Goal: Task Accomplishment & Management: Manage account settings

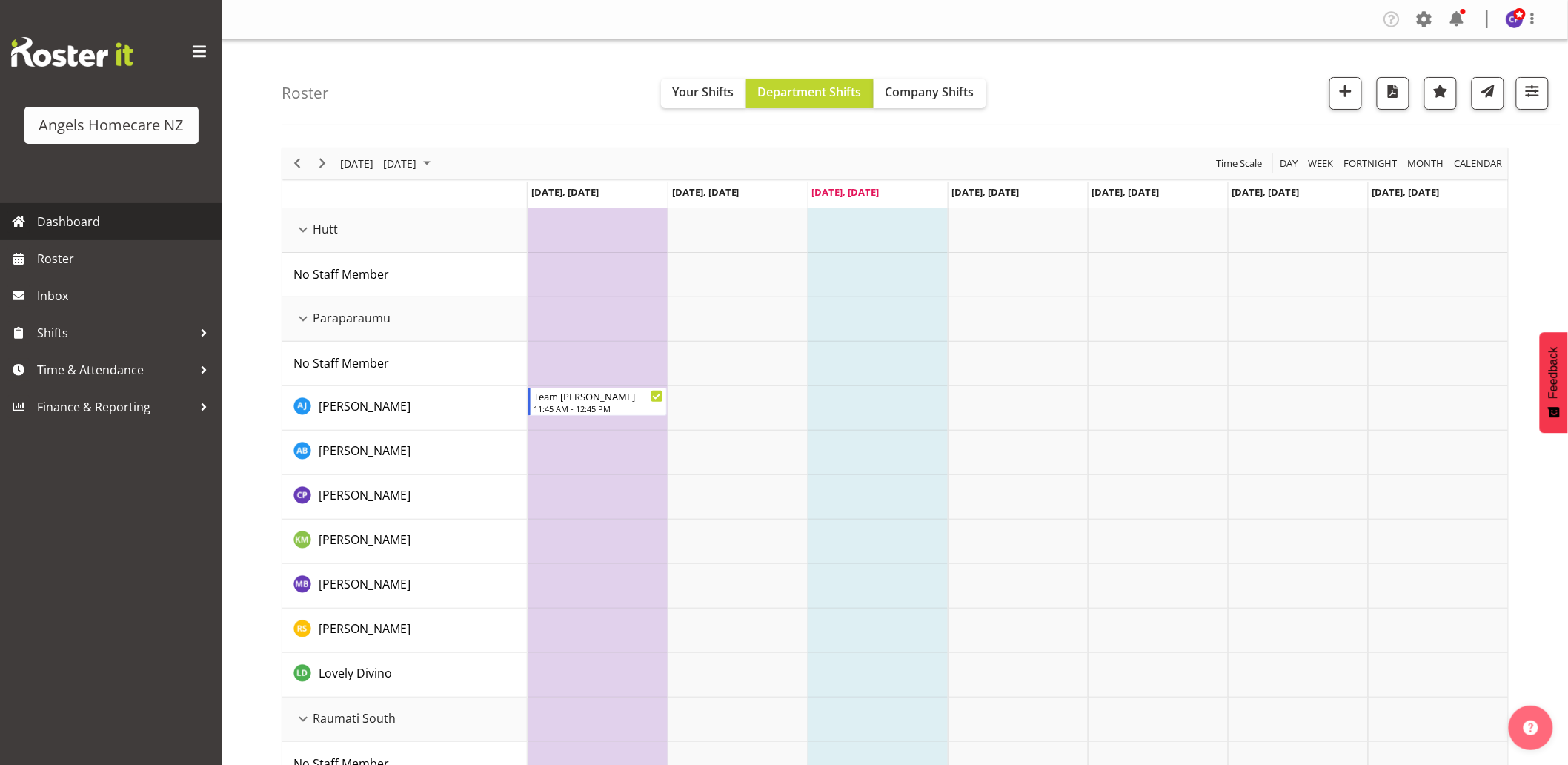
drag, startPoint x: 0, startPoint y: 0, endPoint x: 105, endPoint y: 220, distance: 243.8
click at [105, 220] on span "Dashboard" at bounding box center [126, 222] width 178 height 22
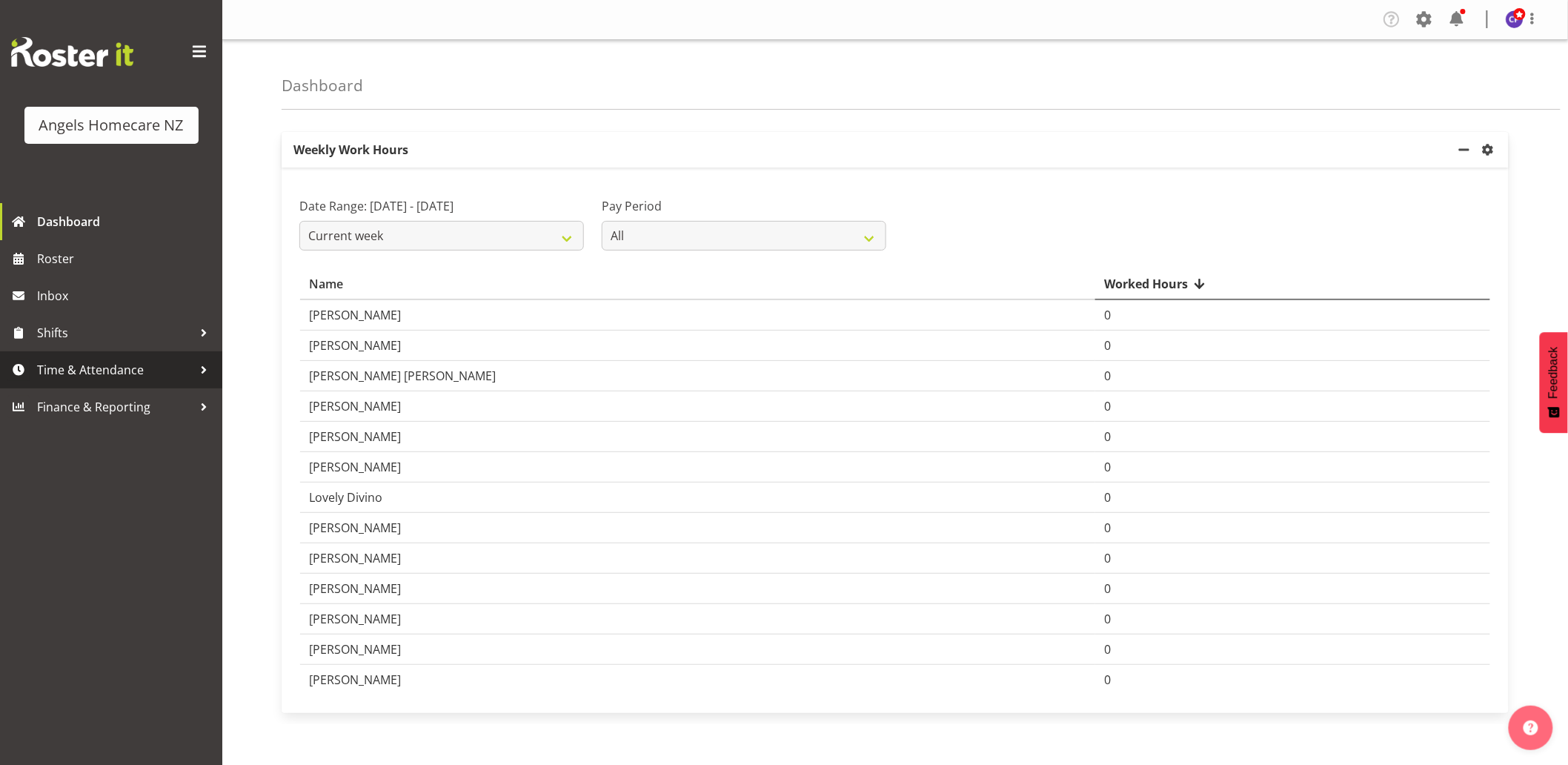
click at [77, 367] on span "Time & Attendance" at bounding box center [114, 370] width 156 height 22
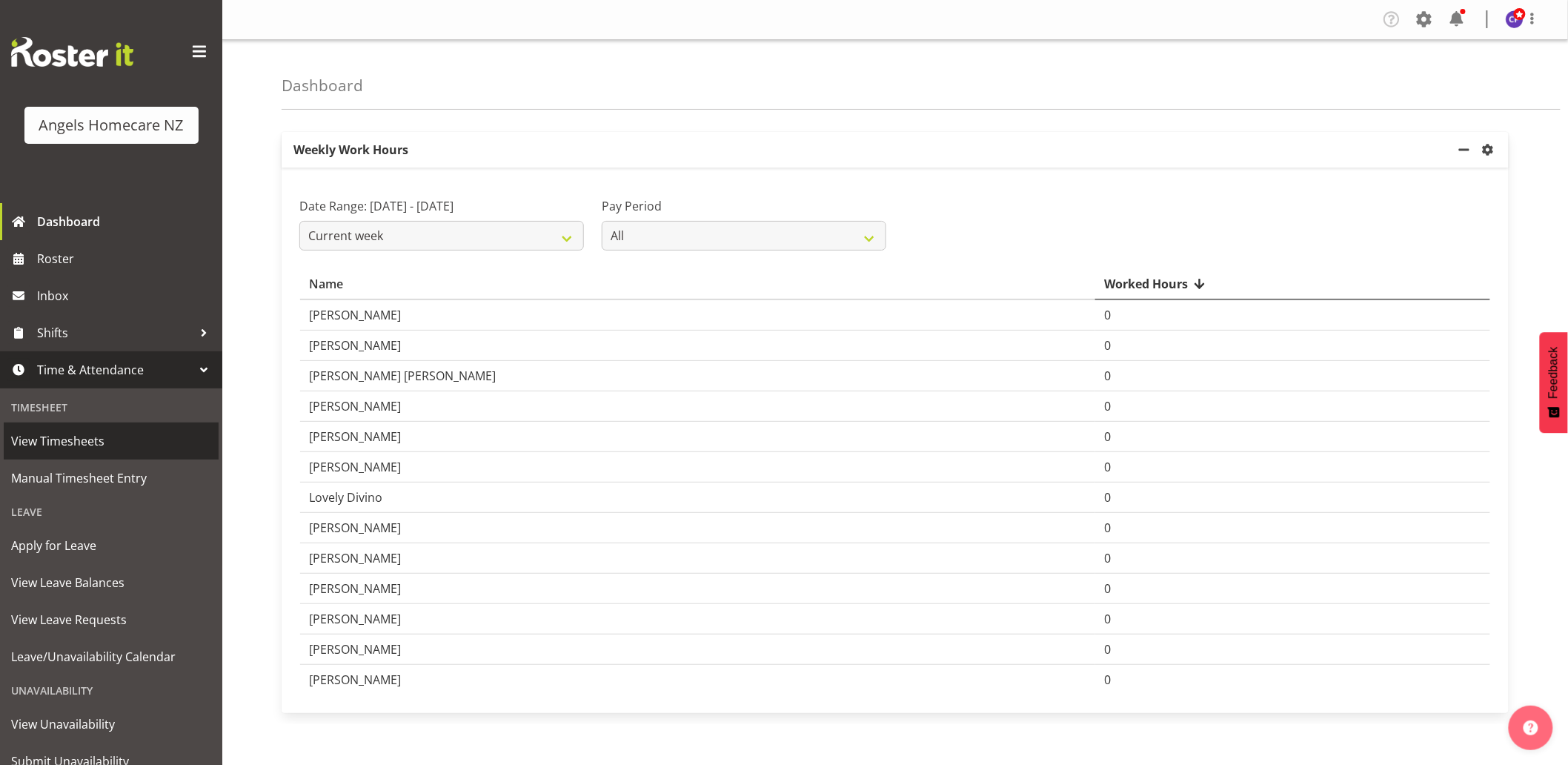
click at [91, 441] on span "View Timesheets" at bounding box center [111, 441] width 200 height 22
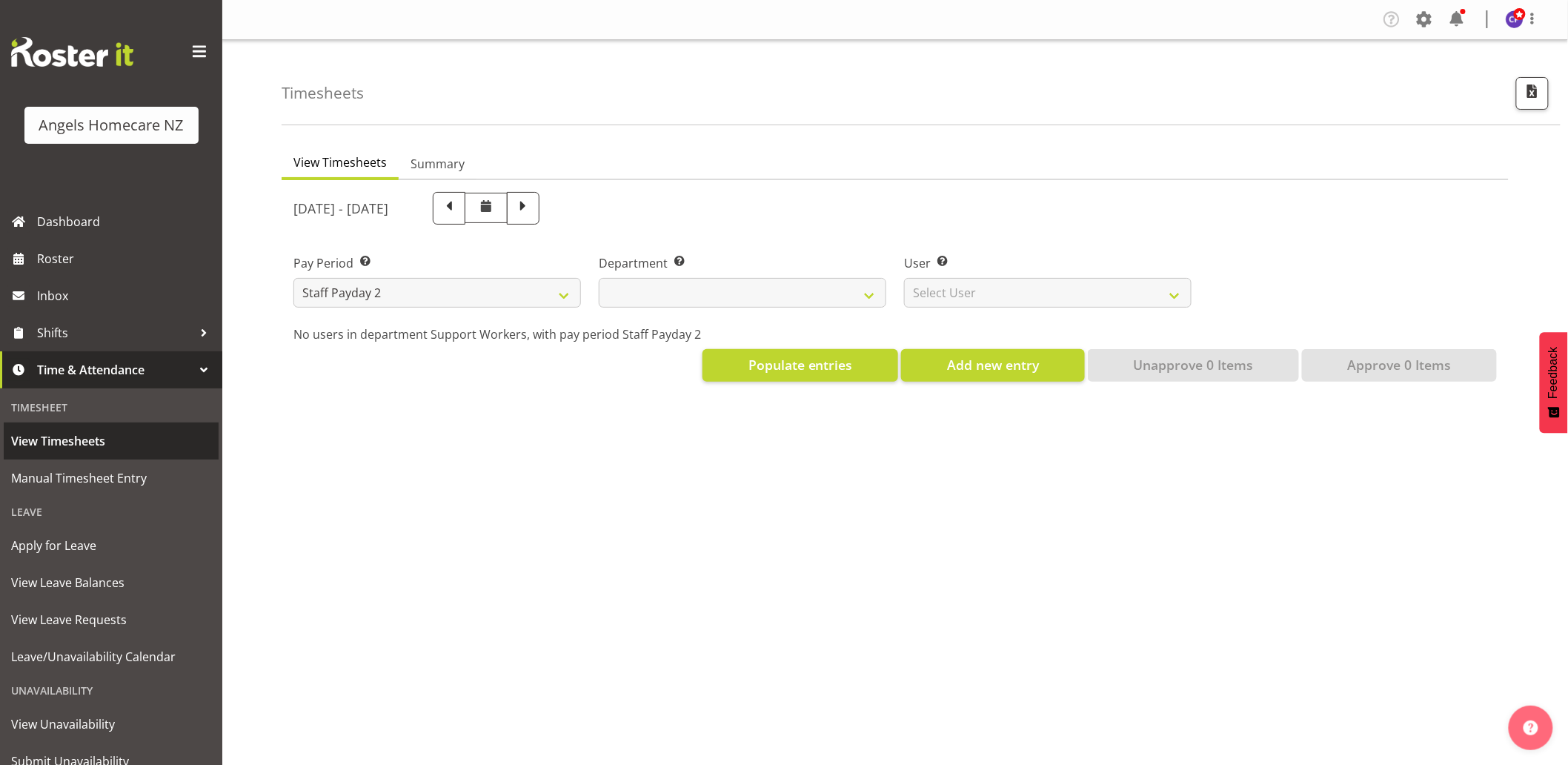
select select
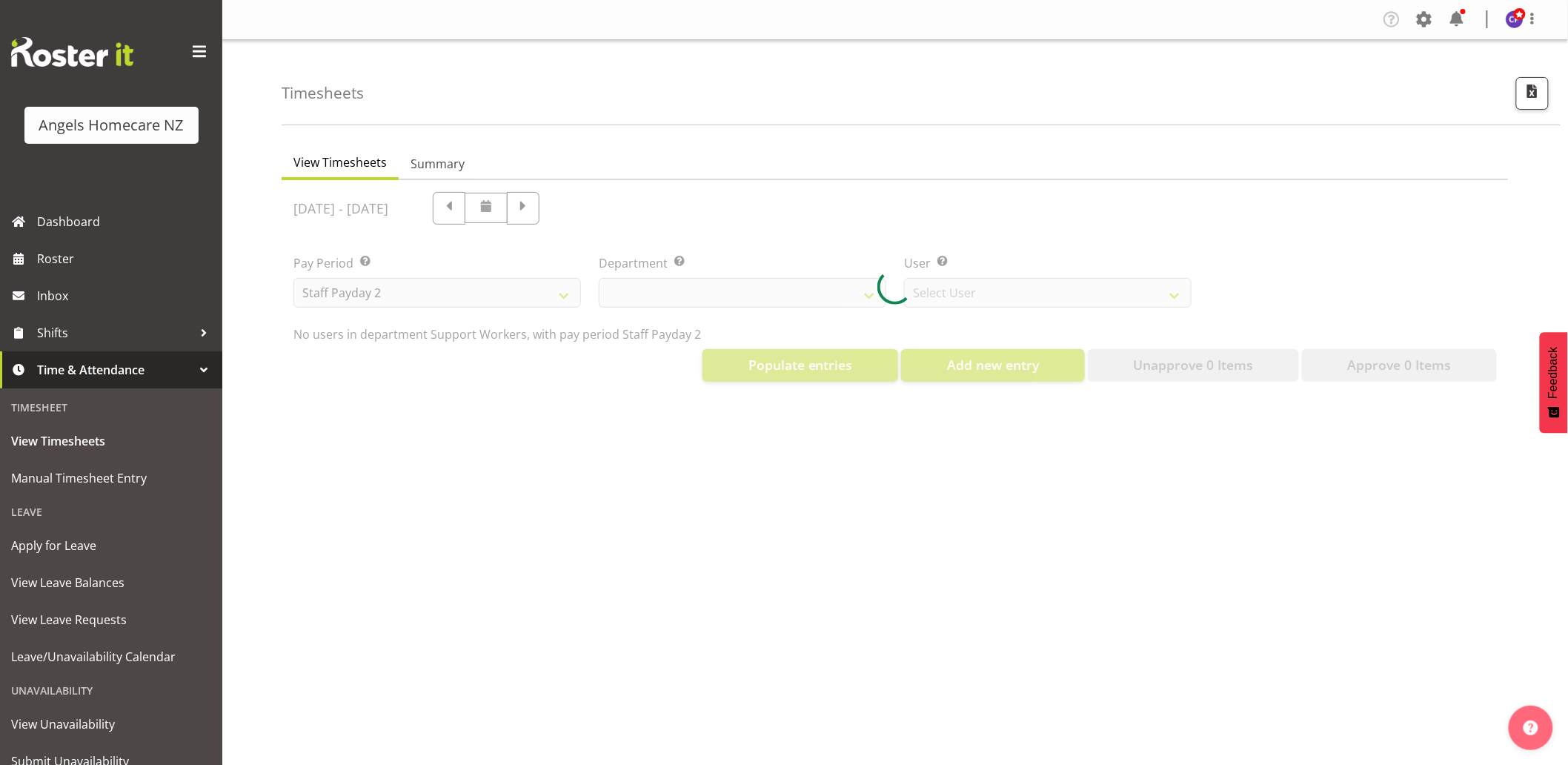
select select "11938"
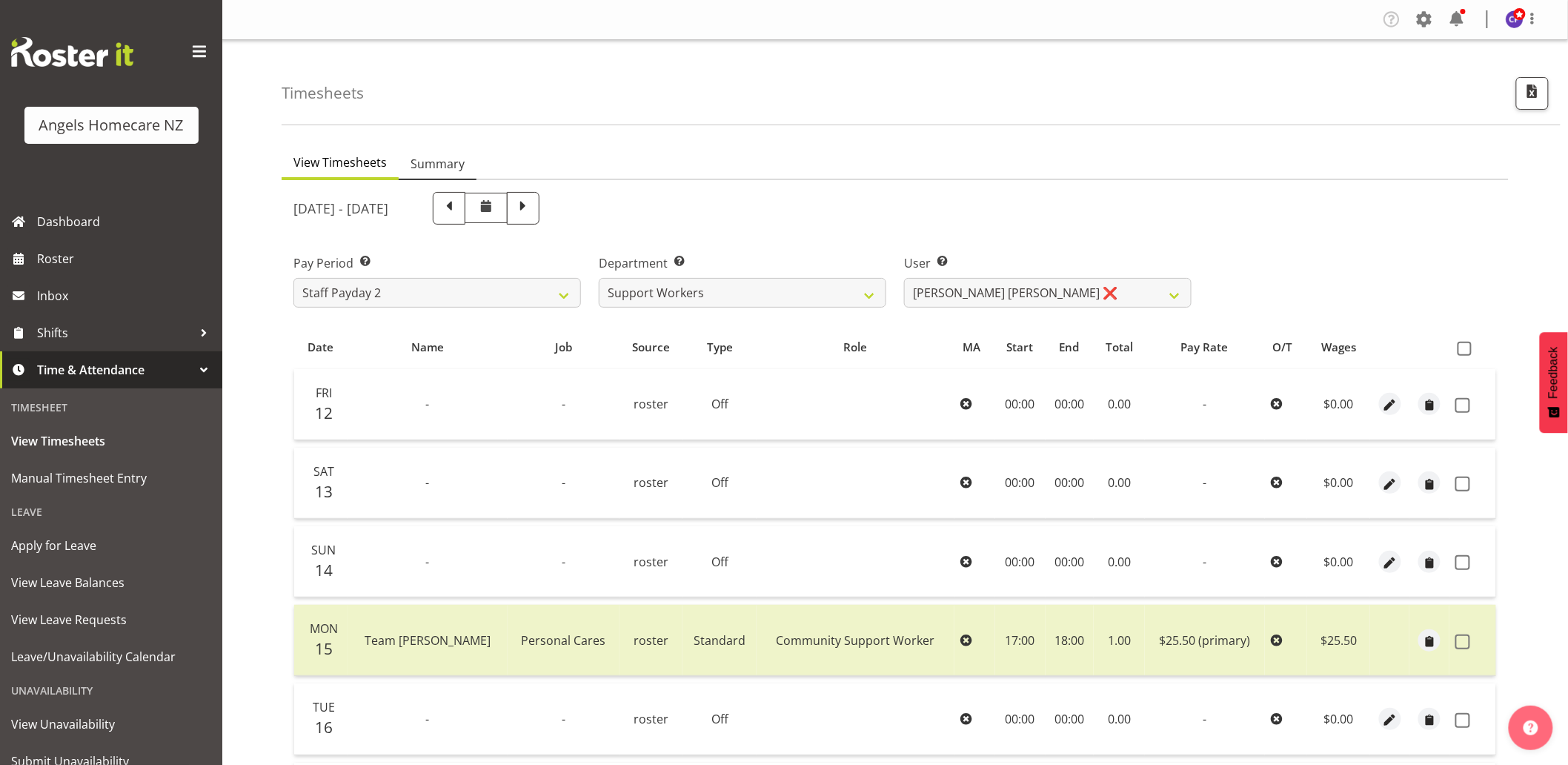
click at [441, 159] on span "Summary" at bounding box center [437, 163] width 54 height 18
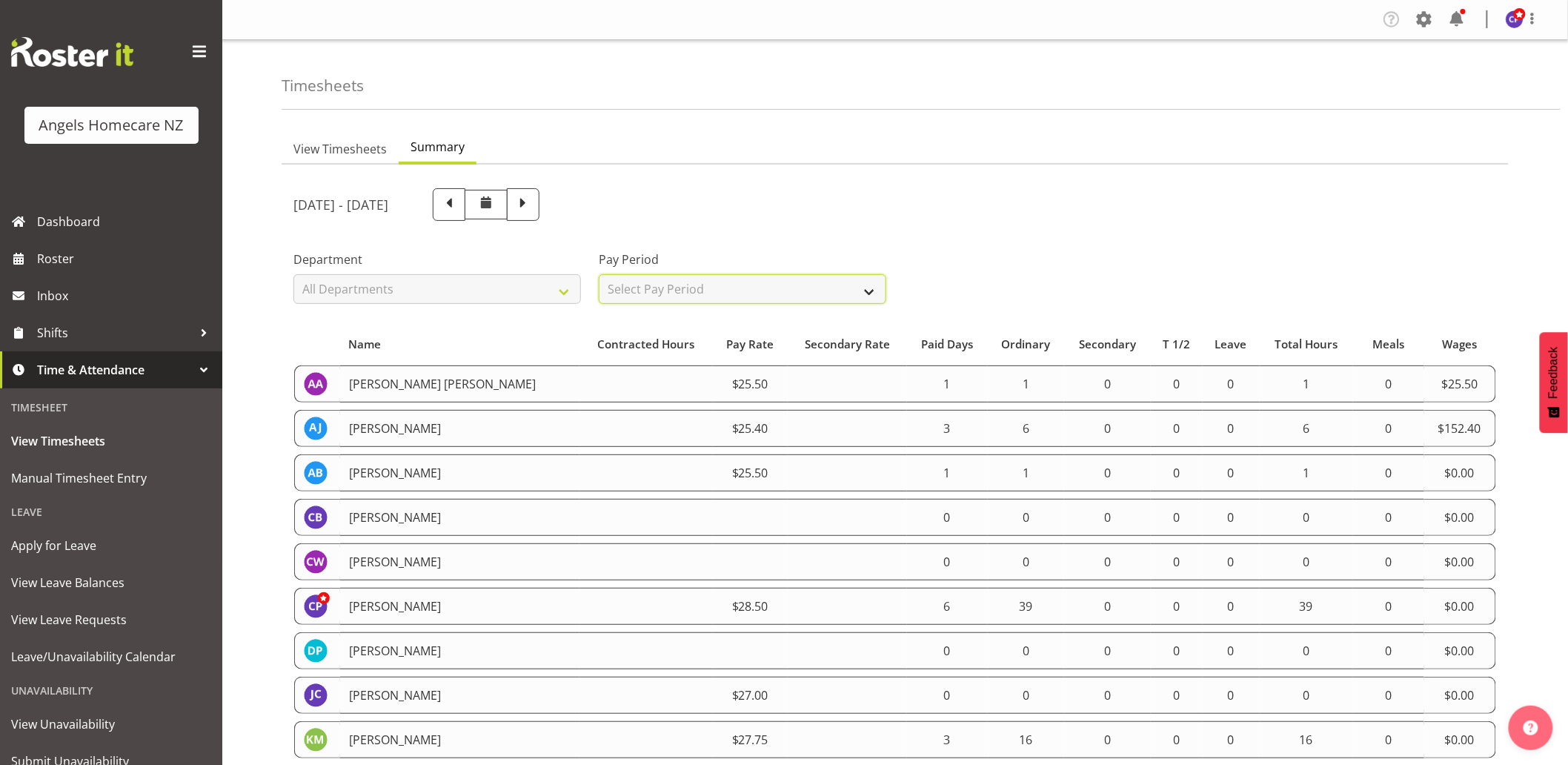
click at [758, 289] on select "Select Pay Period All Pay Periods Staff Payday 2 Staff Payday 1" at bounding box center [743, 289] width 287 height 29
select select "190"
click at [599, 275] on select "Select Pay Period All Pay Periods Staff Payday 2 Staff Payday 1" at bounding box center [743, 289] width 287 height 29
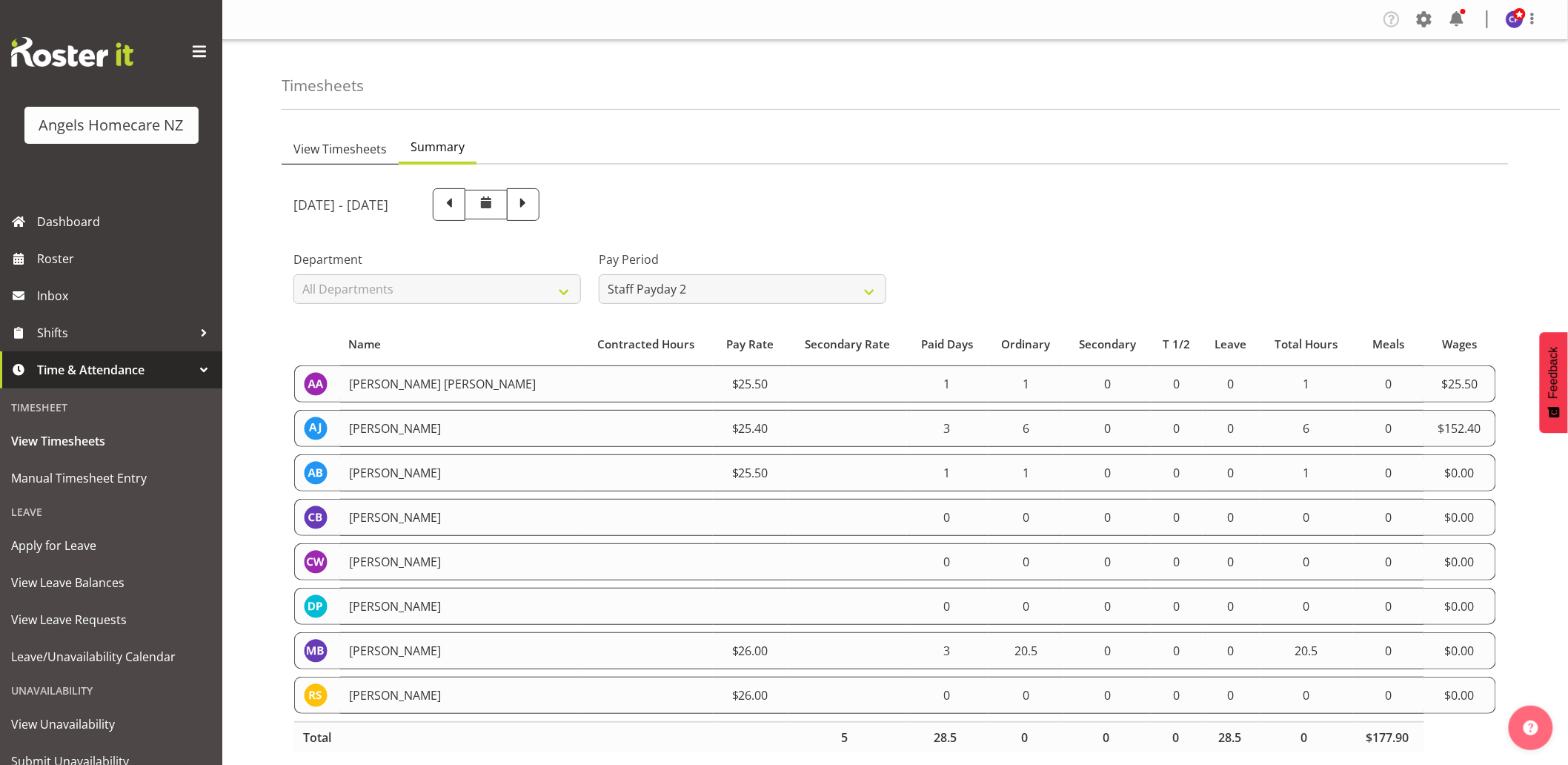
click at [349, 153] on span "View Timesheets" at bounding box center [340, 149] width 93 height 18
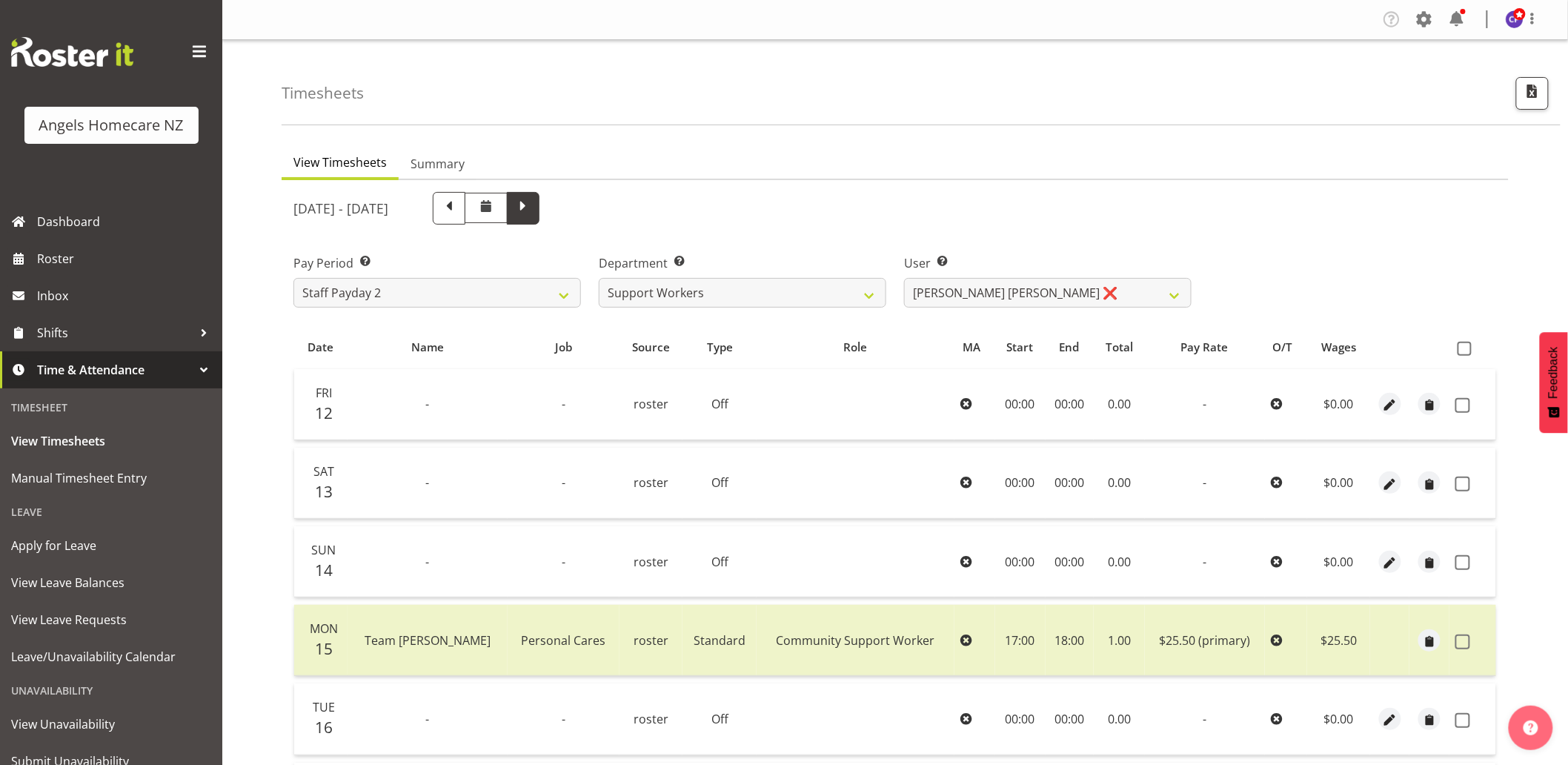
click at [533, 210] on span at bounding box center [523, 207] width 19 height 19
select select
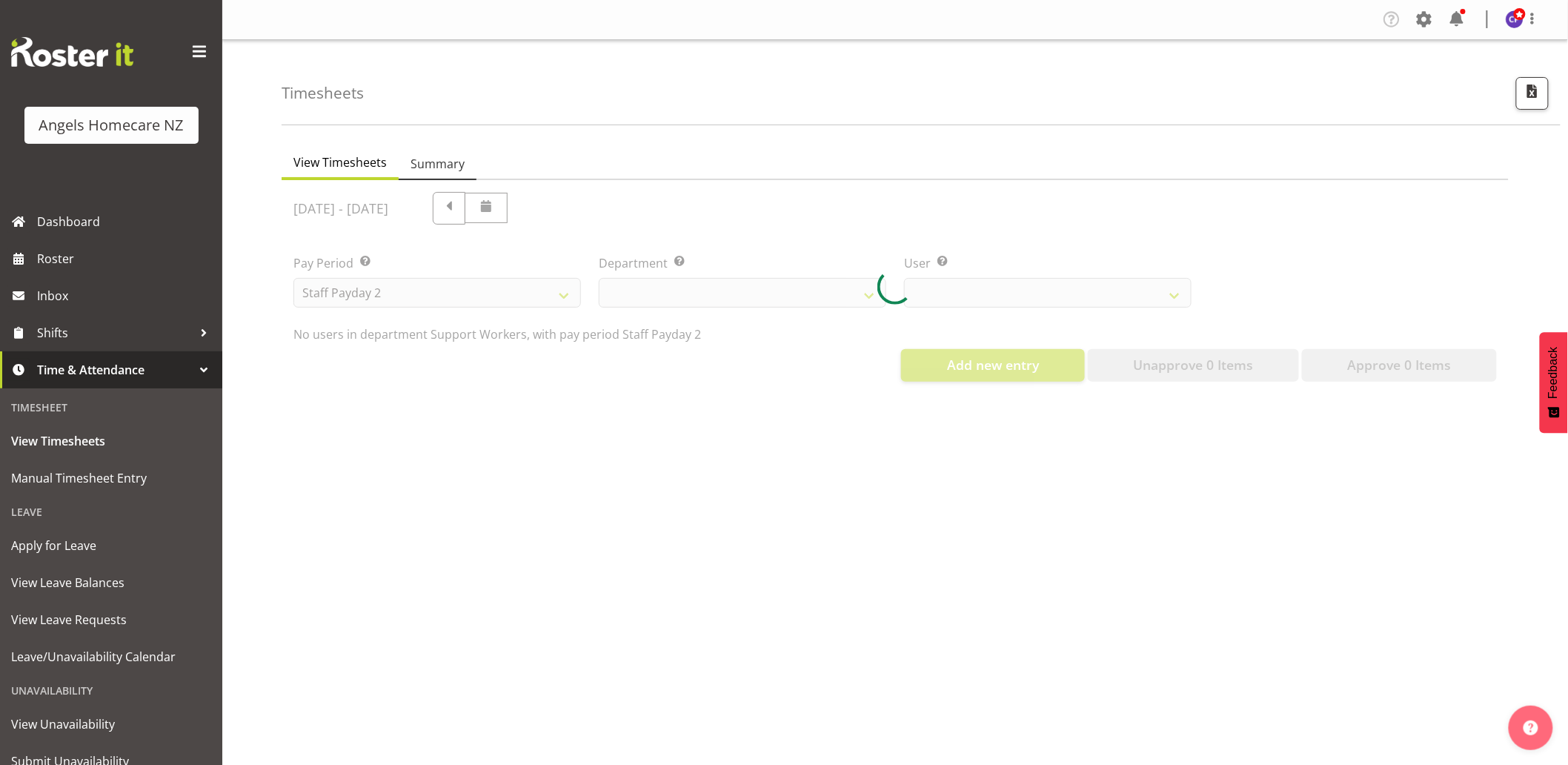
click at [448, 167] on span "Summary" at bounding box center [437, 163] width 54 height 18
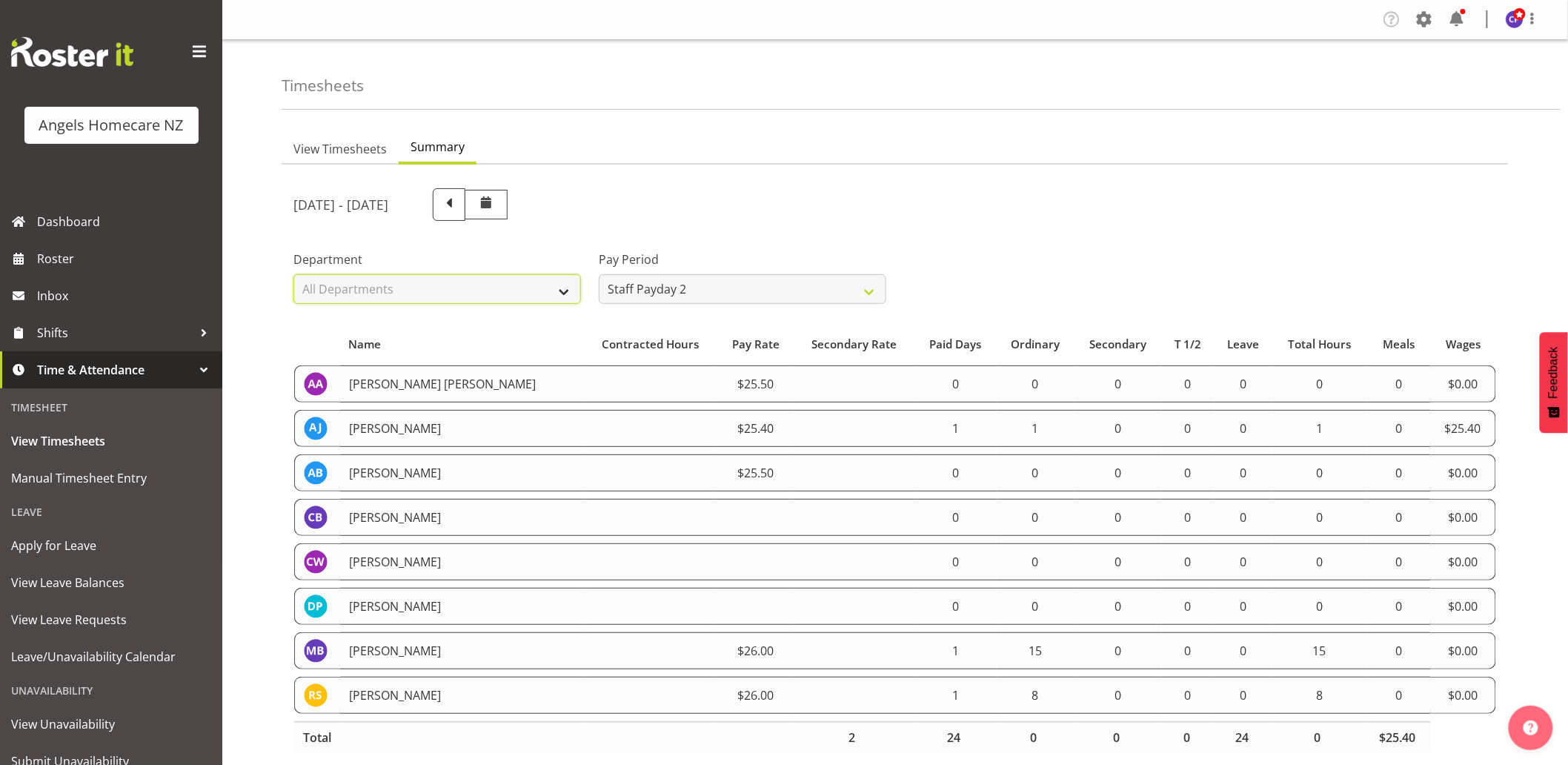
click at [537, 293] on select "All Departments Manager Support Workers" at bounding box center [437, 289] width 287 height 29
select select "928"
click at [293, 275] on select "All Departments Manager Support Workers" at bounding box center [437, 289] width 287 height 29
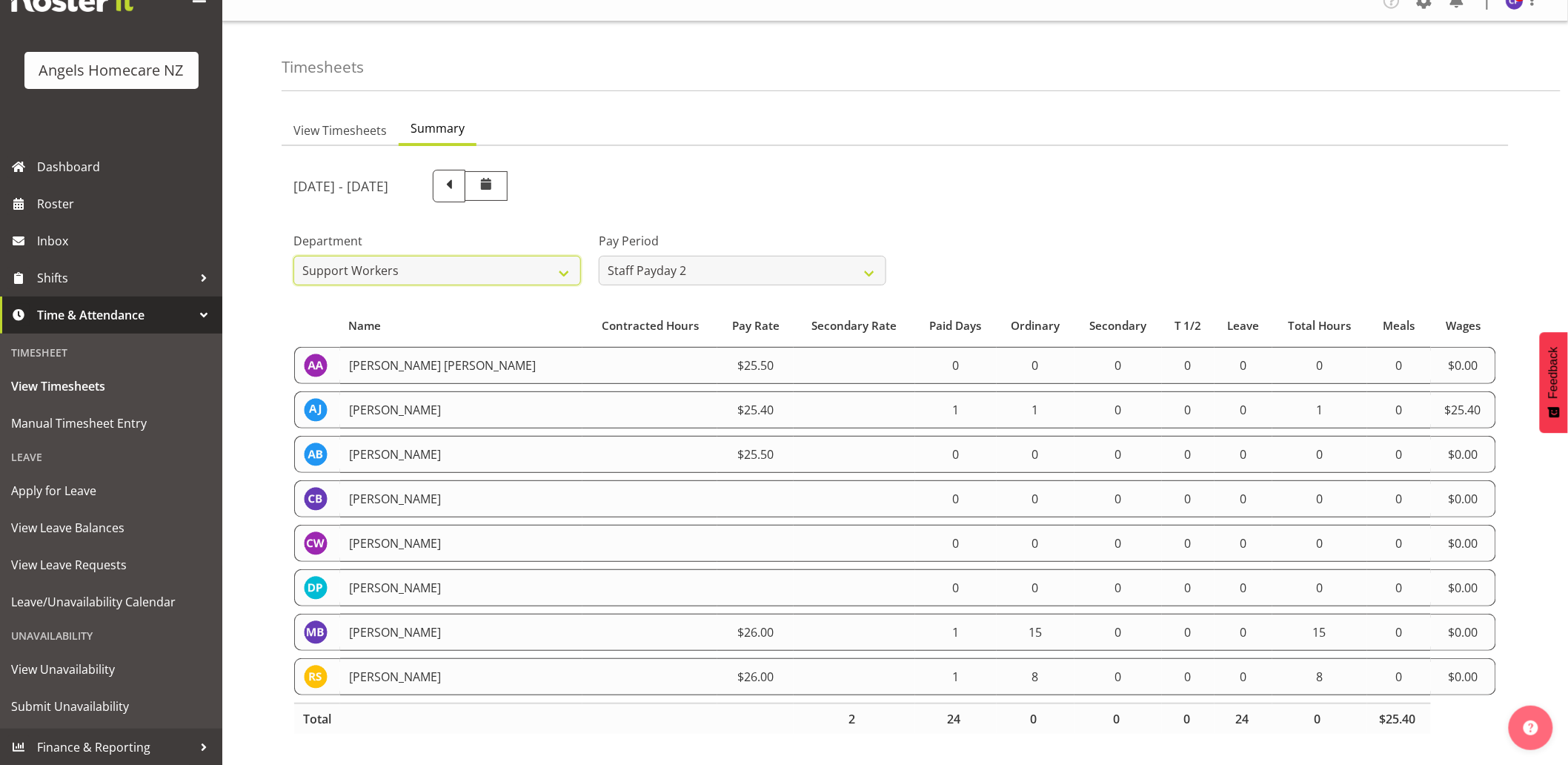
scroll to position [30, 0]
click at [459, 175] on span at bounding box center [449, 184] width 19 height 19
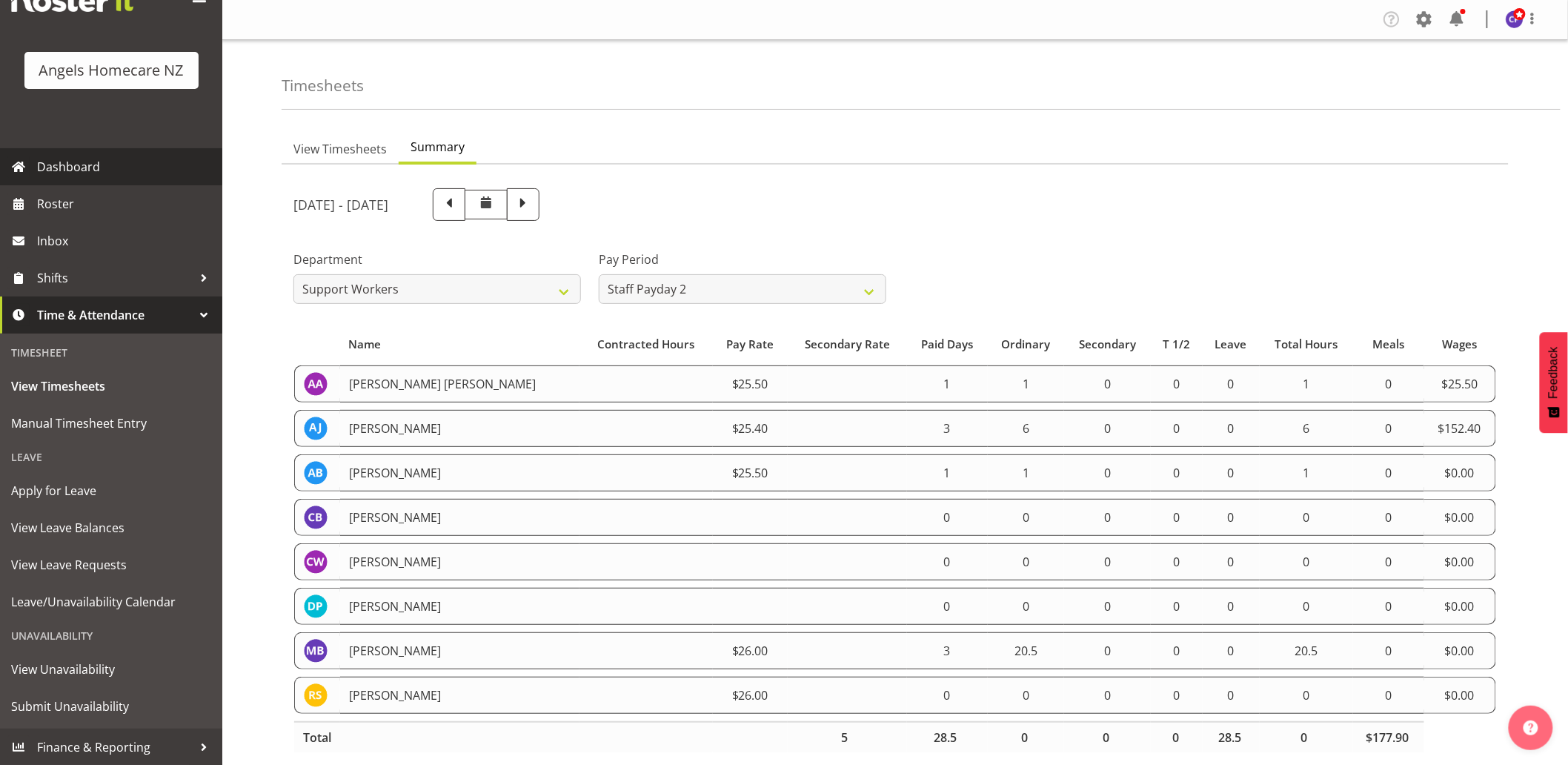
click at [41, 164] on span "Dashboard" at bounding box center [126, 167] width 178 height 22
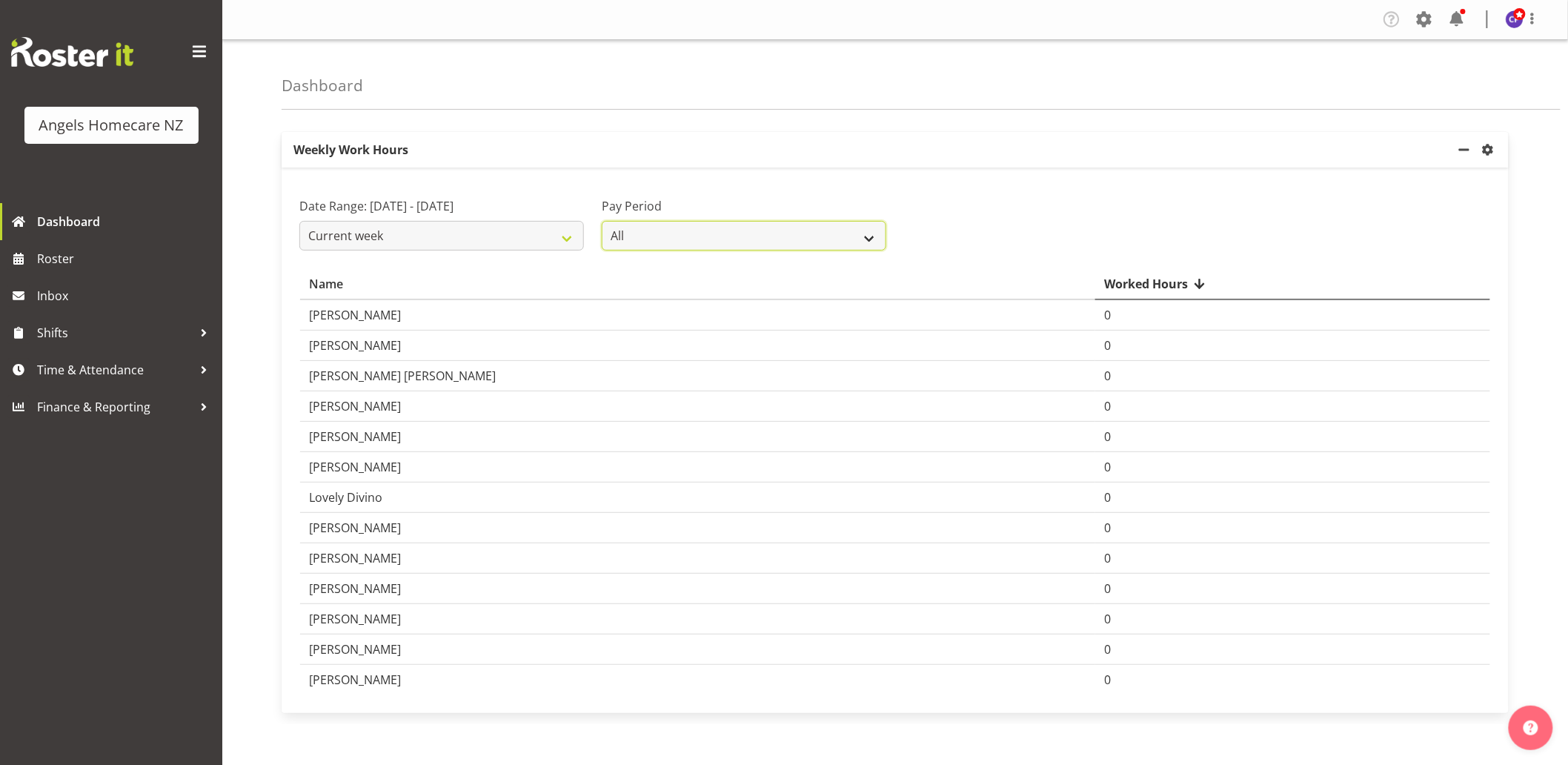
click at [744, 240] on select "All Staff Payday 2 Staff Payday 1" at bounding box center [744, 236] width 285 height 29
select select "190"
click at [602, 221] on select "All Staff Payday 2 Staff Payday 1" at bounding box center [744, 236] width 285 height 29
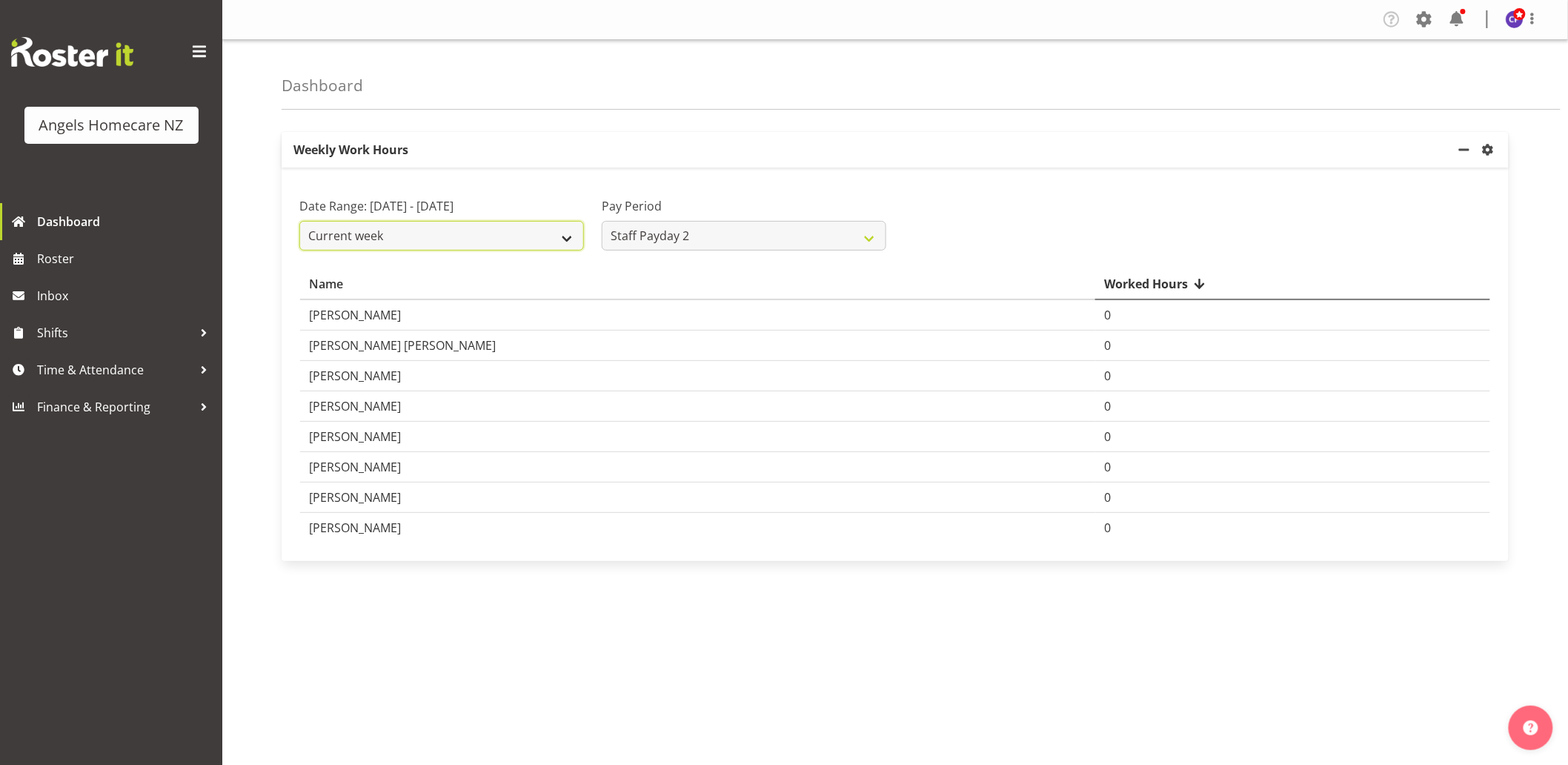
click at [515, 250] on select "Current week Last week Current Month Last Month Last 30 days" at bounding box center [441, 236] width 285 height 29
click at [299, 238] on select "Current week Last week Current Month Last Month Last 30 days" at bounding box center [441, 236] width 285 height 29
click at [93, 409] on span "Finance & Reporting" at bounding box center [114, 407] width 156 height 22
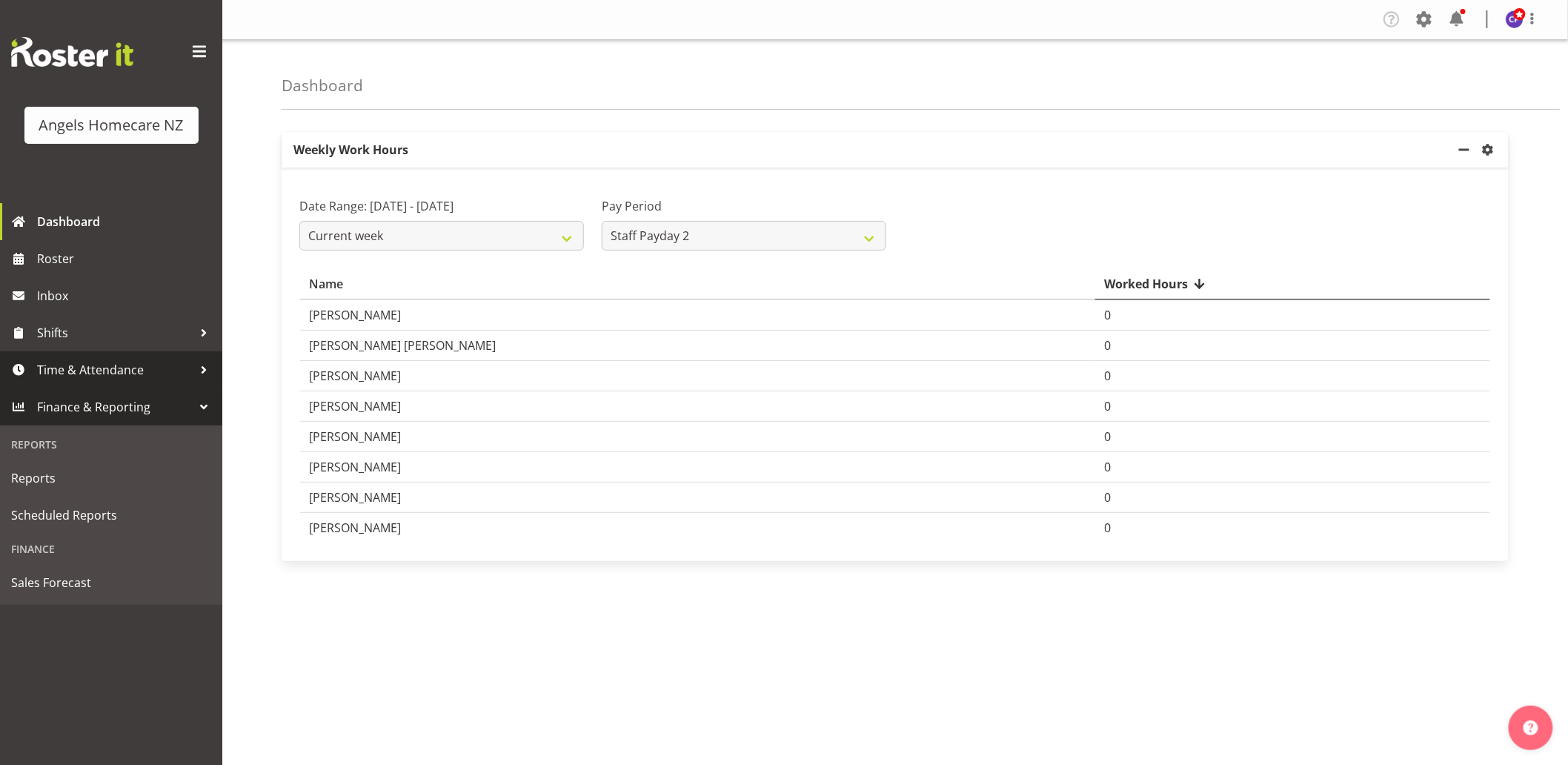
click at [88, 368] on span "Time & Attendance" at bounding box center [114, 370] width 156 height 22
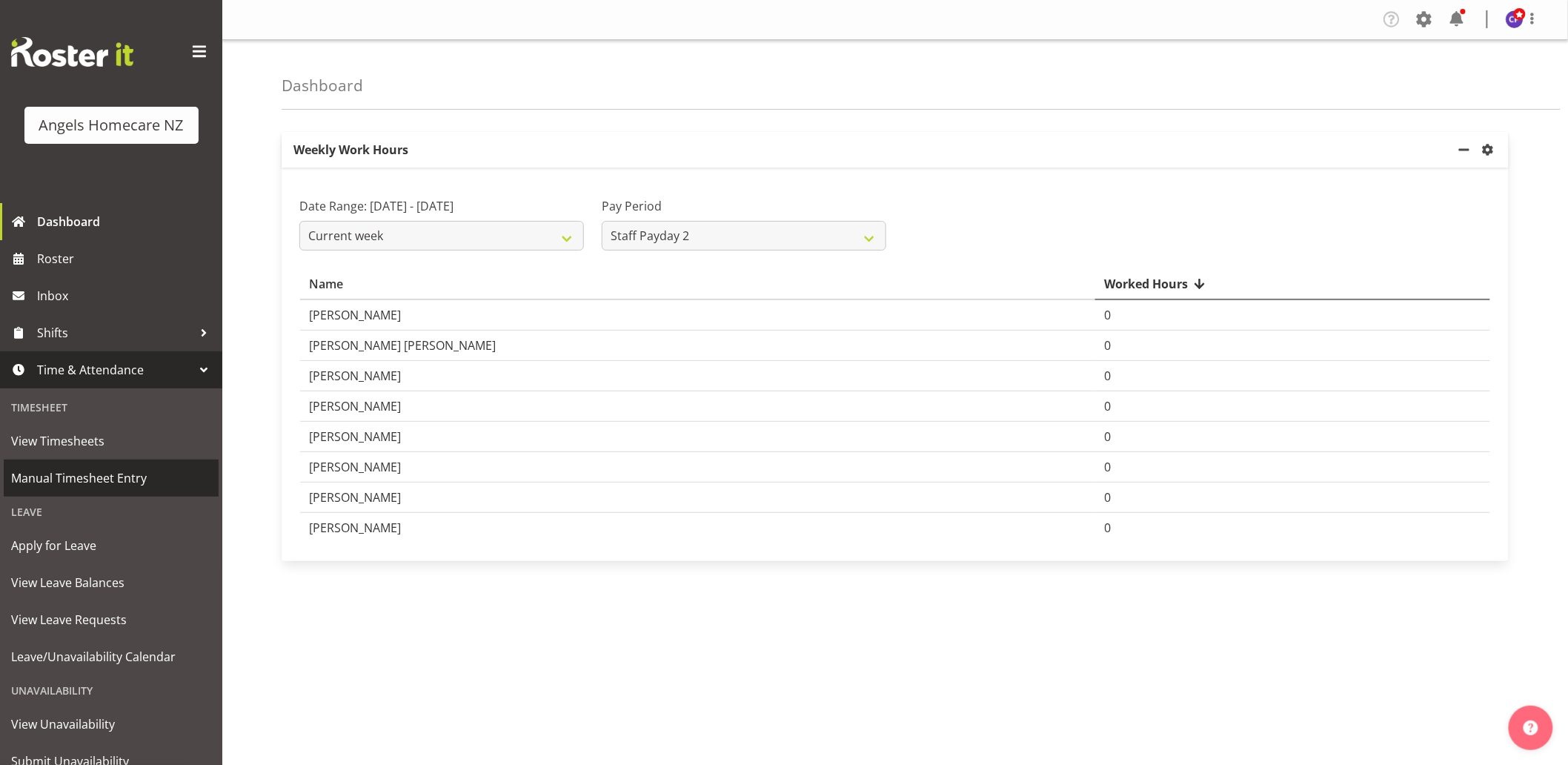
click at [120, 477] on span "Manual Timesheet Entry" at bounding box center [111, 478] width 200 height 22
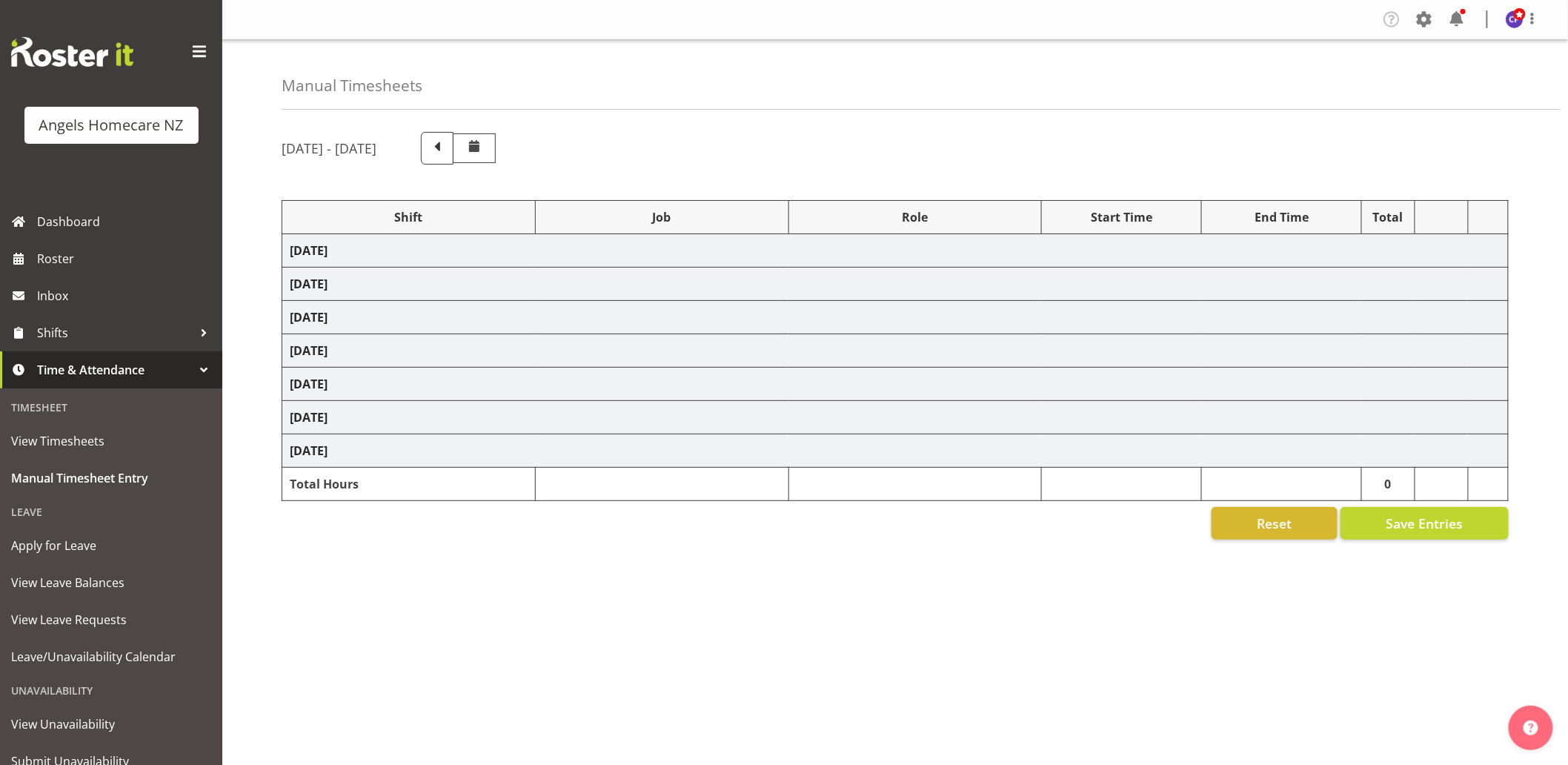
select select "82553"
select select "10686"
select select "82272"
select select "10686"
select select "82566"
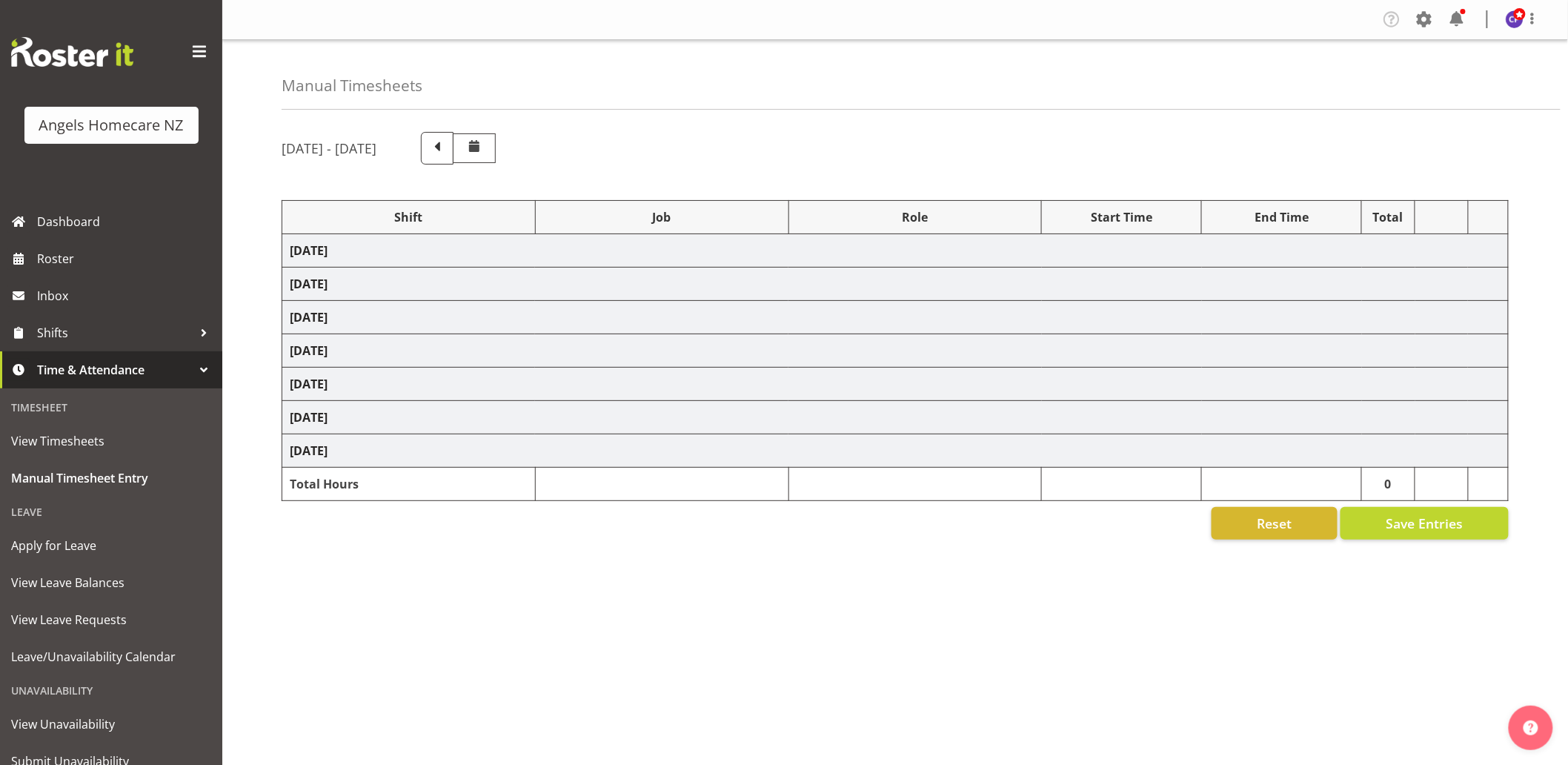
select select "10686"
select select "82444"
select select "82566"
select select "10686"
select select "82571"
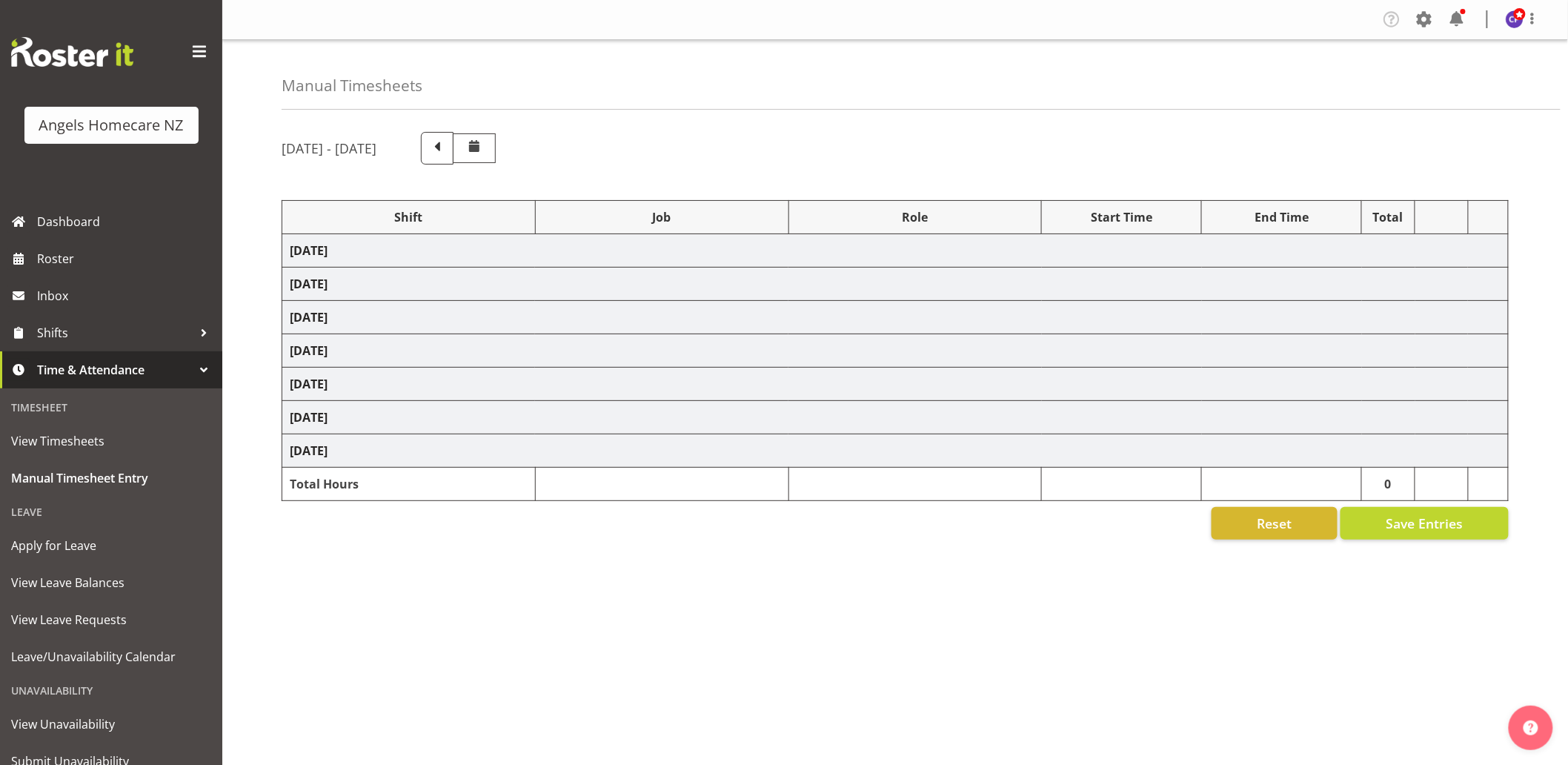
select select "10686"
select select "82566"
select select "10686"
select select "82571"
select select "10686"
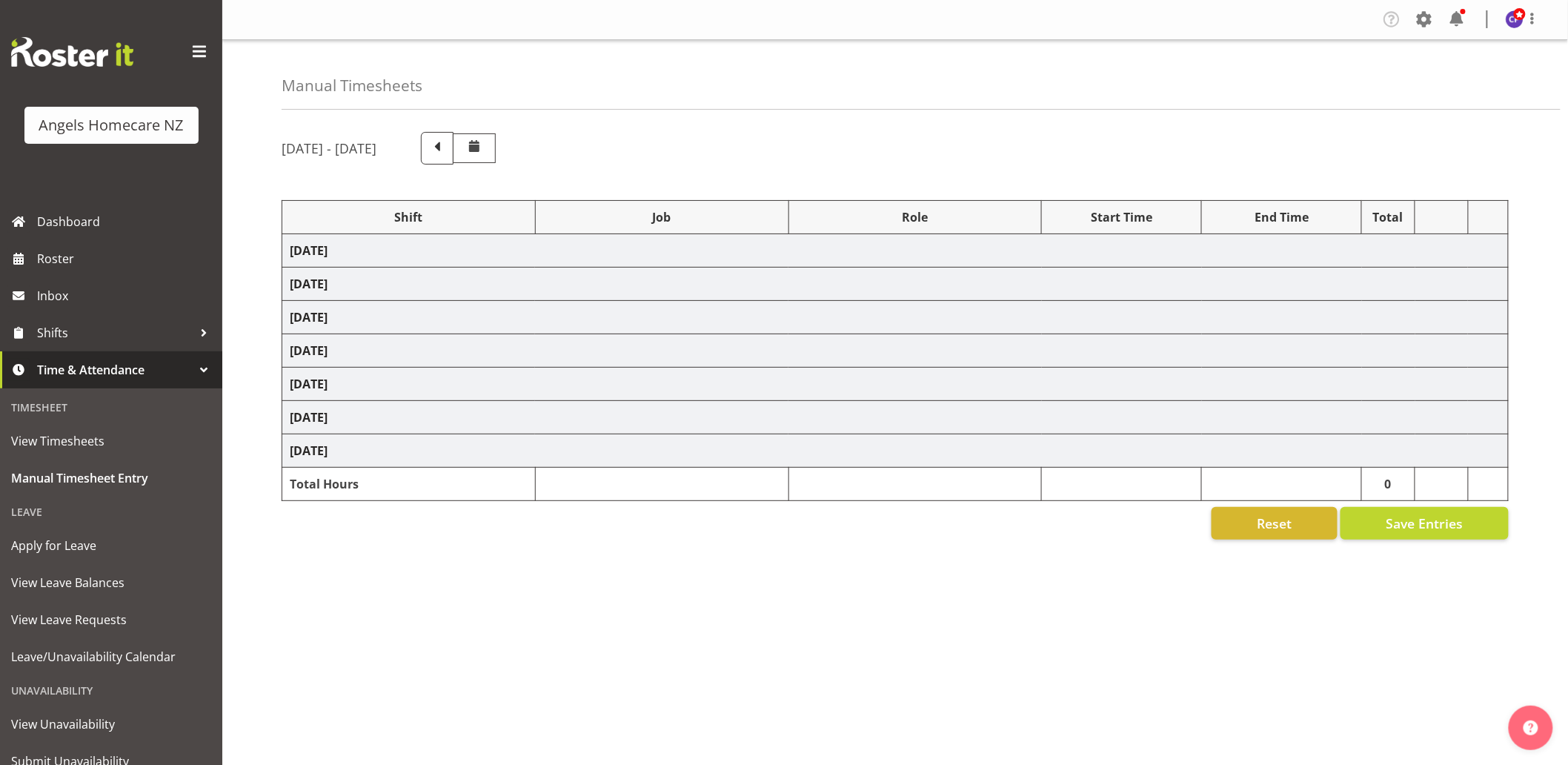
select select "82399"
select select "10686"
select select "82566"
select select "10686"
select select "82571"
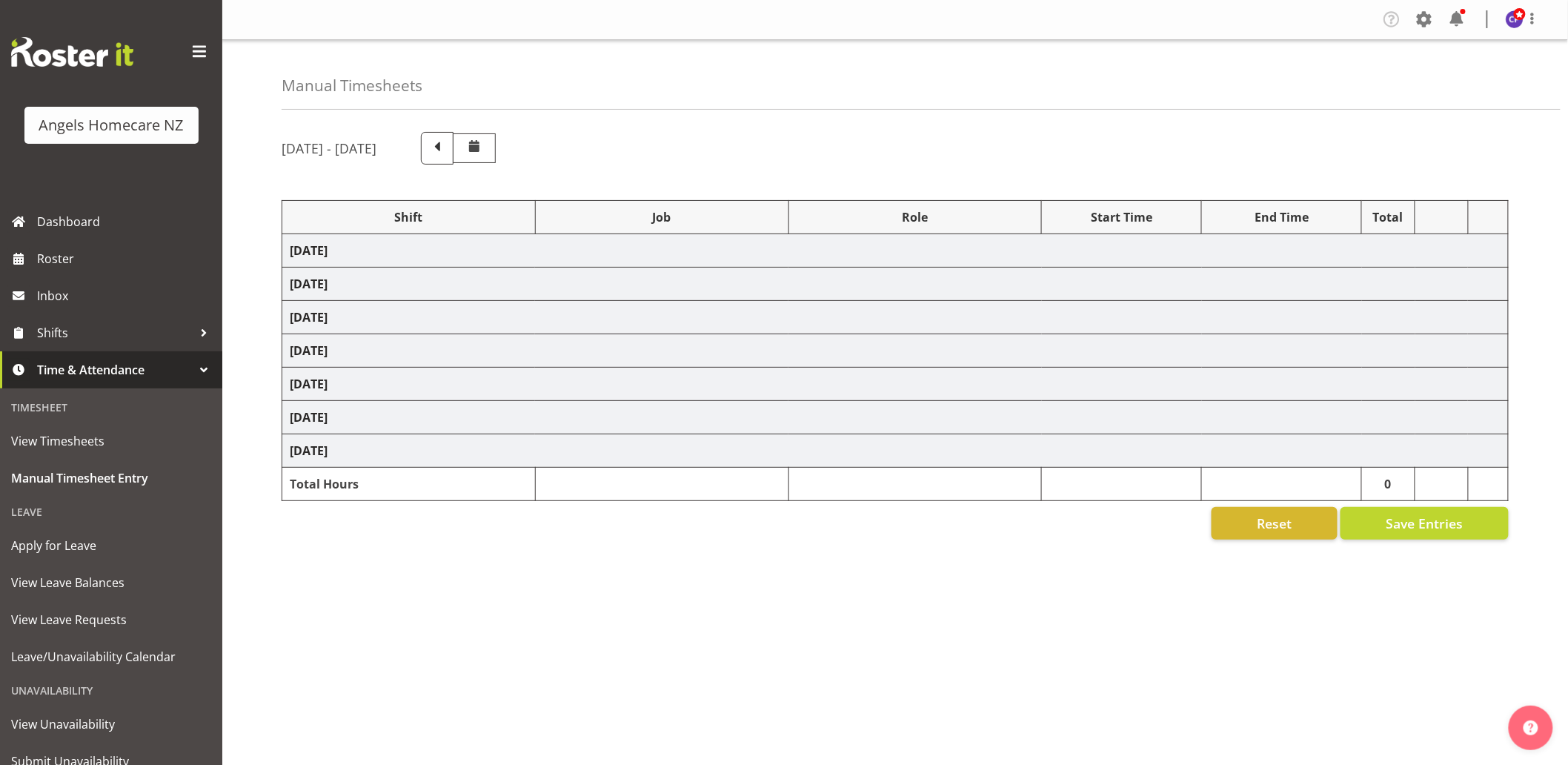
select select "10686"
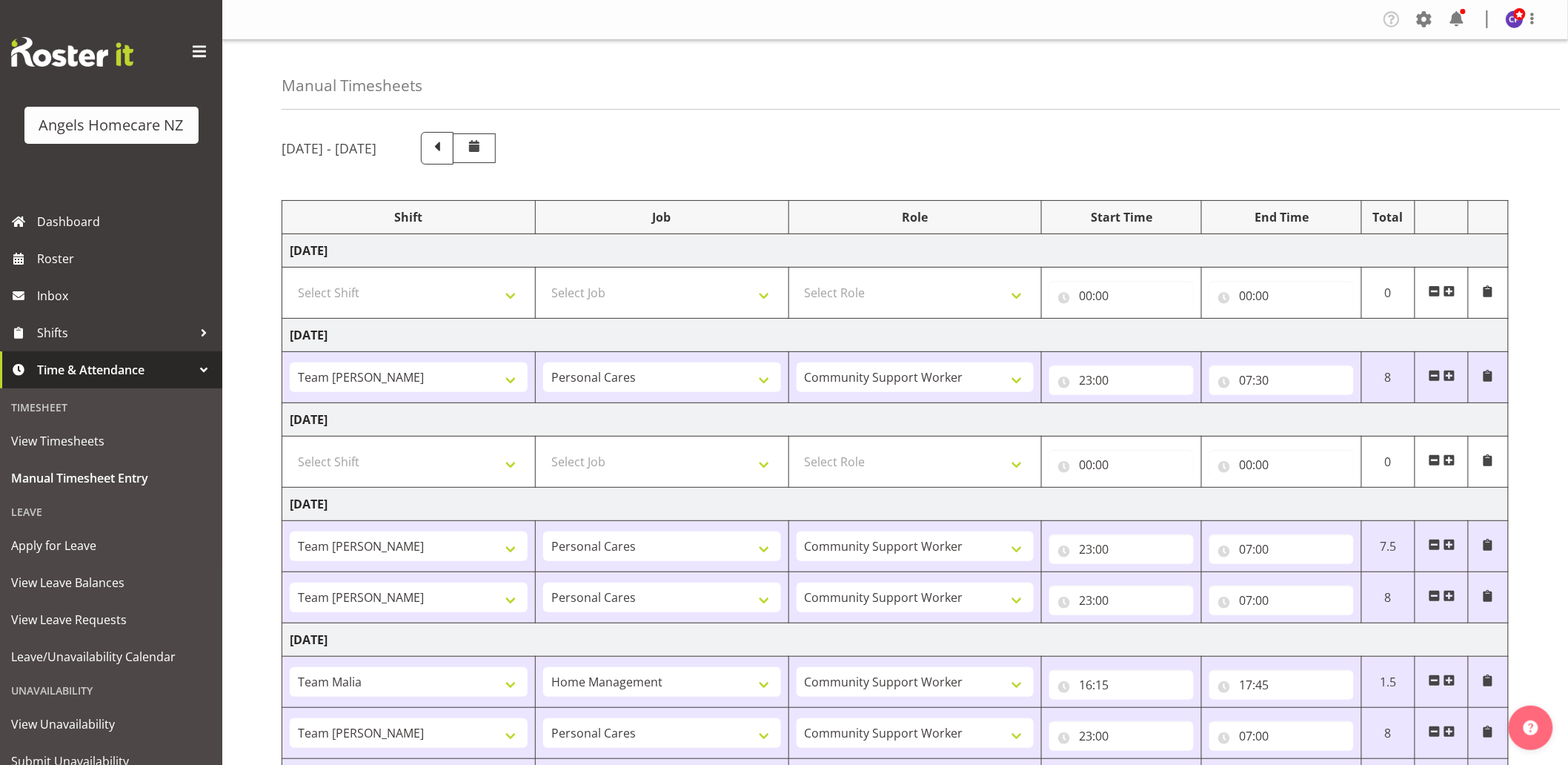
click at [123, 408] on div "Timesheet" at bounding box center [111, 407] width 215 height 30
click at [117, 435] on span "View Timesheets" at bounding box center [111, 441] width 200 height 22
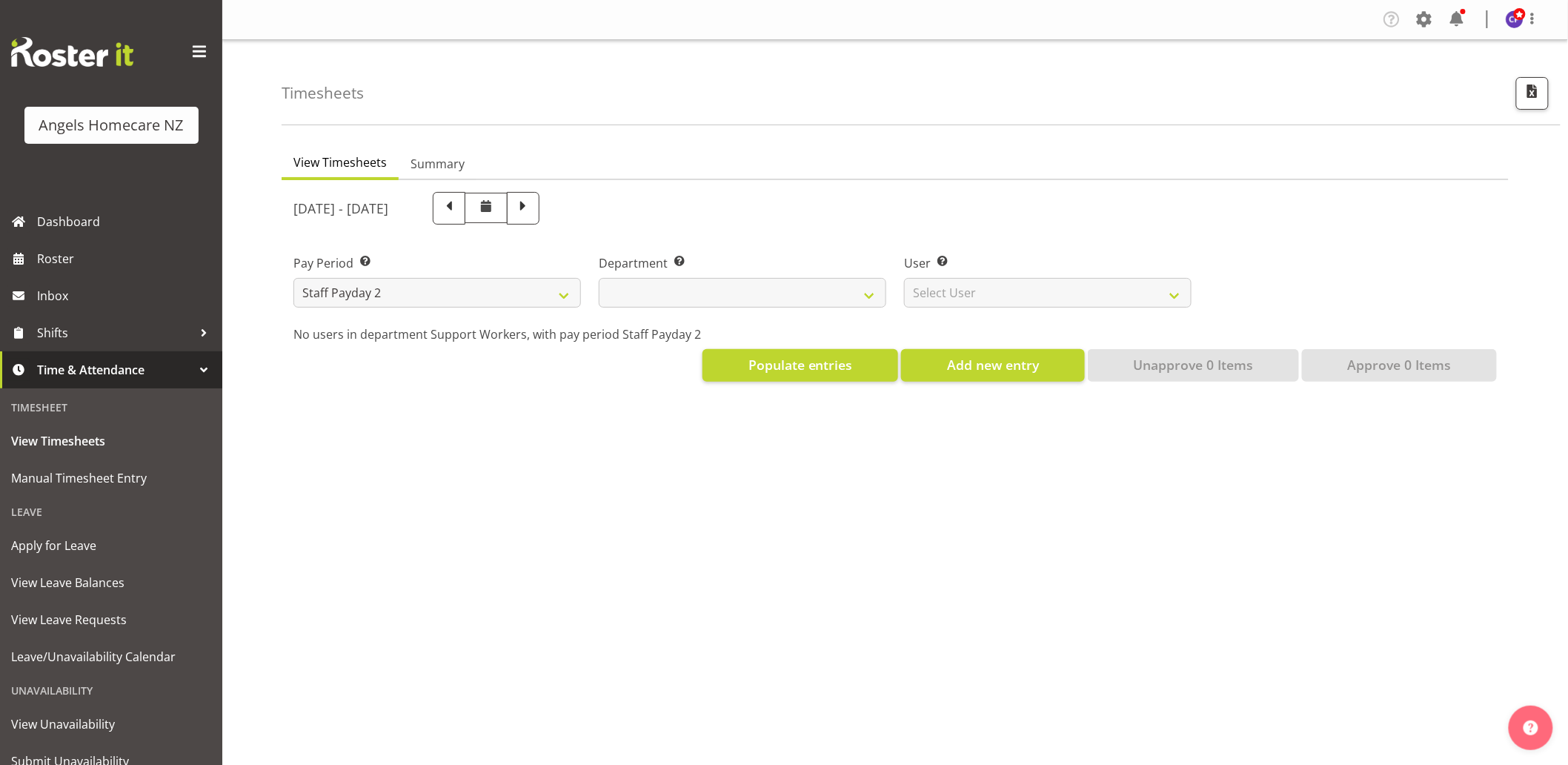
select select
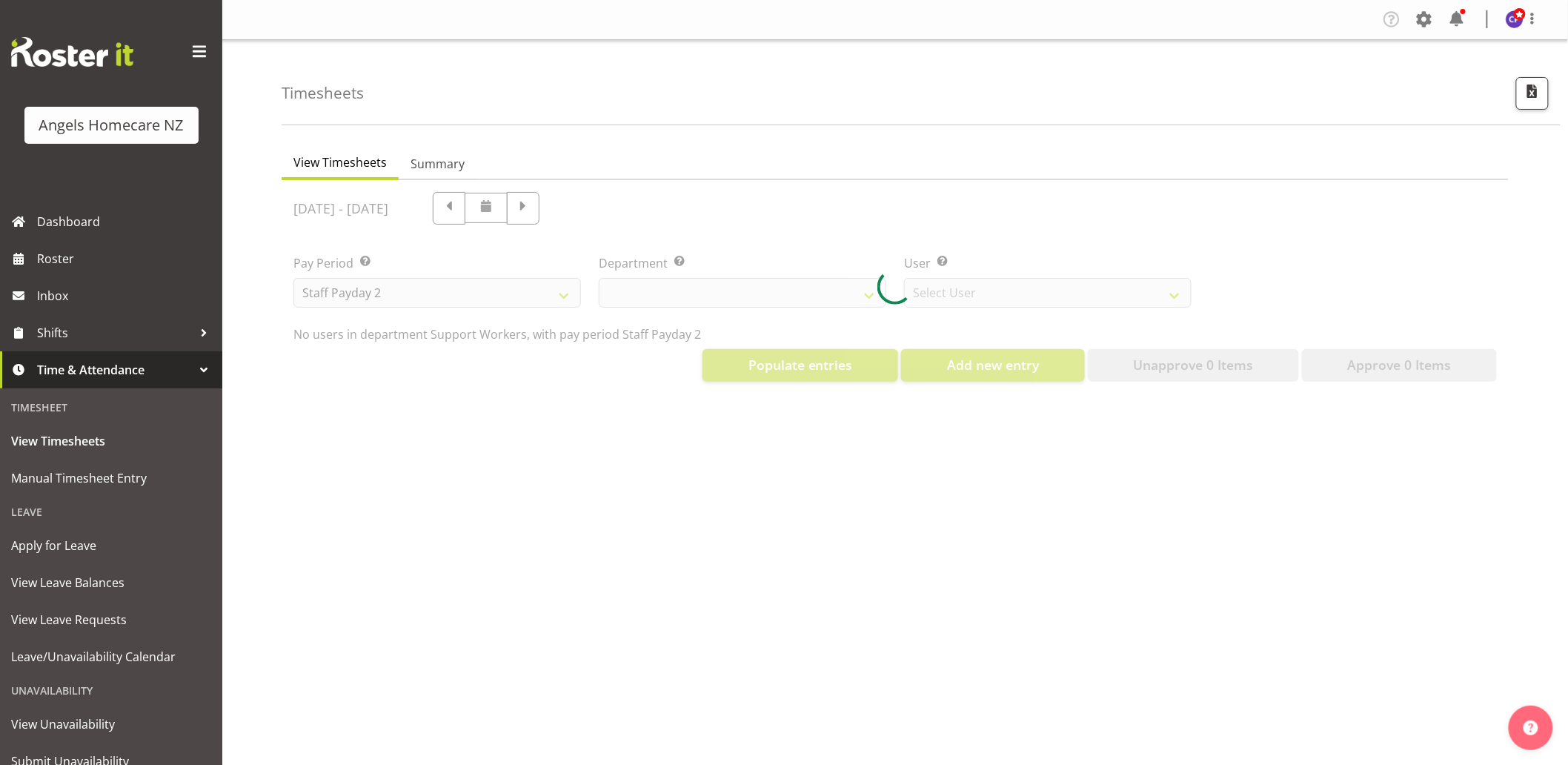
select select "11938"
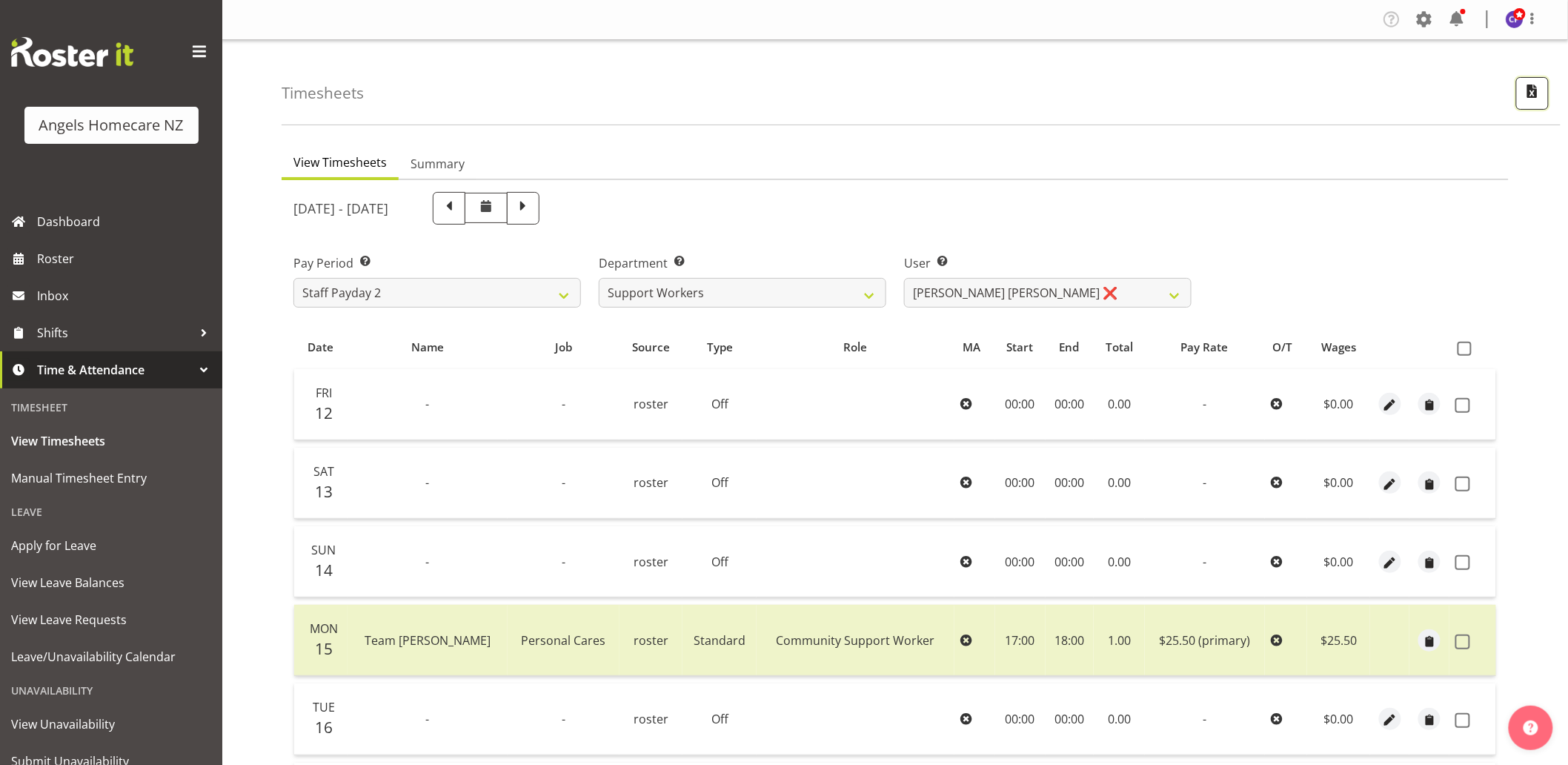
click at [1527, 90] on span "button" at bounding box center [1533, 91] width 19 height 19
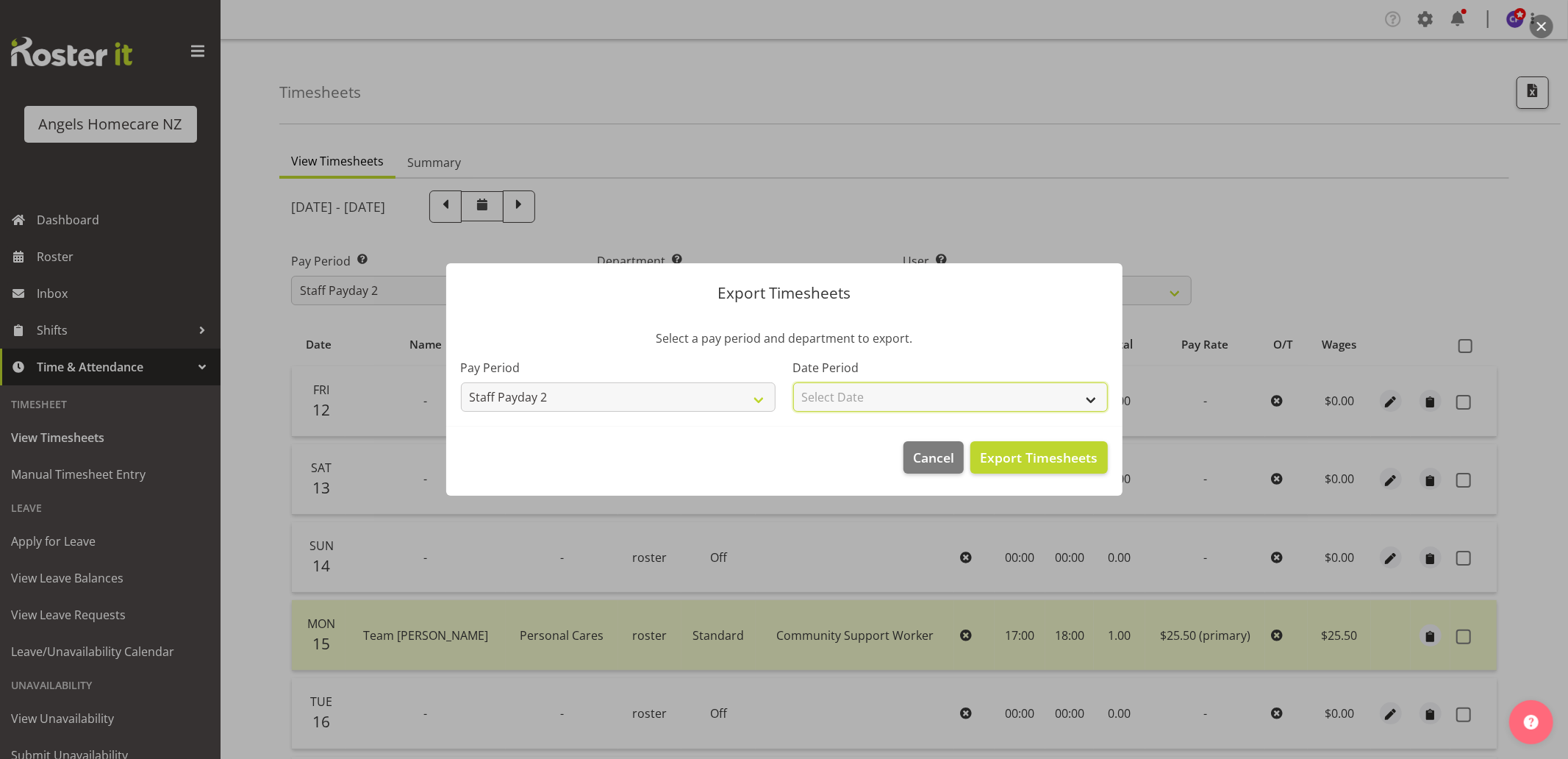
click at [869, 402] on select "Select Date Fortnight starting 12/09/2025" at bounding box center [950, 397] width 315 height 29
select select "2025-09-12"
click at [793, 382] on select "Select Date Fortnight starting 12/09/2025" at bounding box center [950, 397] width 315 height 29
click at [1049, 452] on span "Export Timesheets" at bounding box center [1039, 457] width 118 height 19
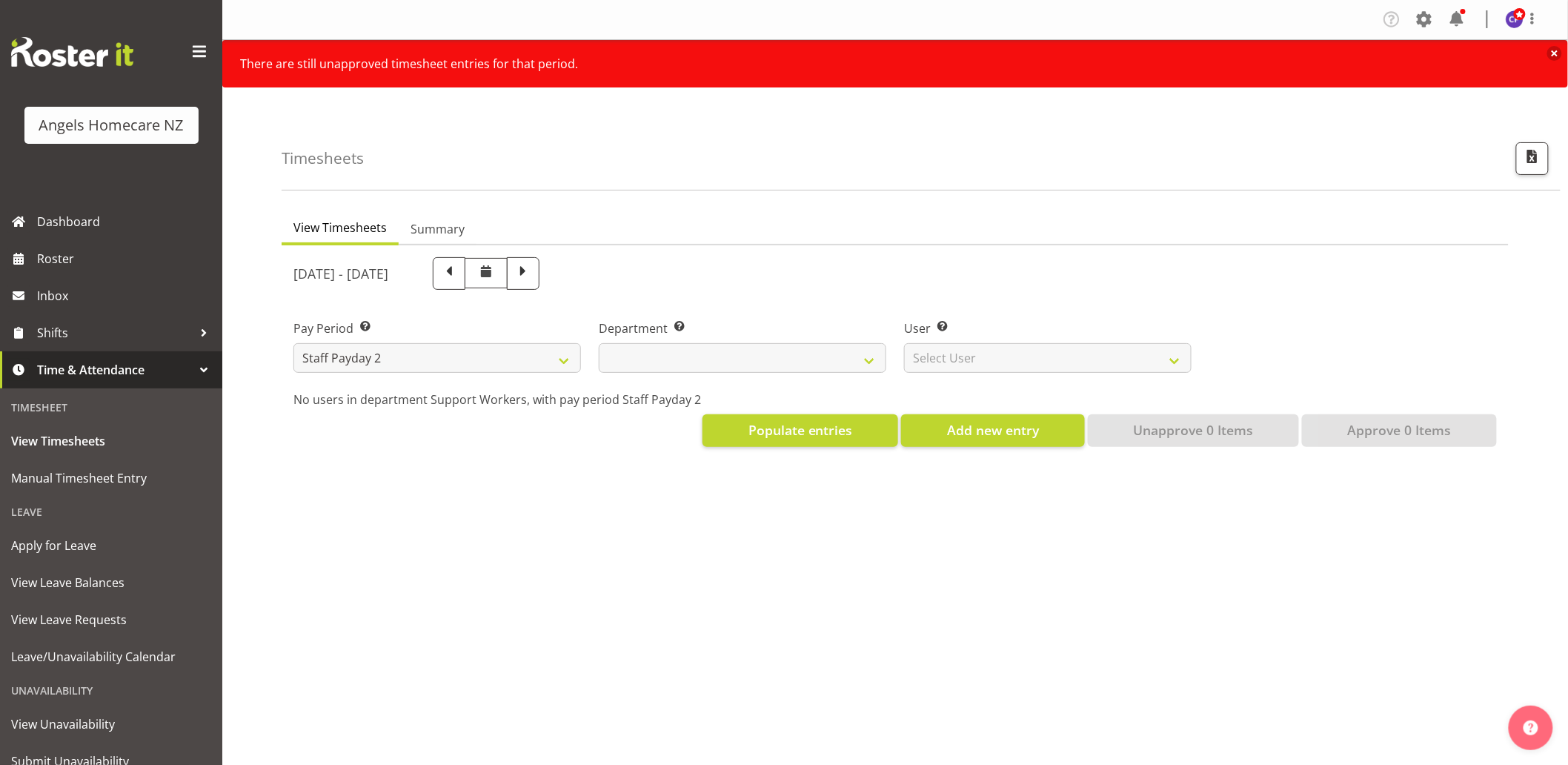
select select
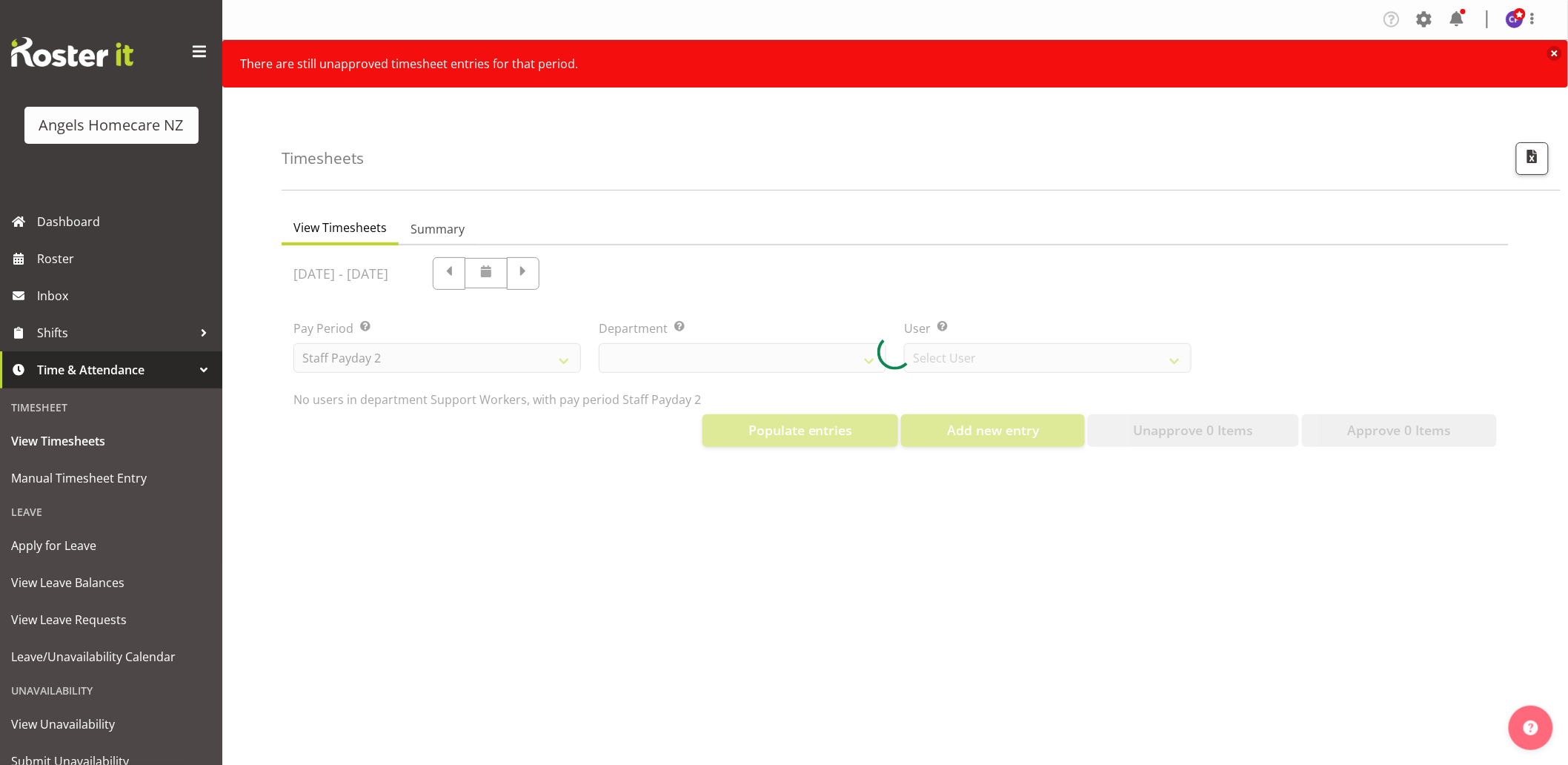
select select "11938"
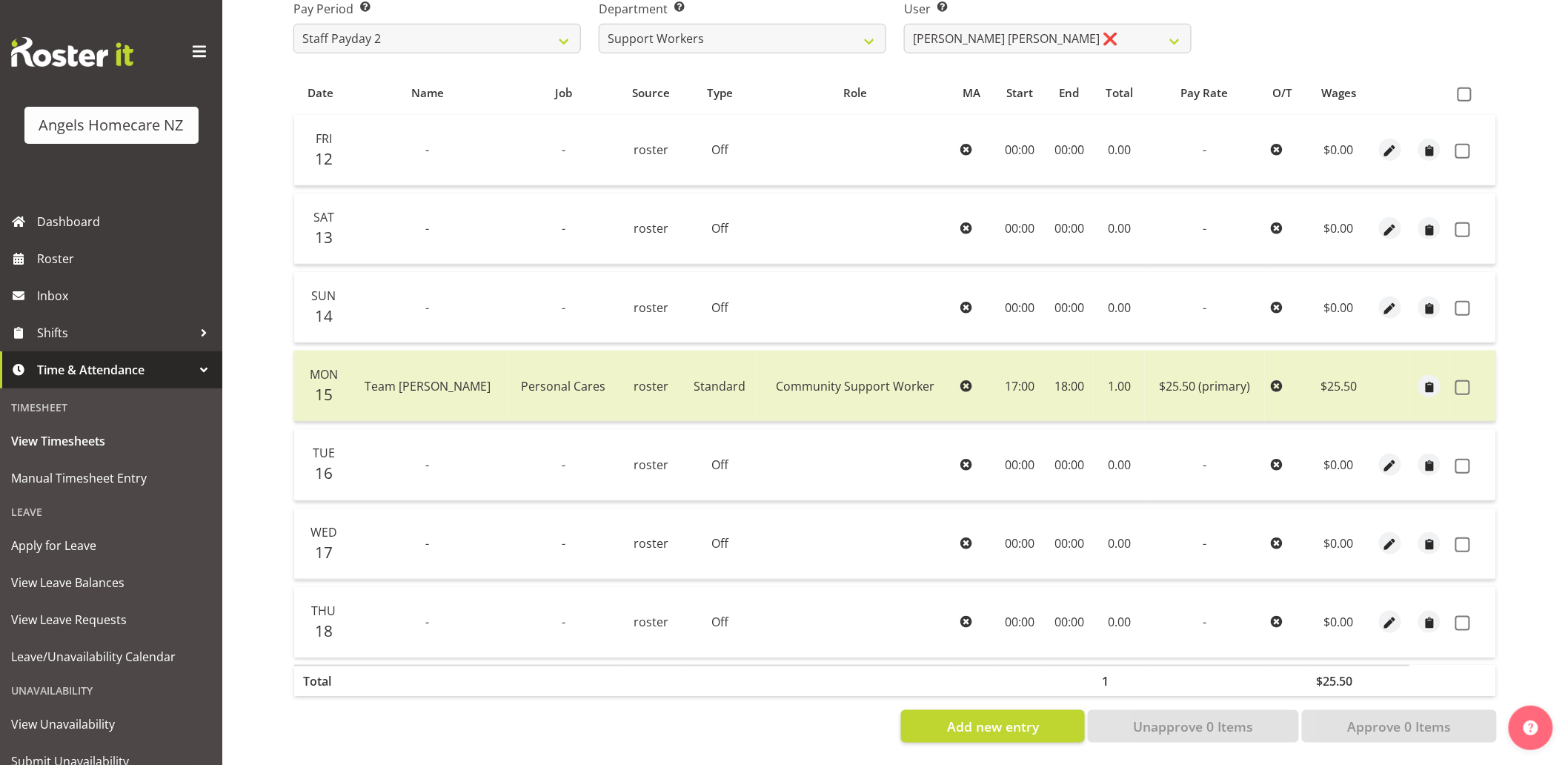
scroll to position [331, 0]
click at [1460, 379] on span at bounding box center [1462, 386] width 15 height 15
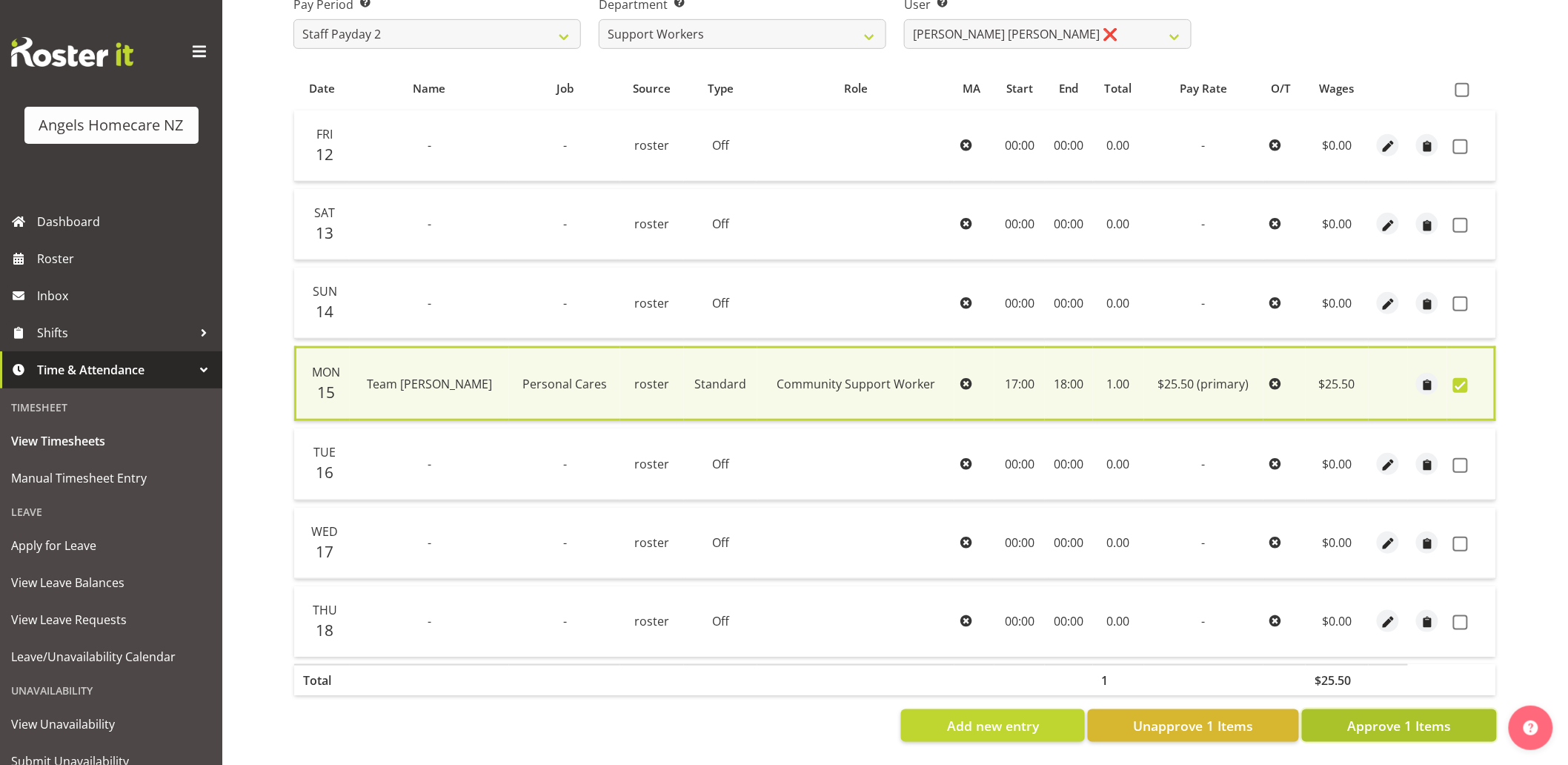
click at [1432, 716] on span "Approve 1 Items" at bounding box center [1398, 725] width 104 height 19
checkbox input "false"
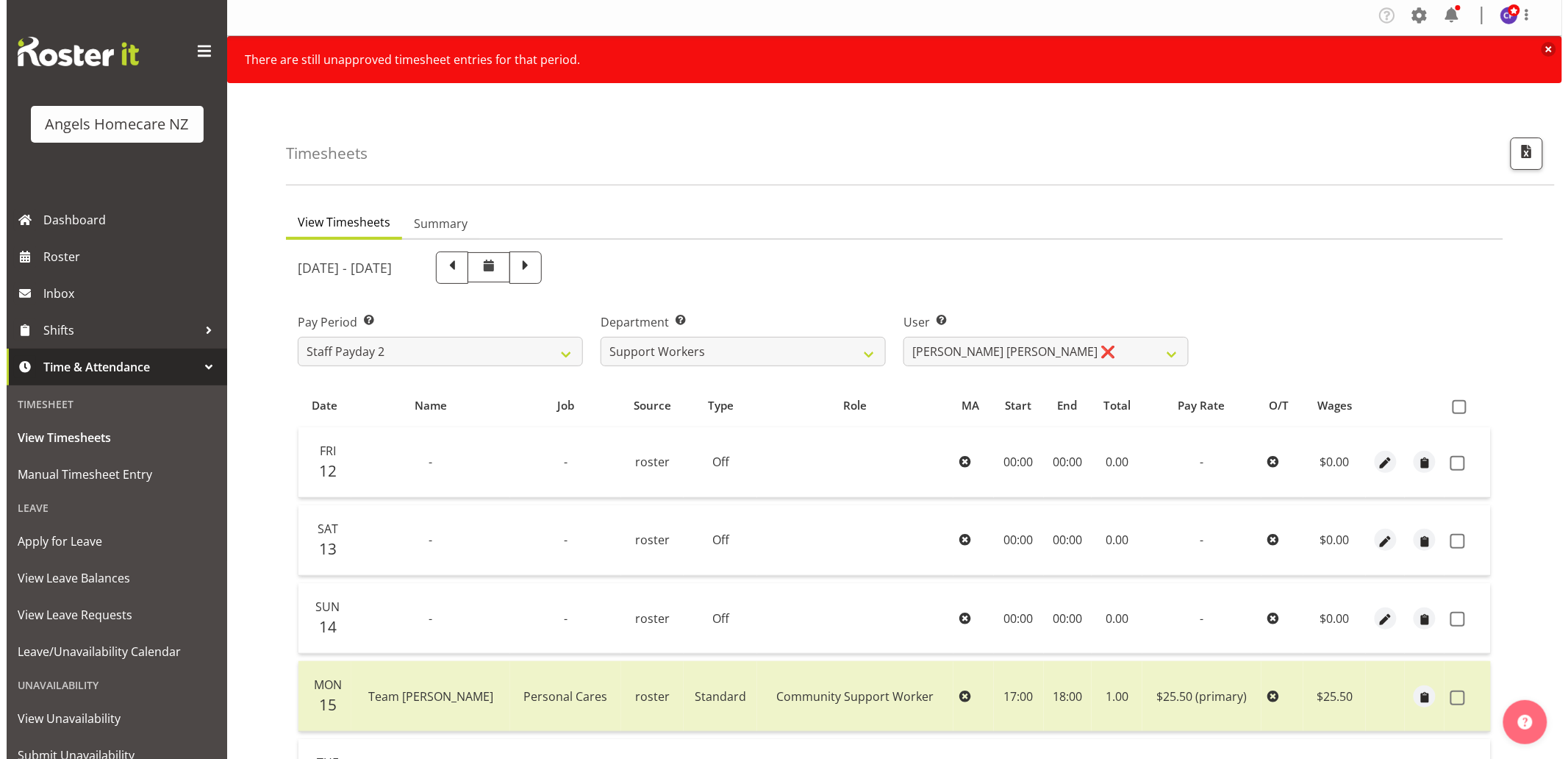
scroll to position [0, 0]
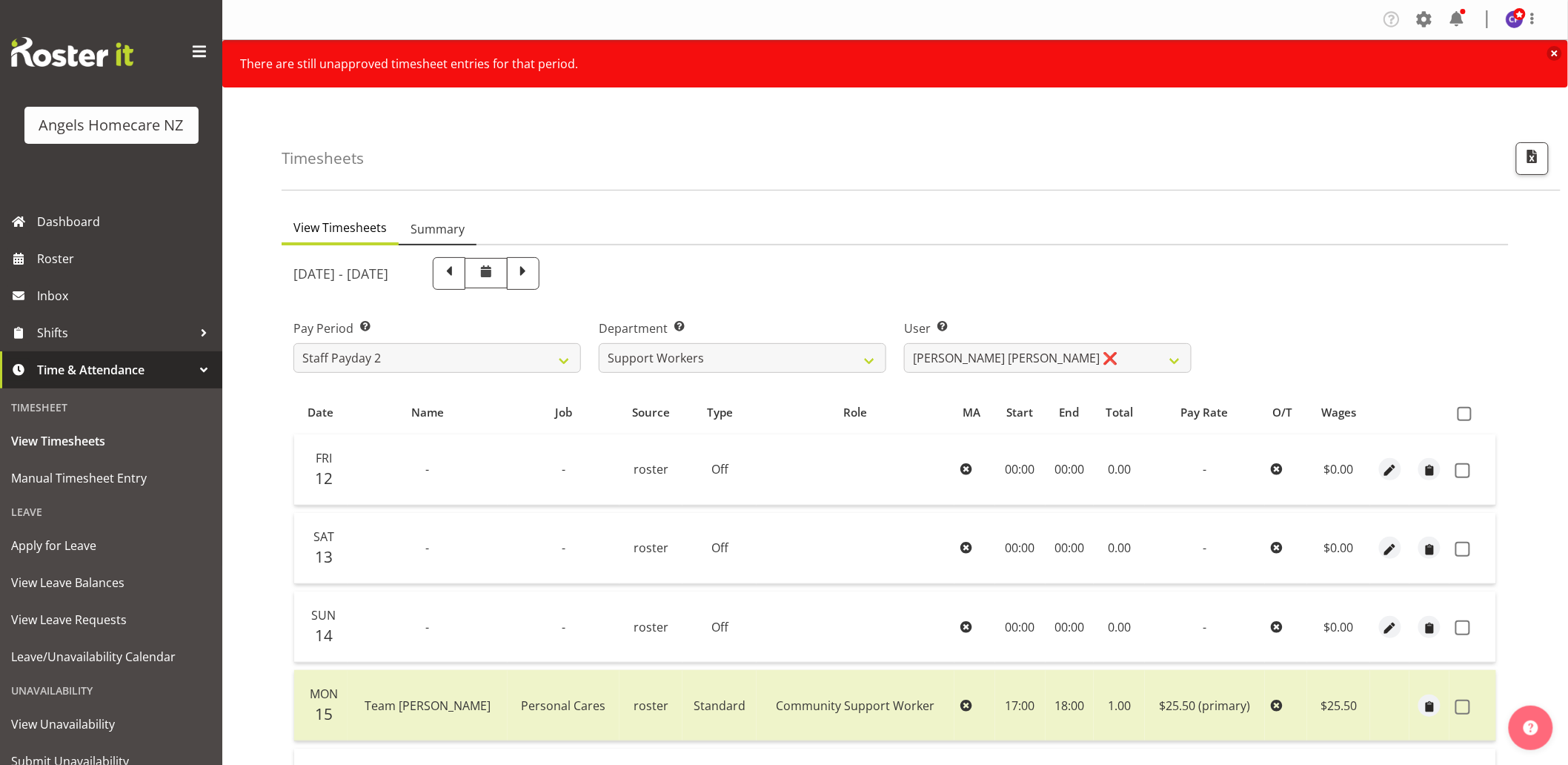
click at [432, 226] on span "Summary" at bounding box center [437, 229] width 54 height 18
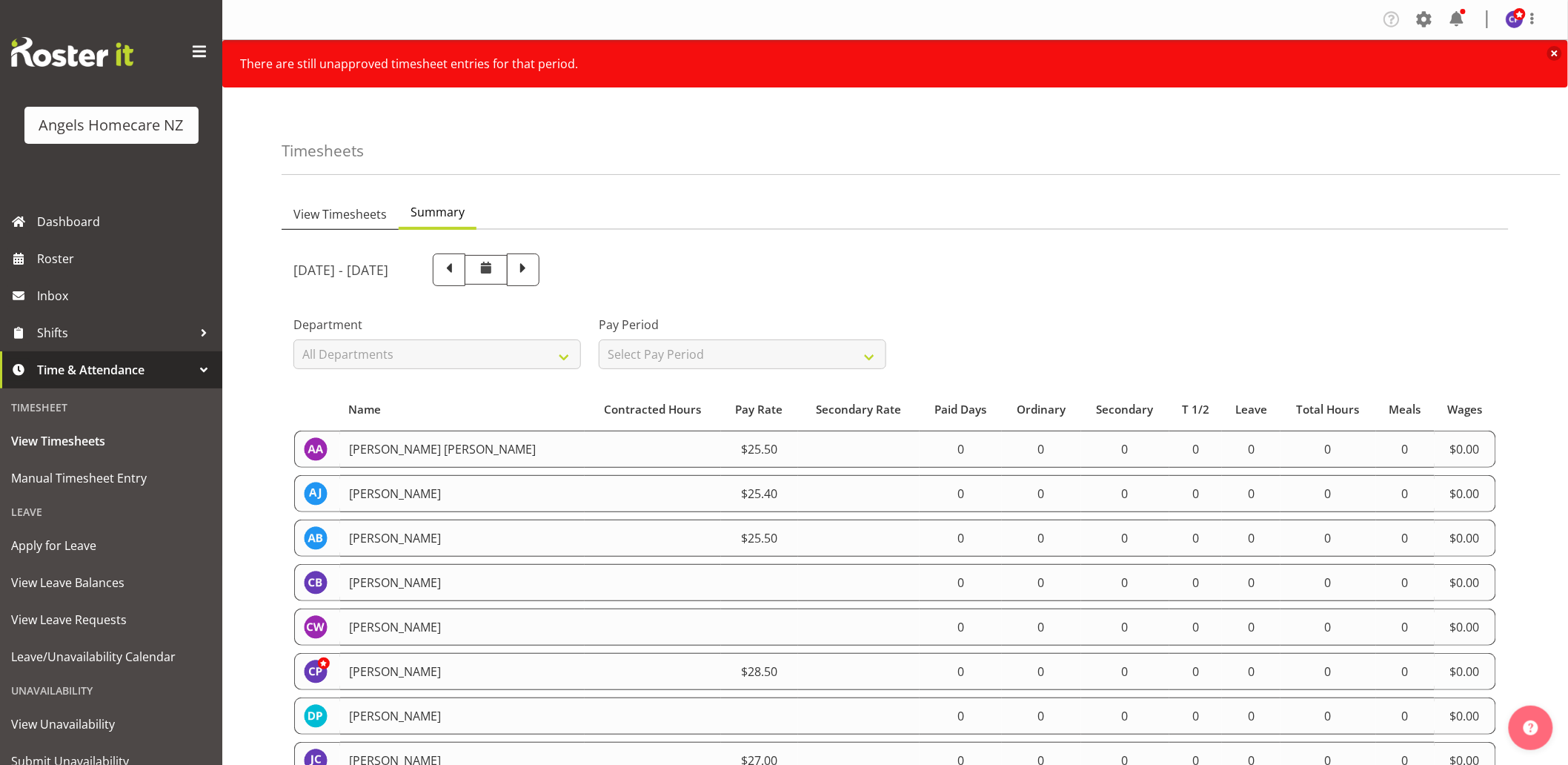
click at [328, 211] on span "View Timesheets" at bounding box center [340, 214] width 93 height 18
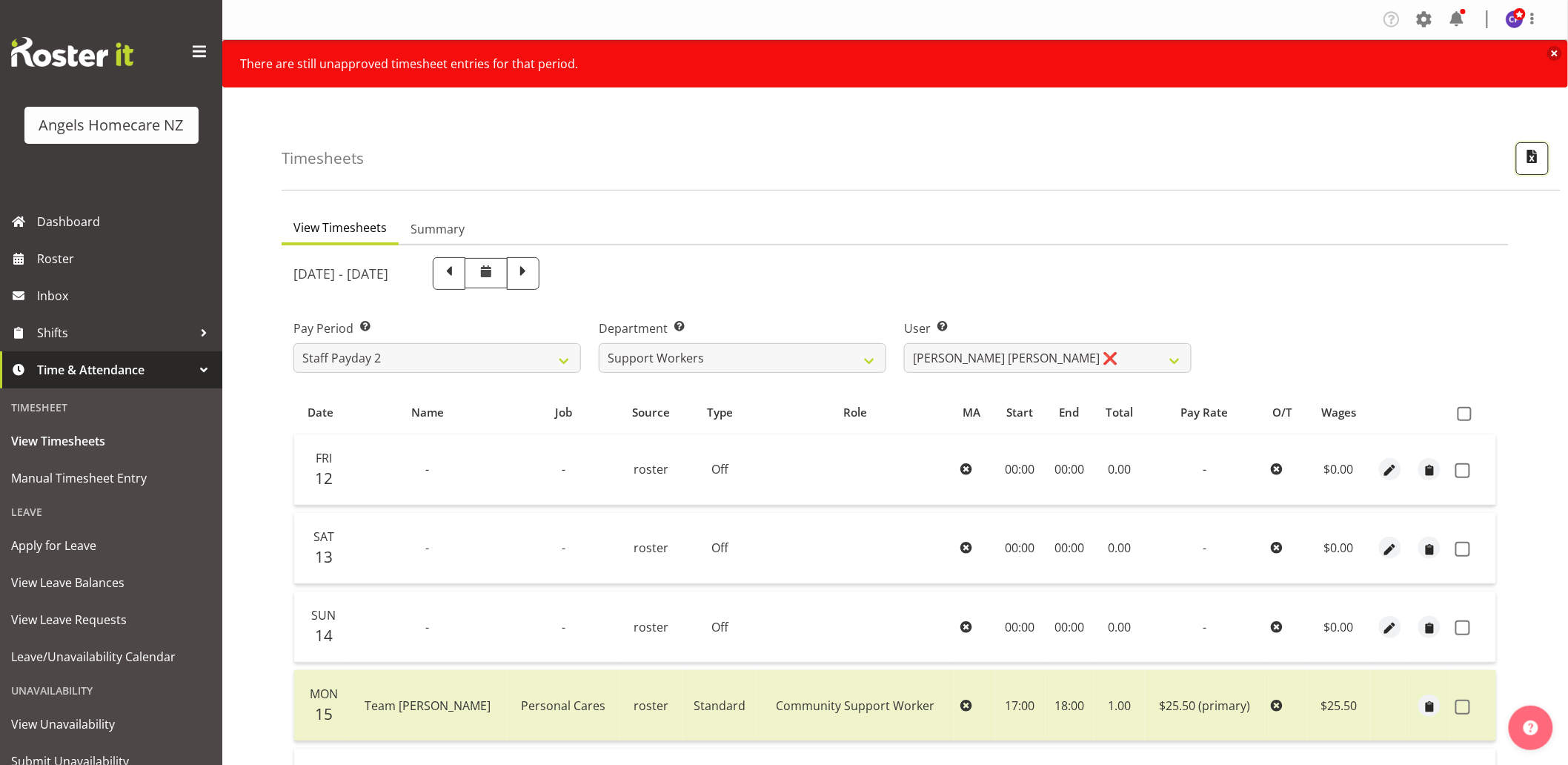
click at [1530, 160] on span "button" at bounding box center [1533, 156] width 19 height 19
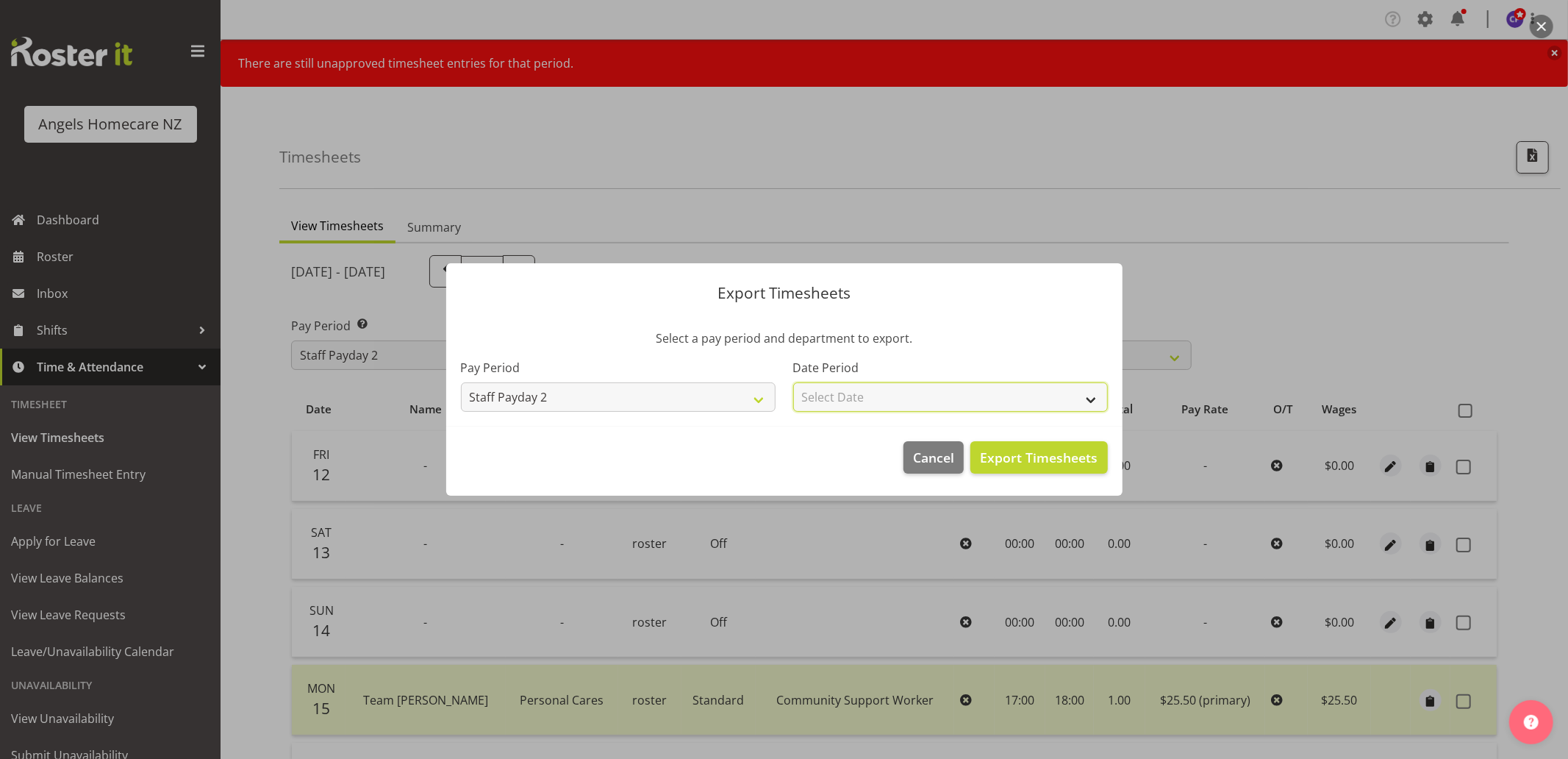
click at [1009, 405] on select "Select Date Fortnight starting 12/09/2025" at bounding box center [950, 397] width 315 height 29
select select "2025-09-12"
click at [793, 382] on select "Select Date Fortnight starting 12/09/2025" at bounding box center [950, 397] width 315 height 29
click at [1045, 461] on span "Export Timesheets" at bounding box center [1039, 457] width 118 height 19
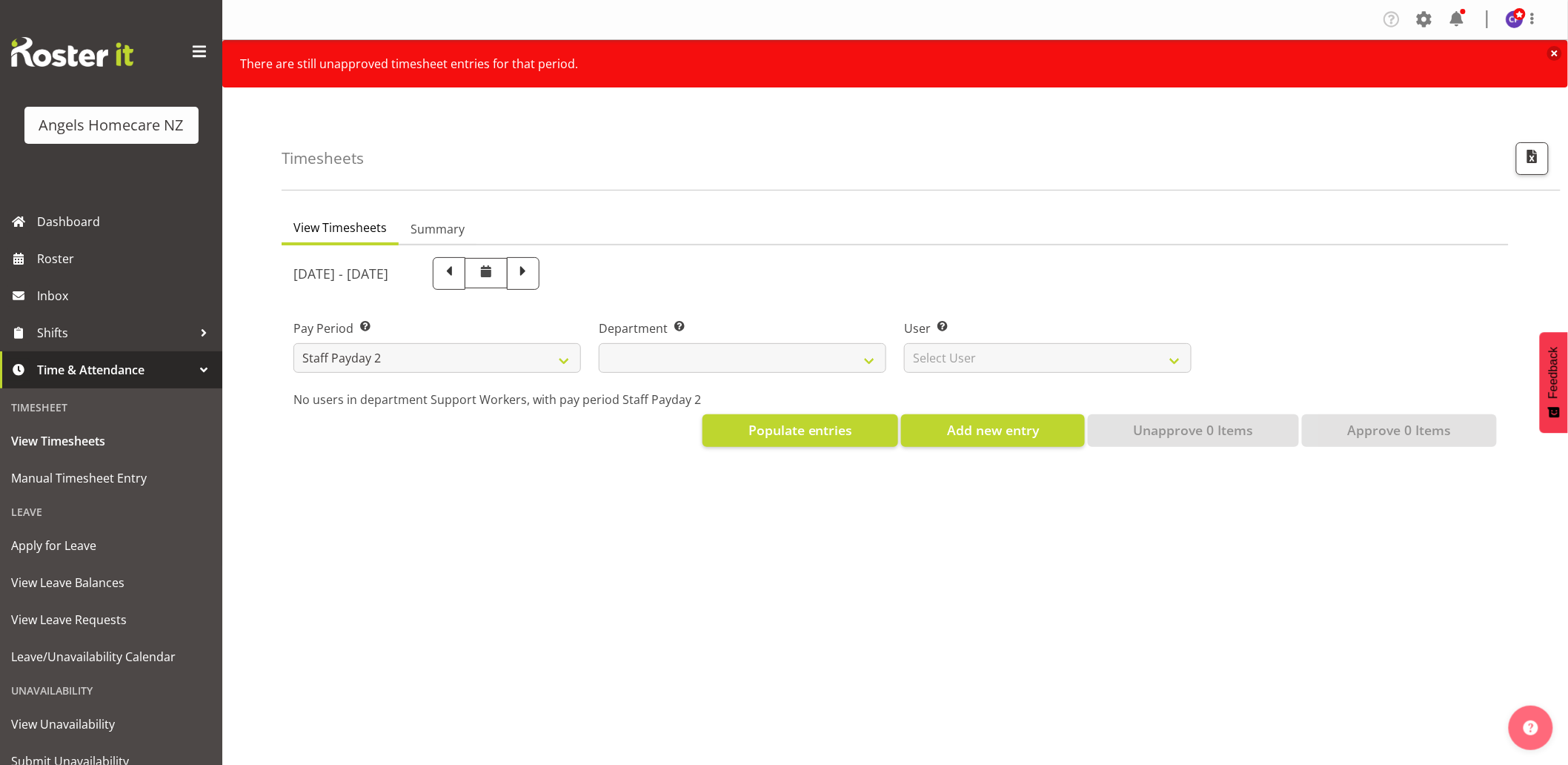
select select
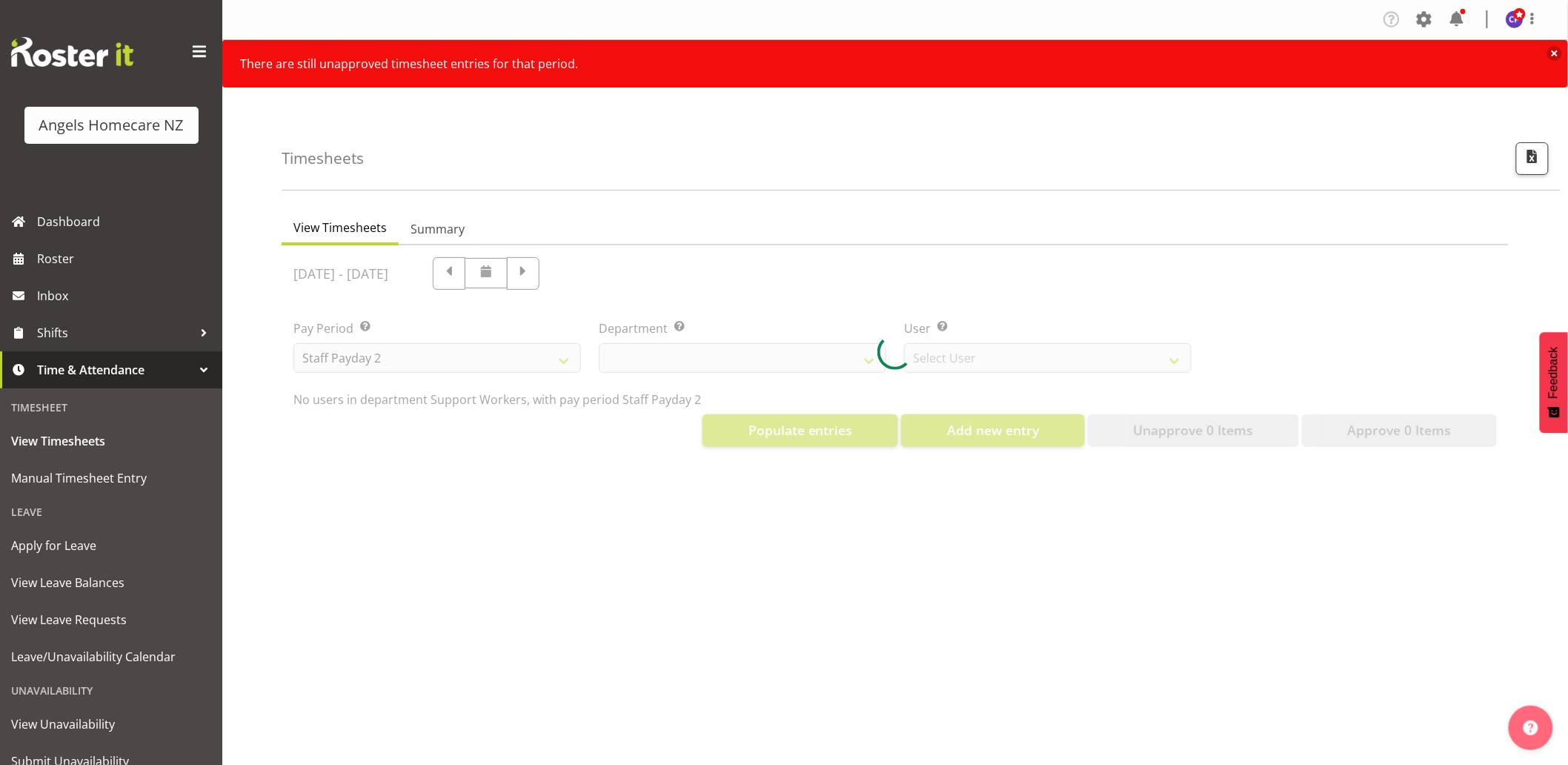
select select "11938"
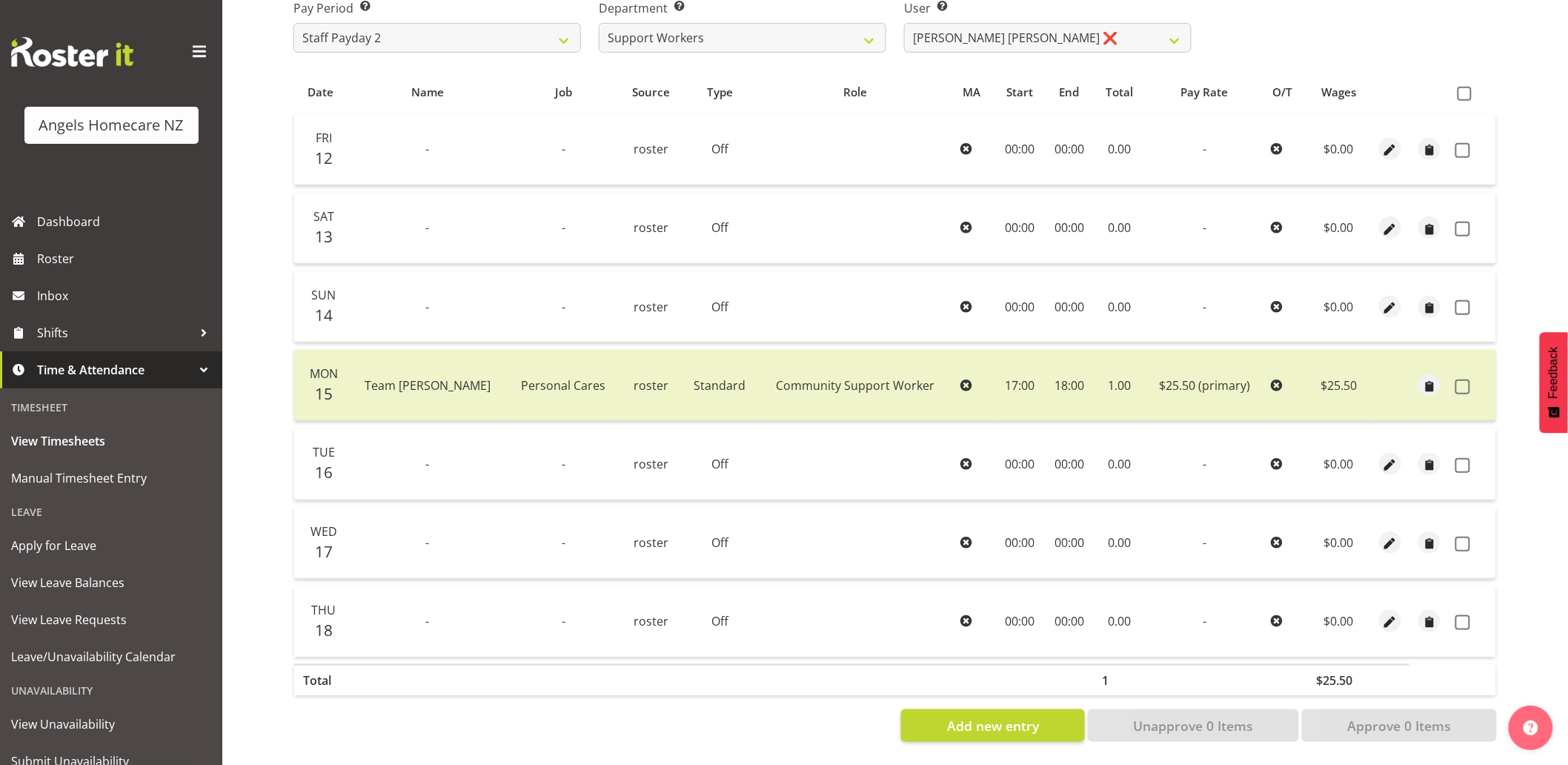
scroll to position [331, 0]
click at [1460, 379] on span at bounding box center [1462, 386] width 15 height 15
checkbox input "true"
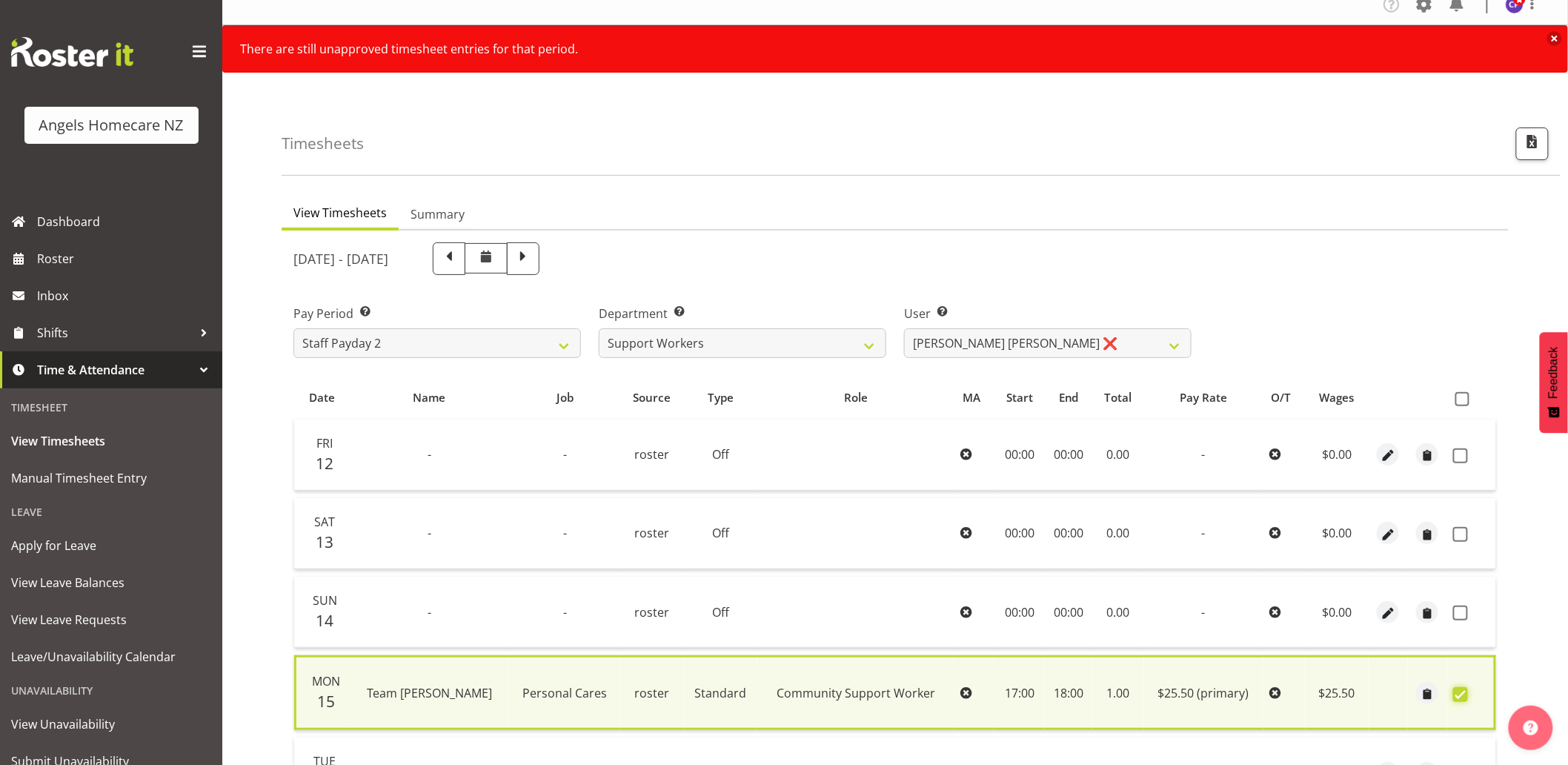
scroll to position [3, 0]
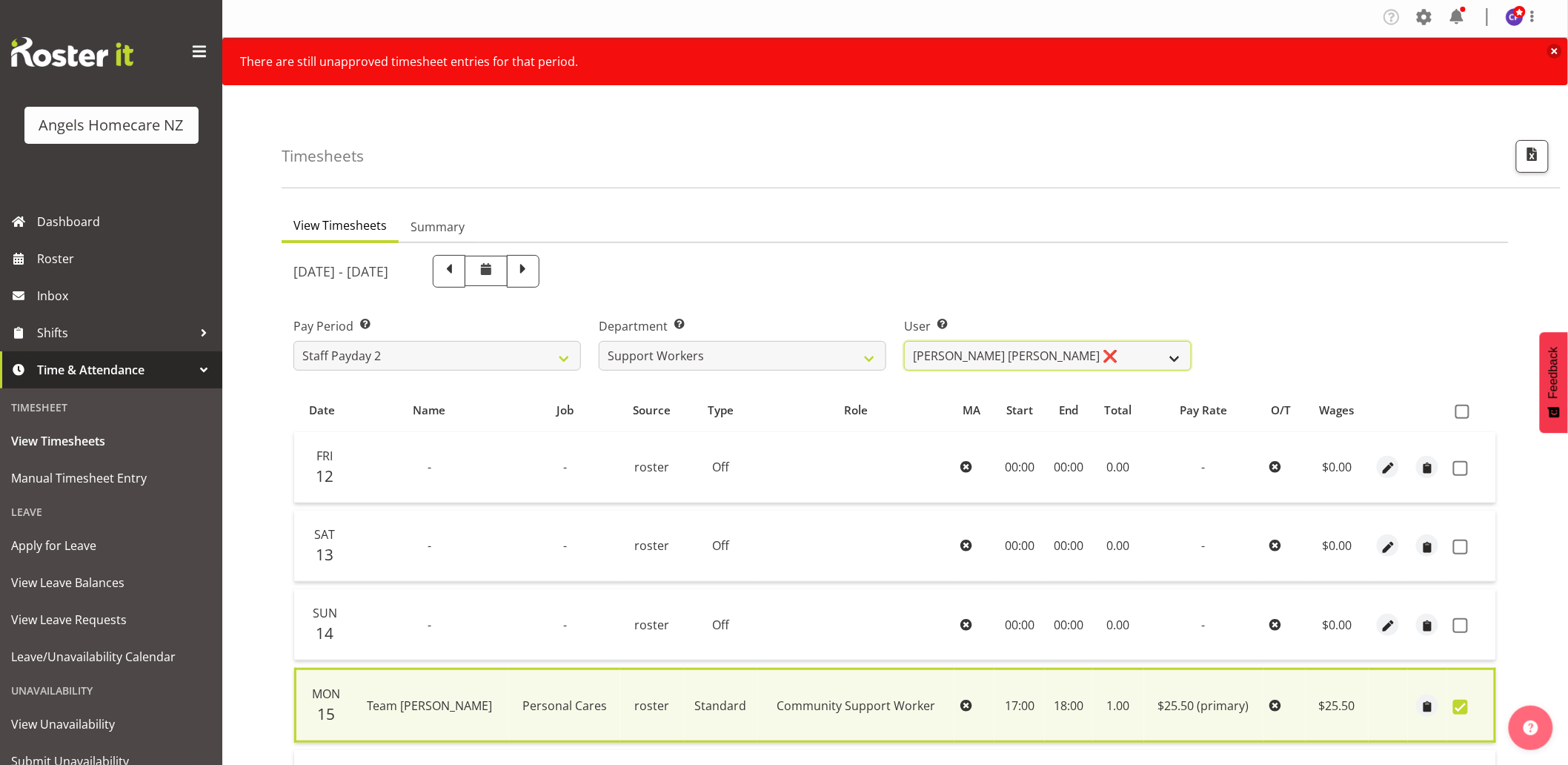
click at [1115, 355] on select "[PERSON_NAME] [PERSON_NAME] ❌ [PERSON_NAME] ❌ [PERSON_NAME] ❌ [PERSON_NAME] ❌ […" at bounding box center [1048, 355] width 287 height 29
select select "11937"
click at [904, 341] on select "[PERSON_NAME] [PERSON_NAME] ❌ [PERSON_NAME] ❌ [PERSON_NAME] ❌ [PERSON_NAME] ❌ […" at bounding box center [1048, 355] width 287 height 29
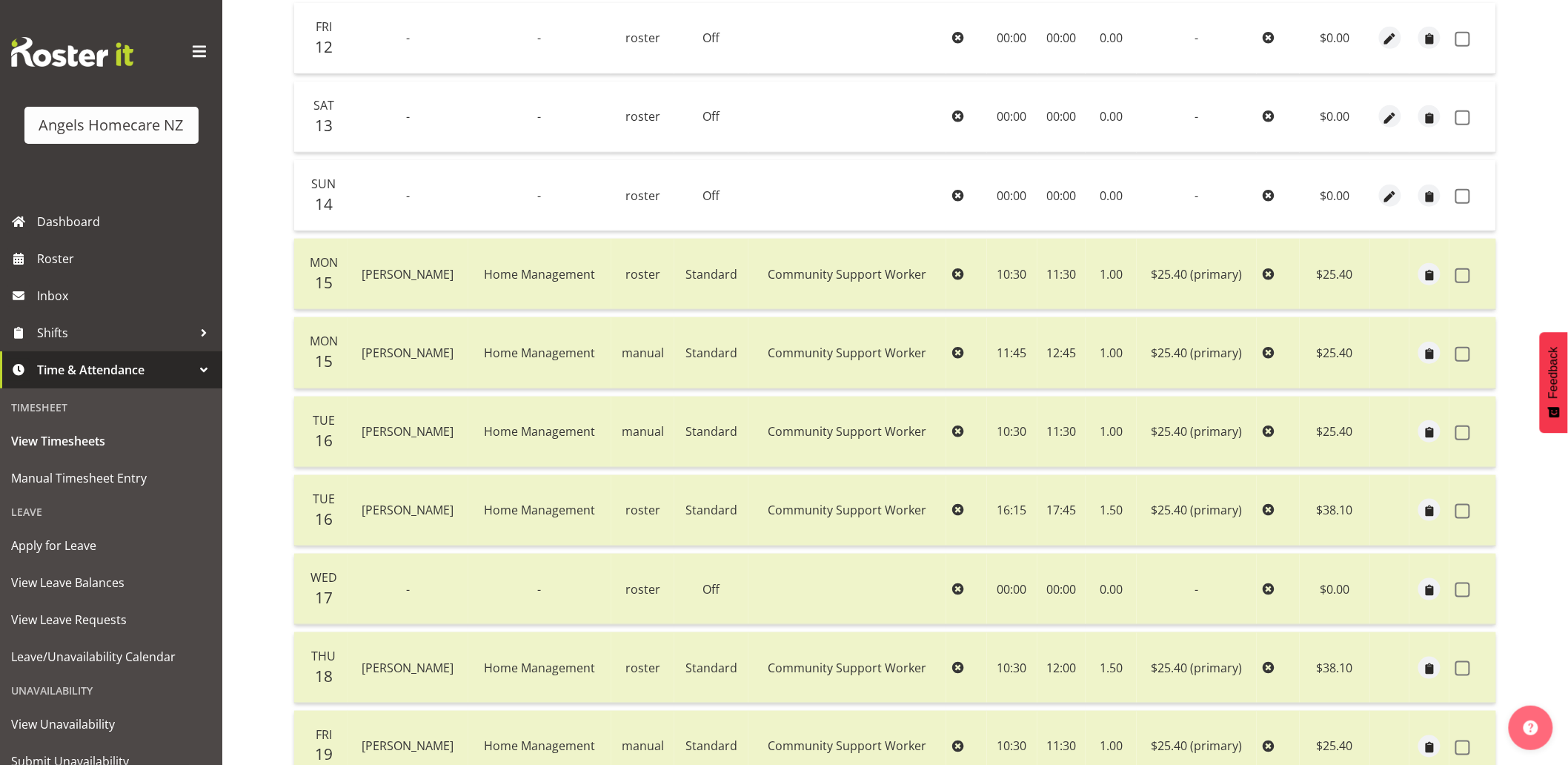
scroll to position [568, 0]
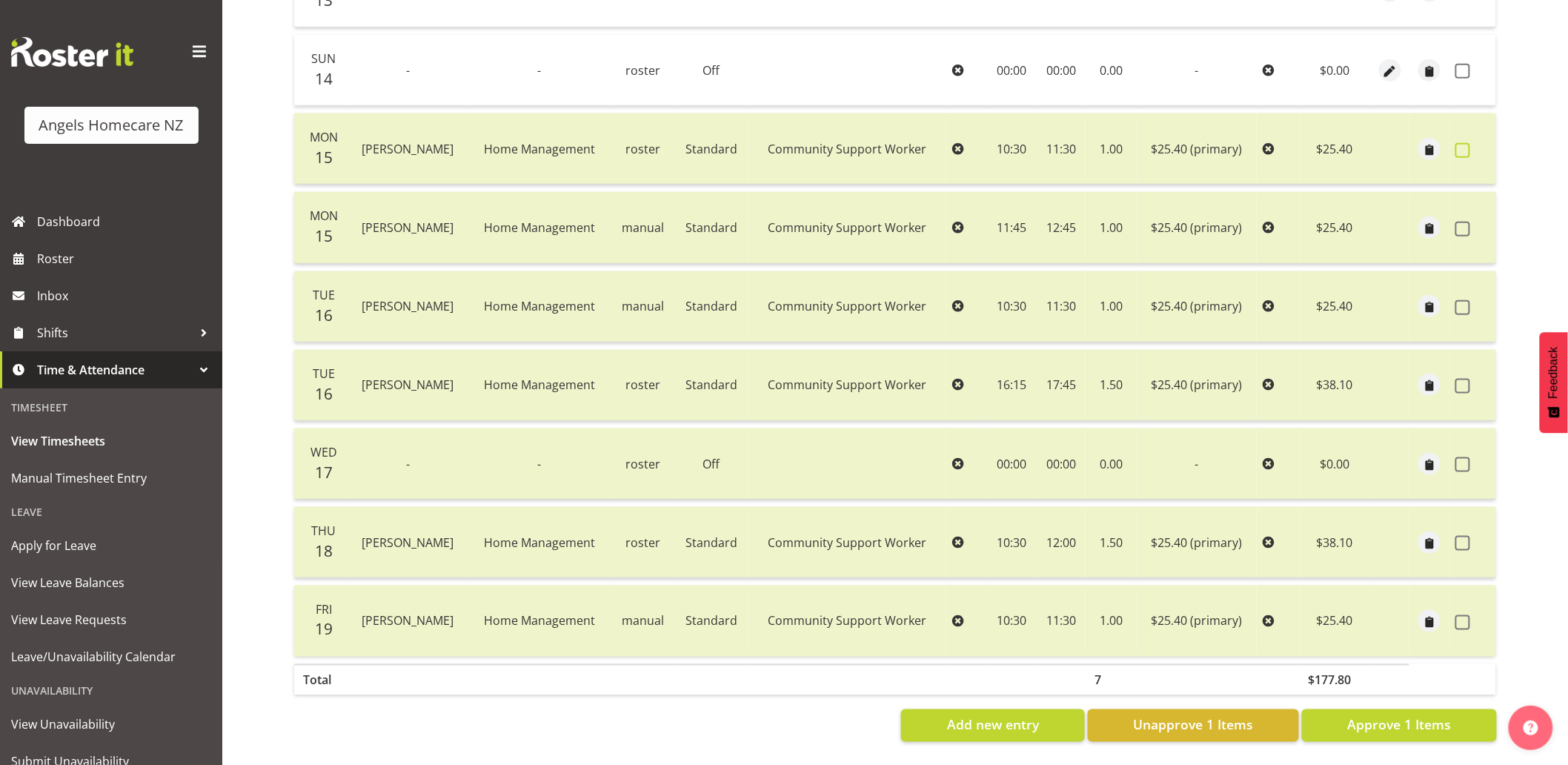
click at [1459, 143] on span at bounding box center [1462, 150] width 15 height 15
checkbox input "true"
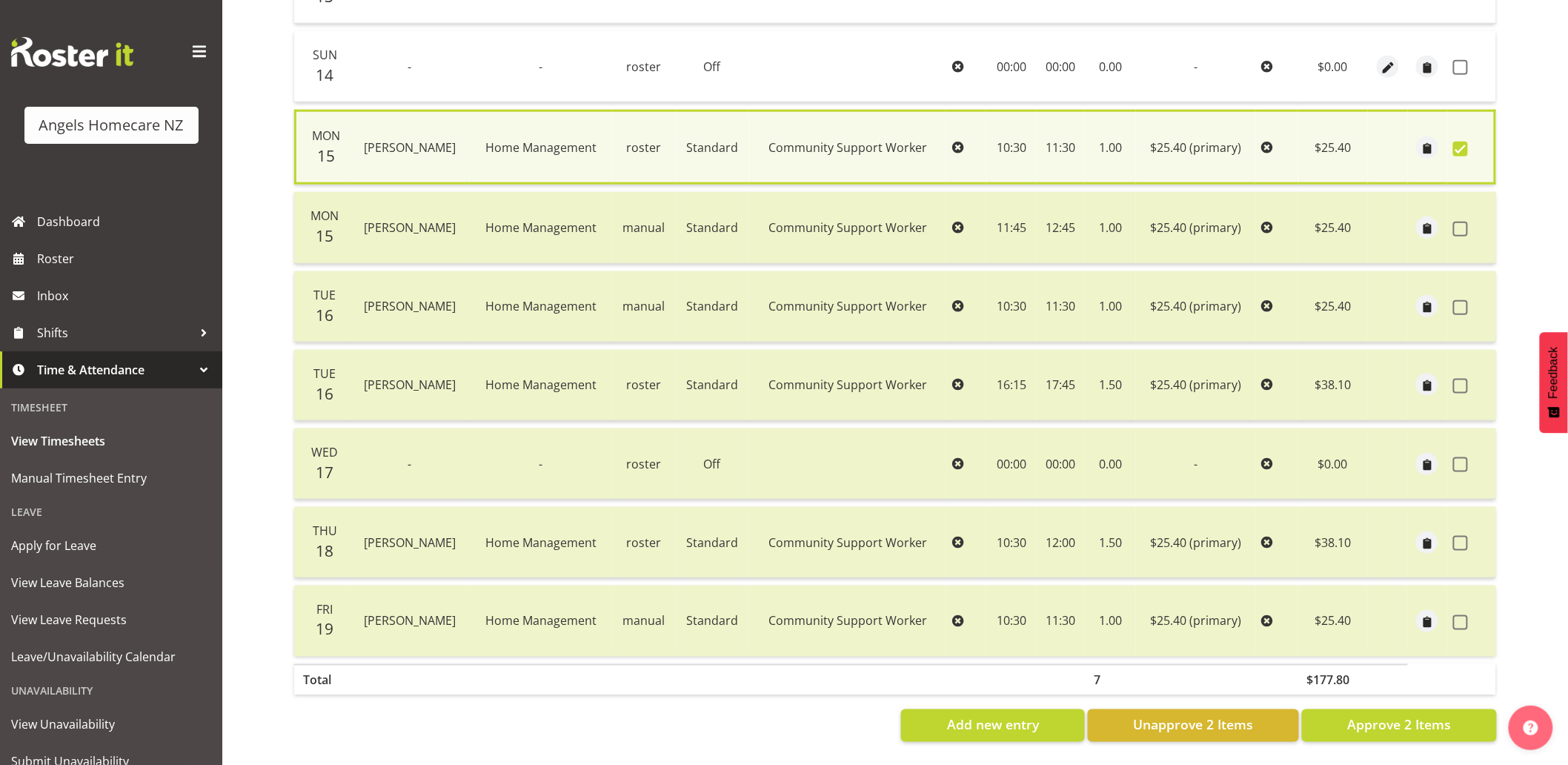
click at [1457, 226] on td at bounding box center [1472, 227] width 49 height 71
click at [1464, 221] on span at bounding box center [1460, 228] width 15 height 15
checkbox input "true"
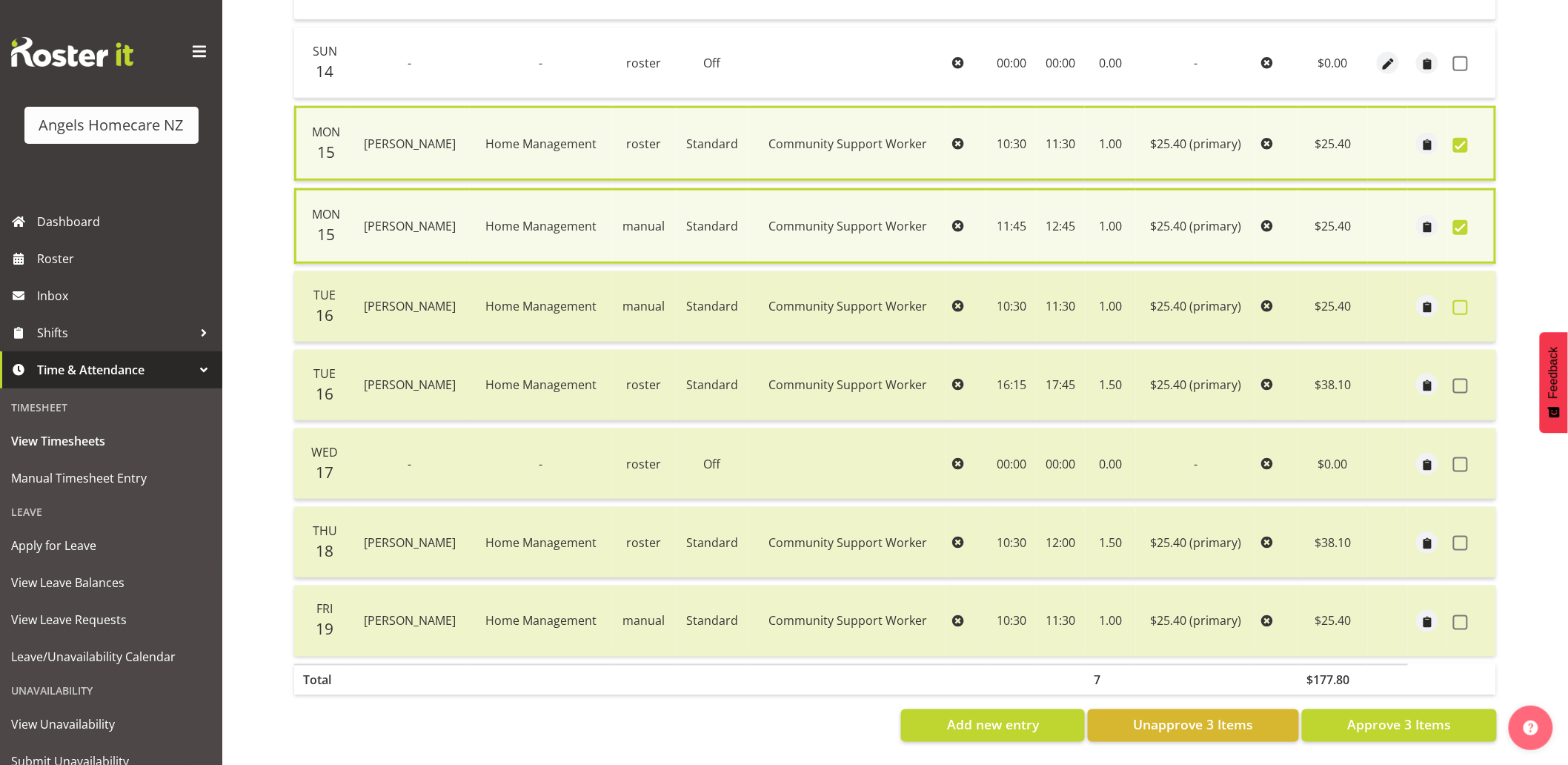
click at [1464, 300] on span at bounding box center [1460, 307] width 15 height 15
checkbox input "true"
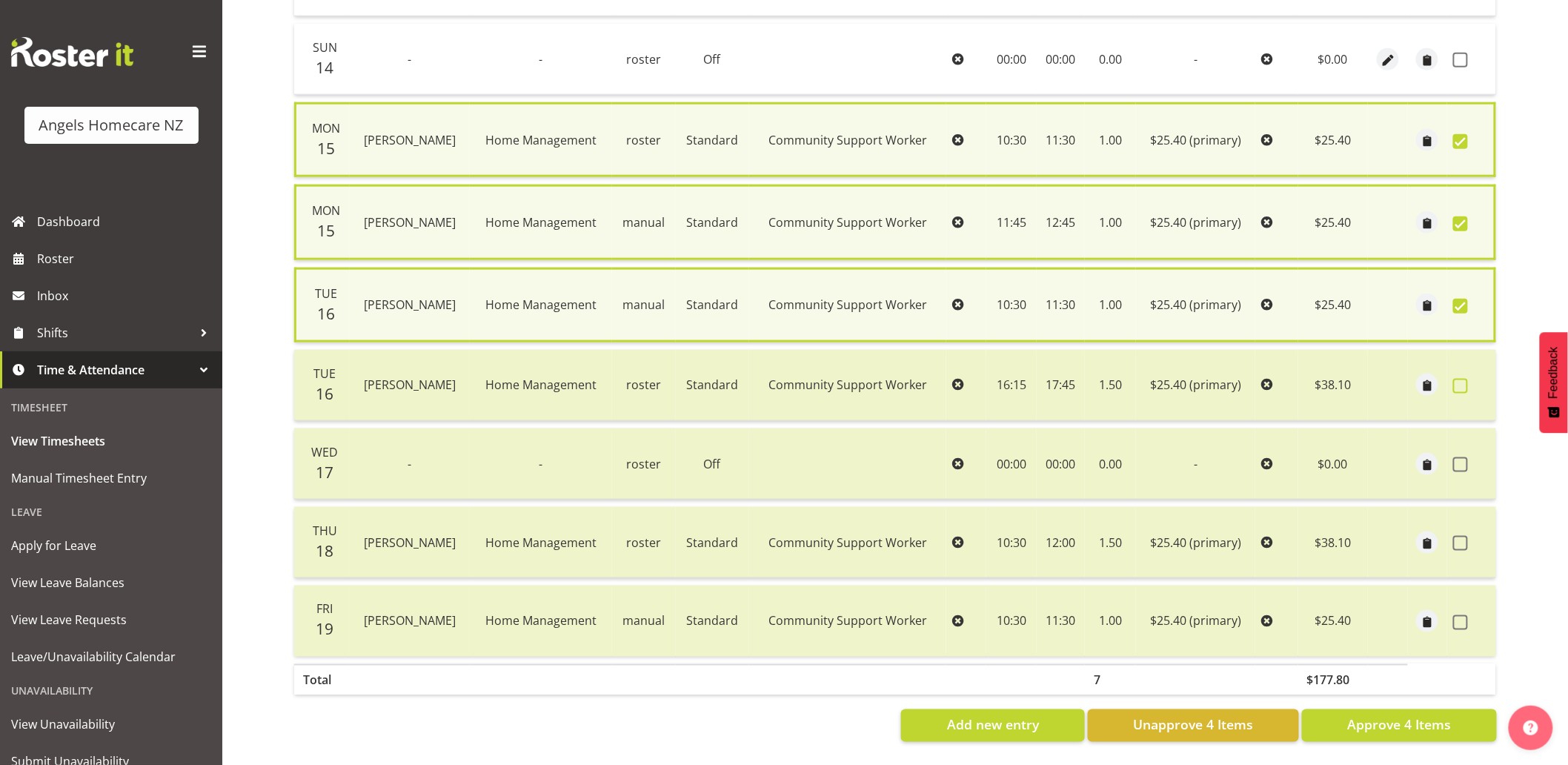
click at [1459, 379] on span at bounding box center [1460, 386] width 15 height 15
checkbox input "true"
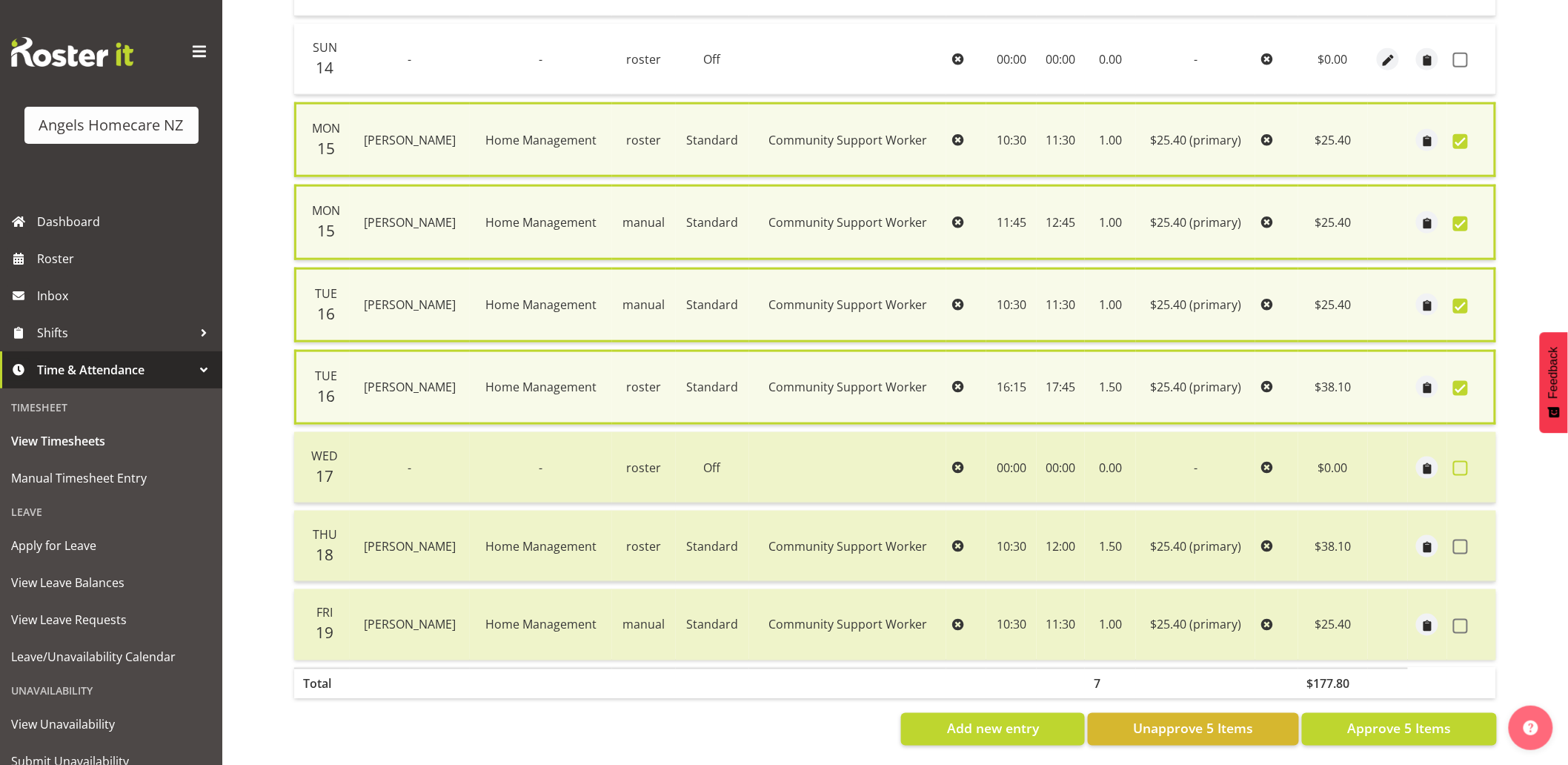
click at [1456, 461] on span at bounding box center [1460, 468] width 15 height 15
checkbox input "true"
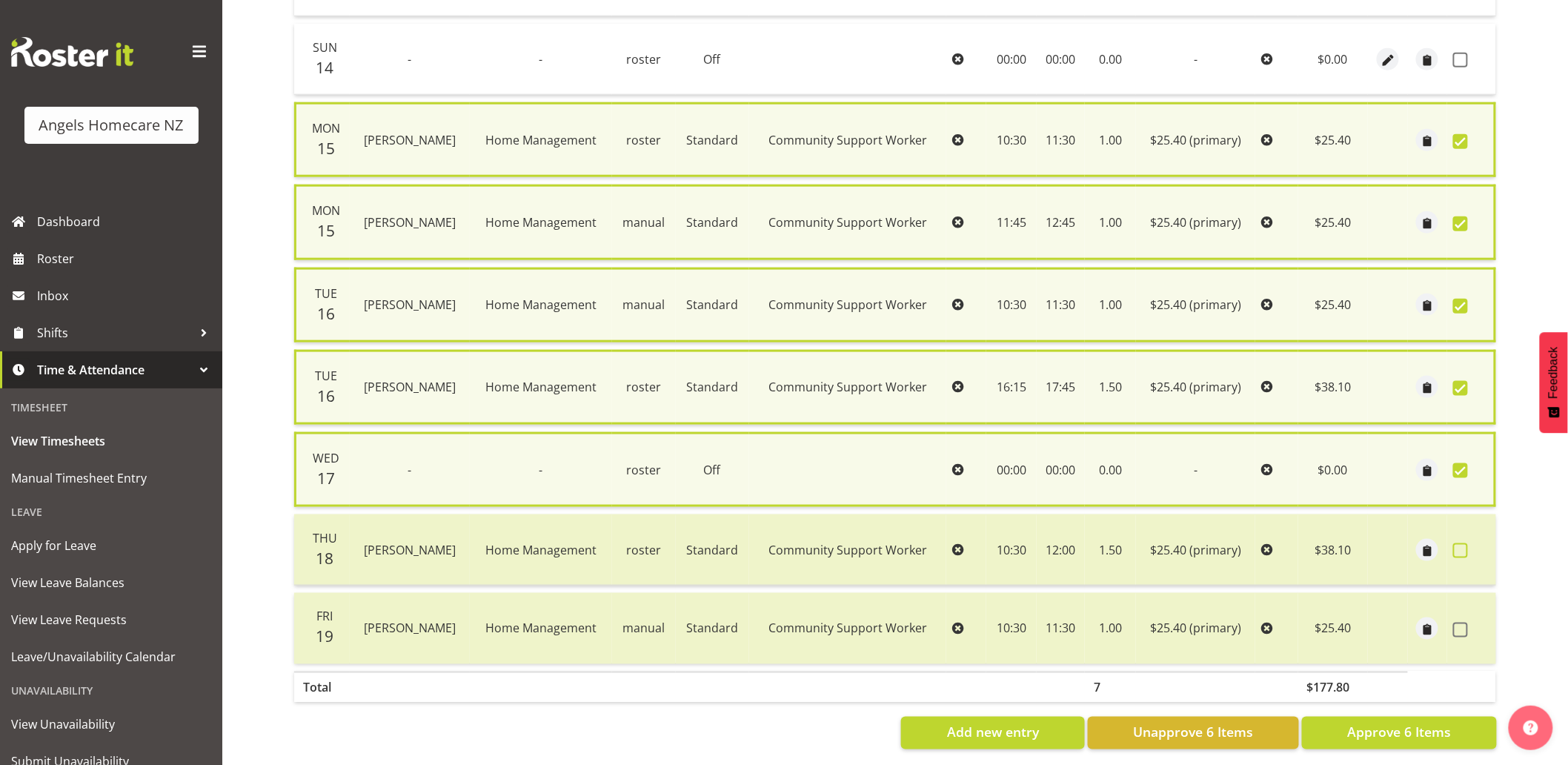
click at [1458, 543] on span at bounding box center [1460, 550] width 15 height 15
checkbox input "true"
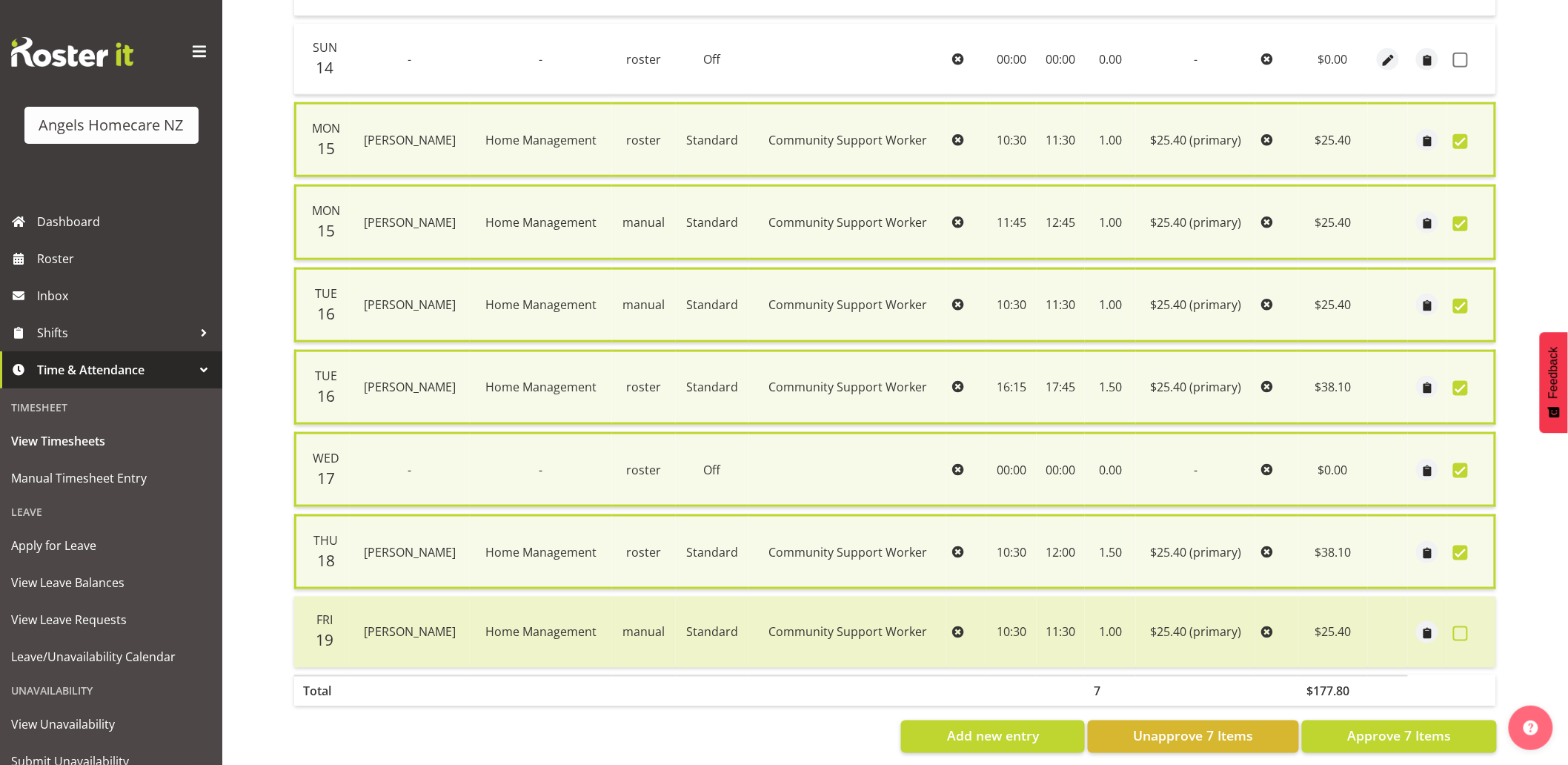
click at [1460, 626] on span at bounding box center [1460, 633] width 15 height 15
checkbox input "true"
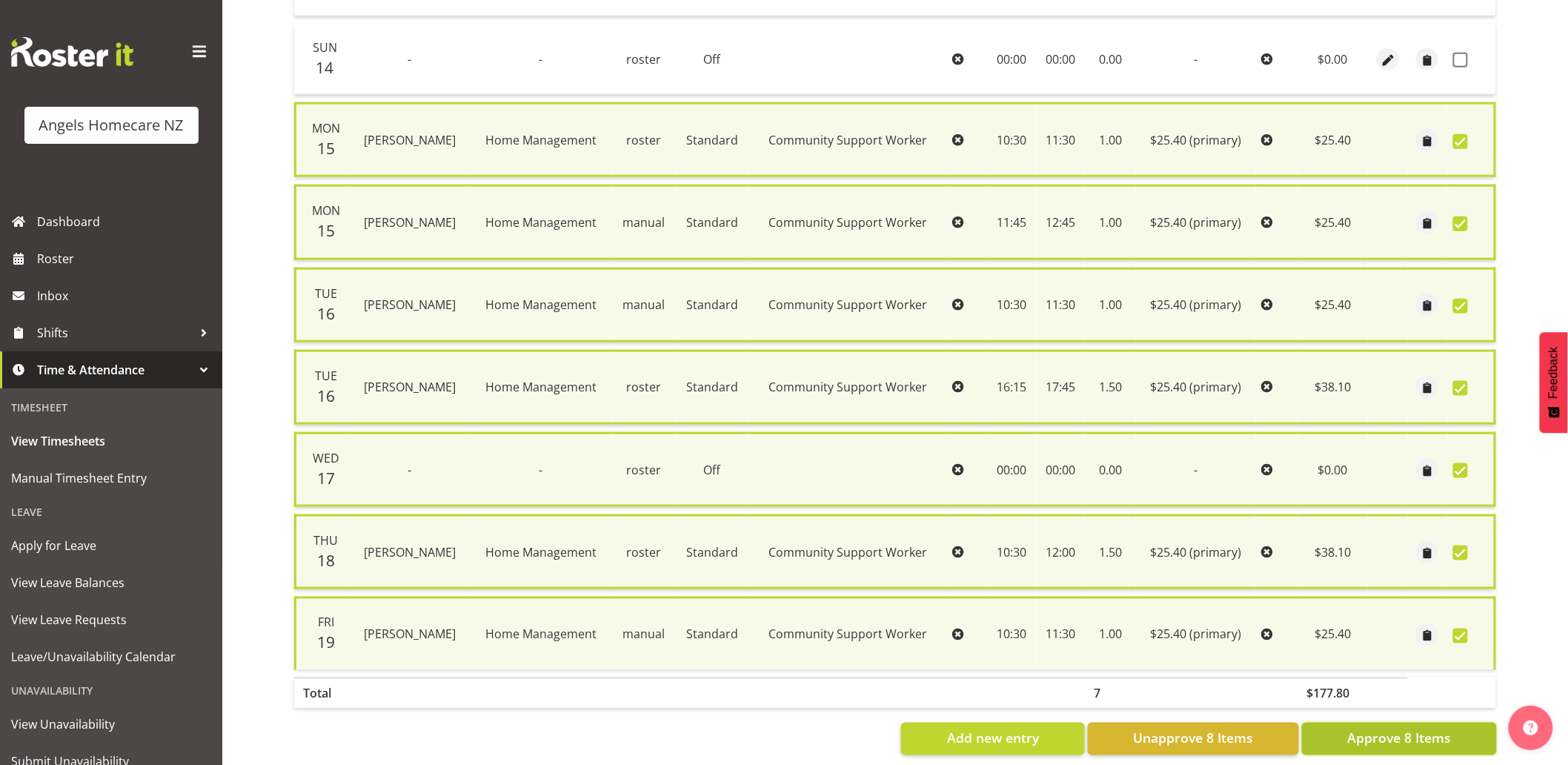
click at [1429, 731] on span "Approve 8 Items" at bounding box center [1398, 737] width 104 height 19
checkbox input "false"
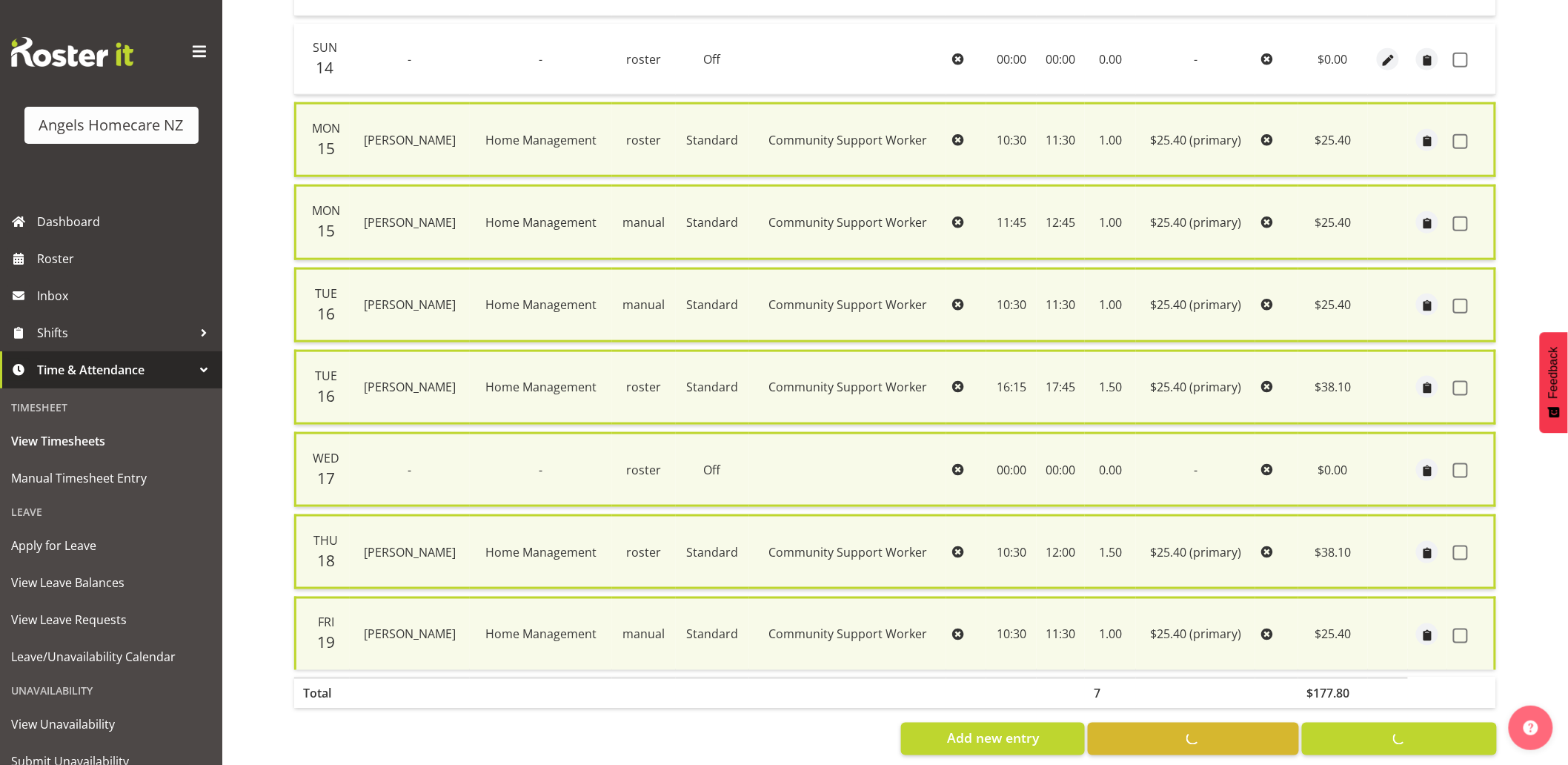
checkbox input "false"
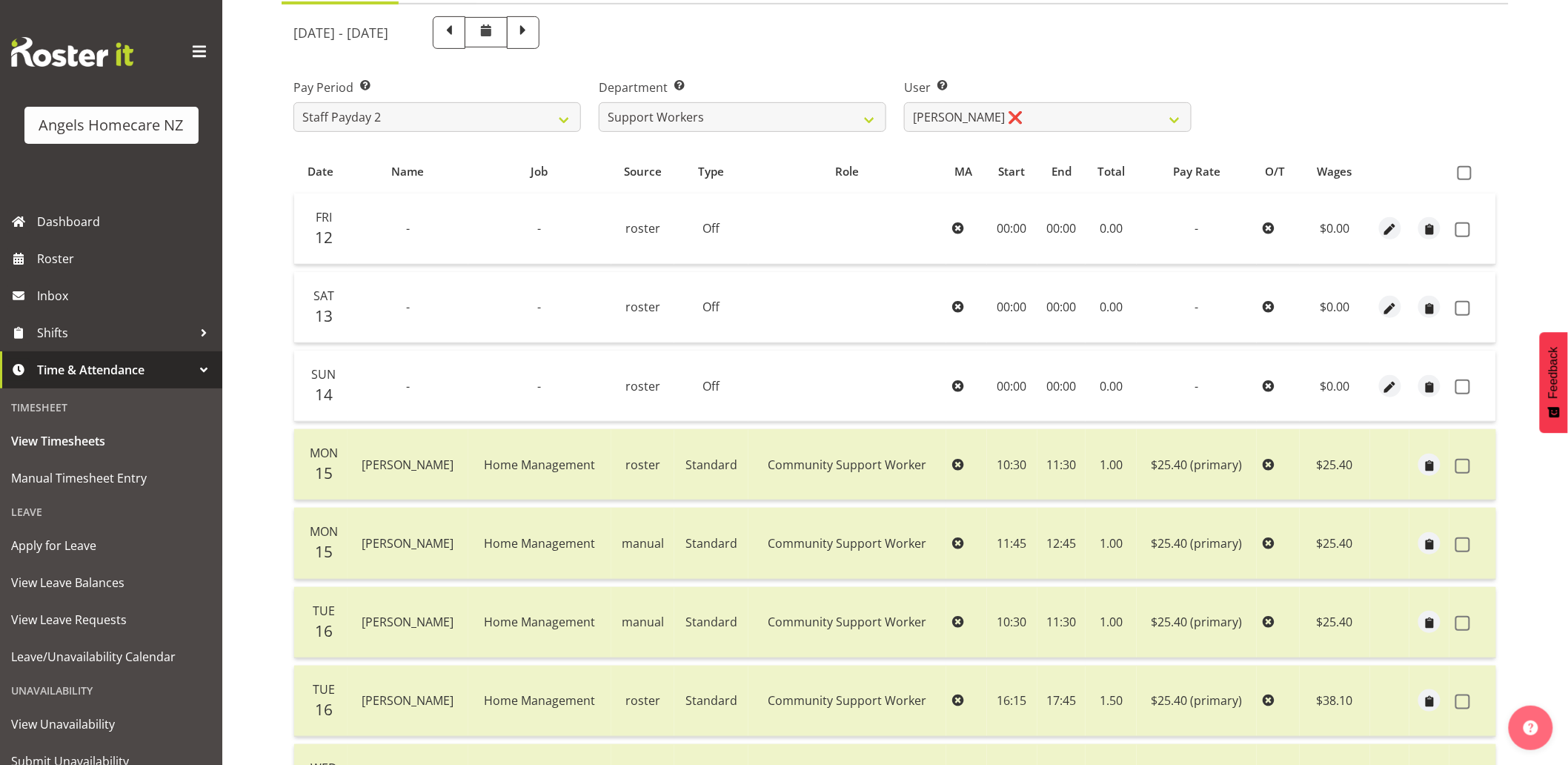
scroll to position [238, 0]
click at [1142, 121] on select "Alyssa Ashley Basco ❌ Amanda Jane Lavington ❌ Analin Basco ❌ Caryl Bautista ❌ C…" at bounding box center [1048, 119] width 287 height 29
select select "11939"
click at [904, 104] on select "Alyssa Ashley Basco ❌ Amanda Jane Lavington ❌ Analin Basco ❌ Caryl Bautista ❌ C…" at bounding box center [1048, 119] width 287 height 29
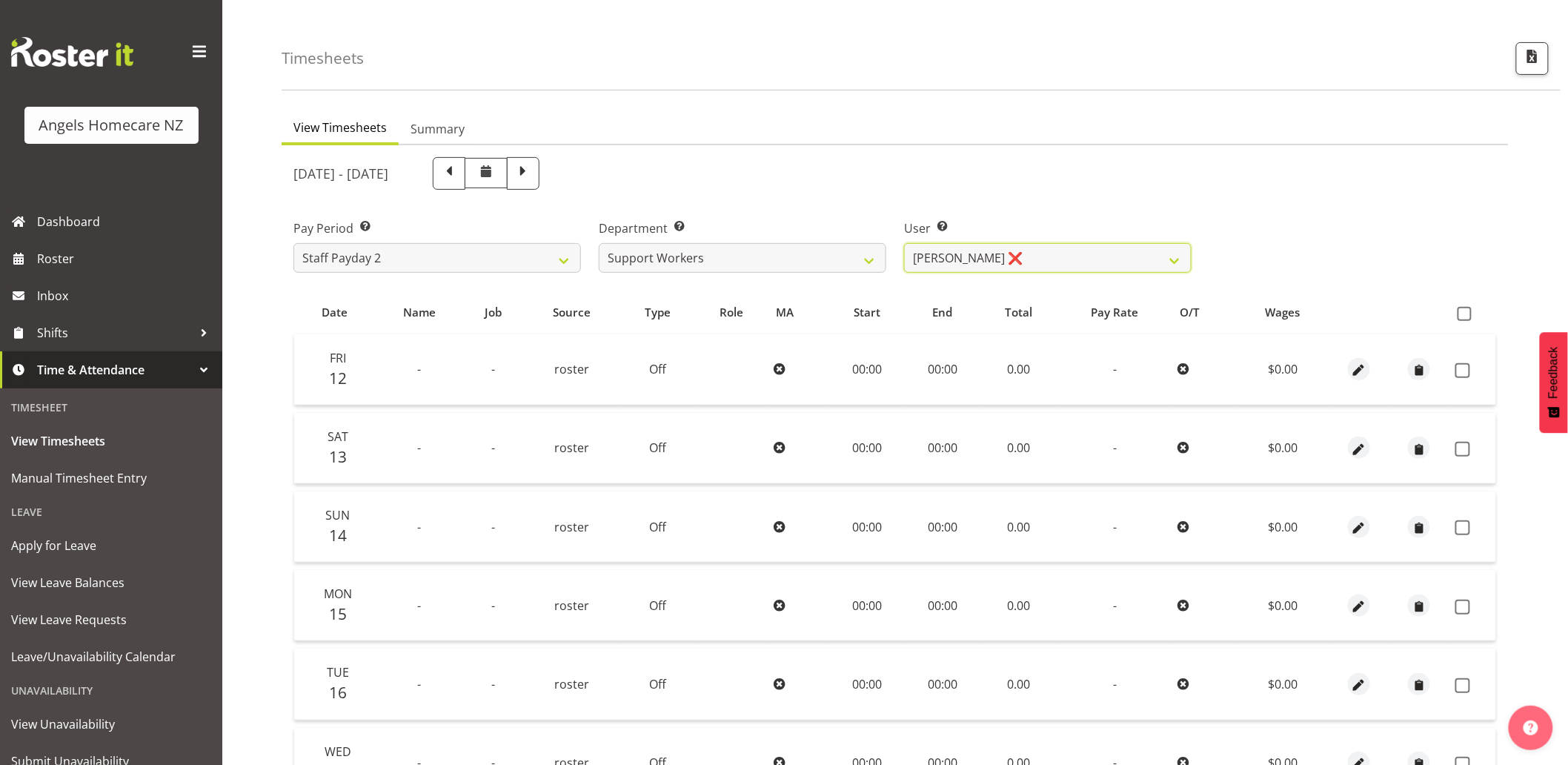
scroll to position [84, 0]
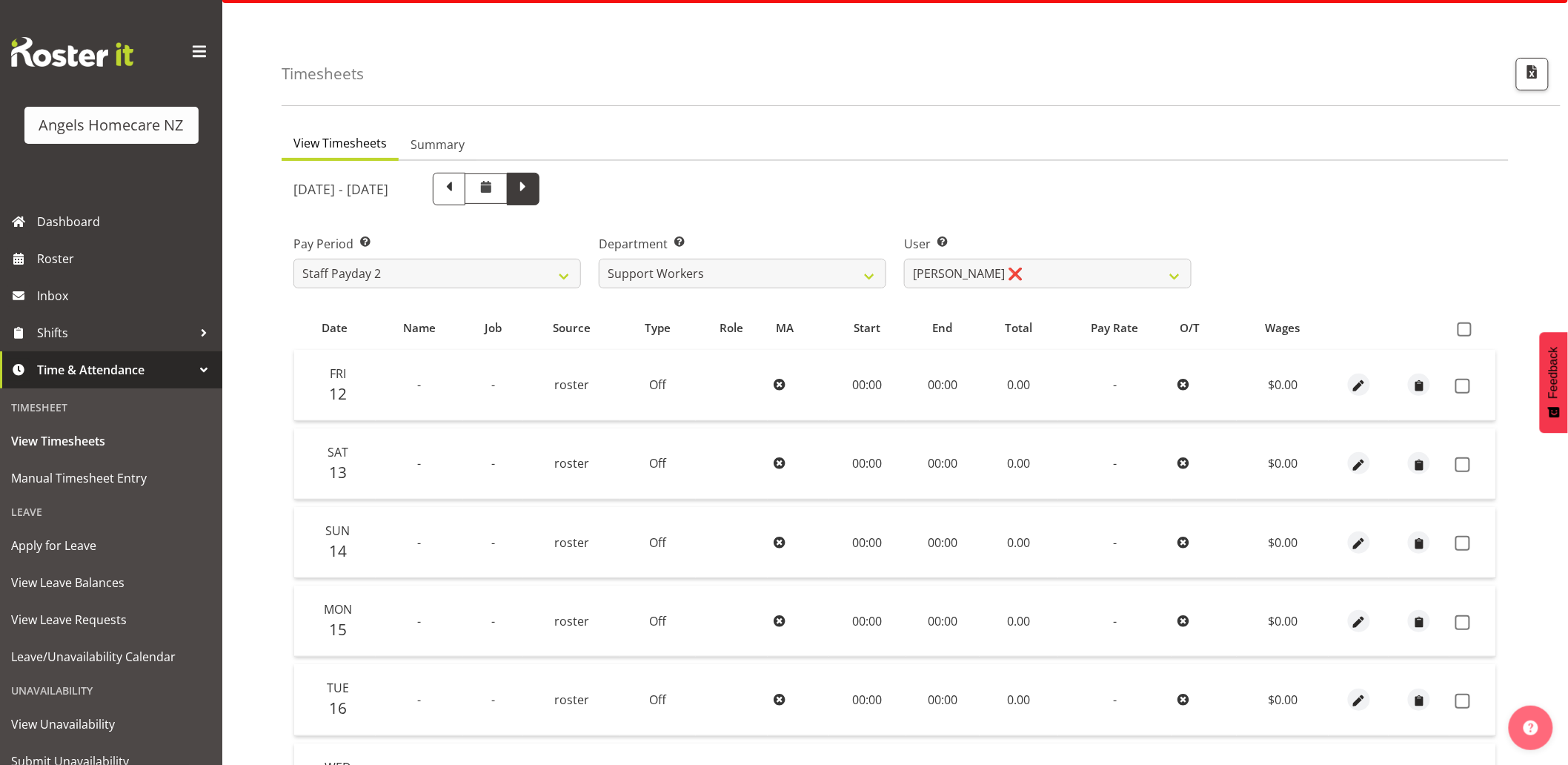
click at [533, 188] on span at bounding box center [523, 188] width 19 height 19
select select
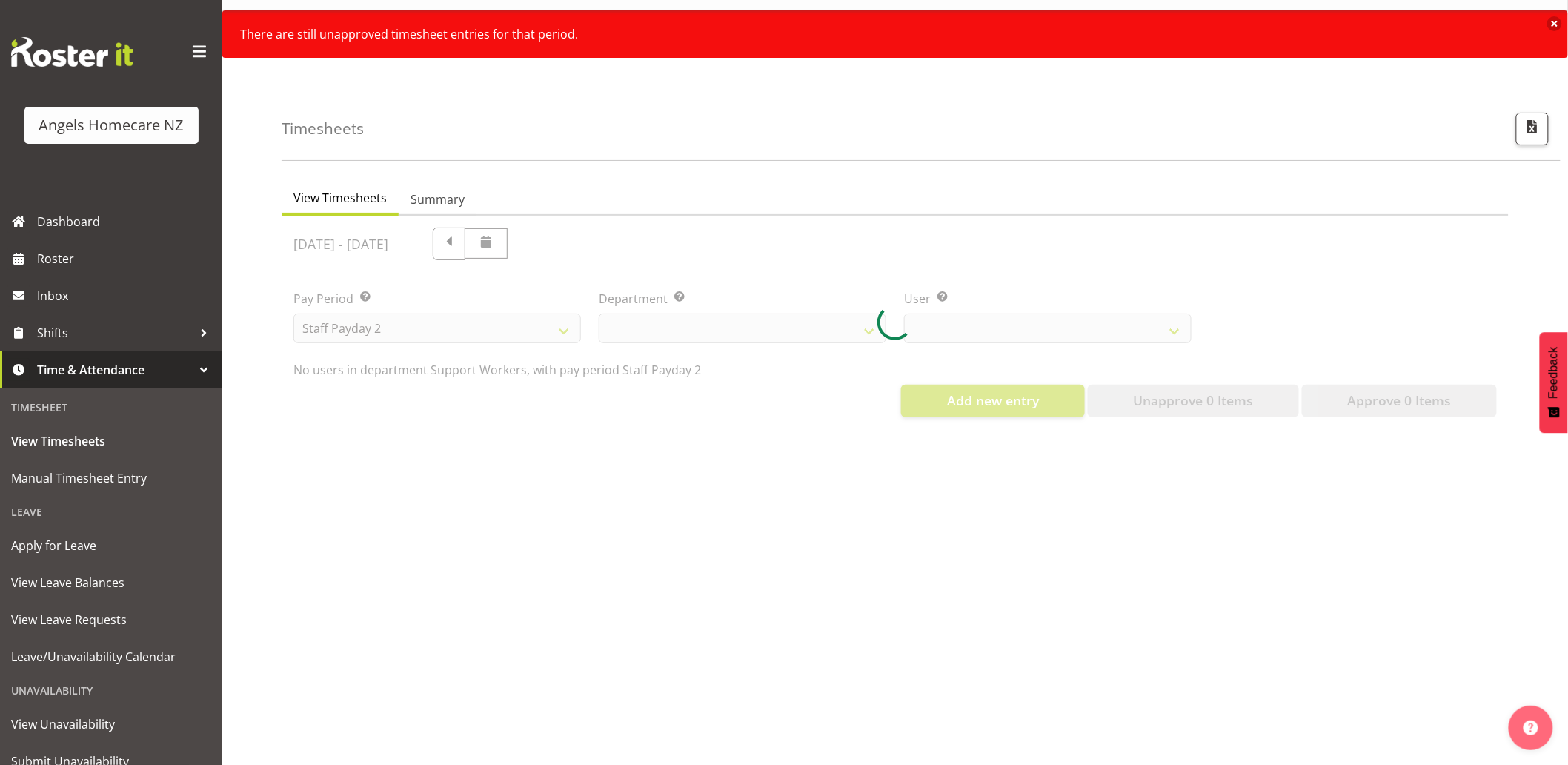
select select "11939"
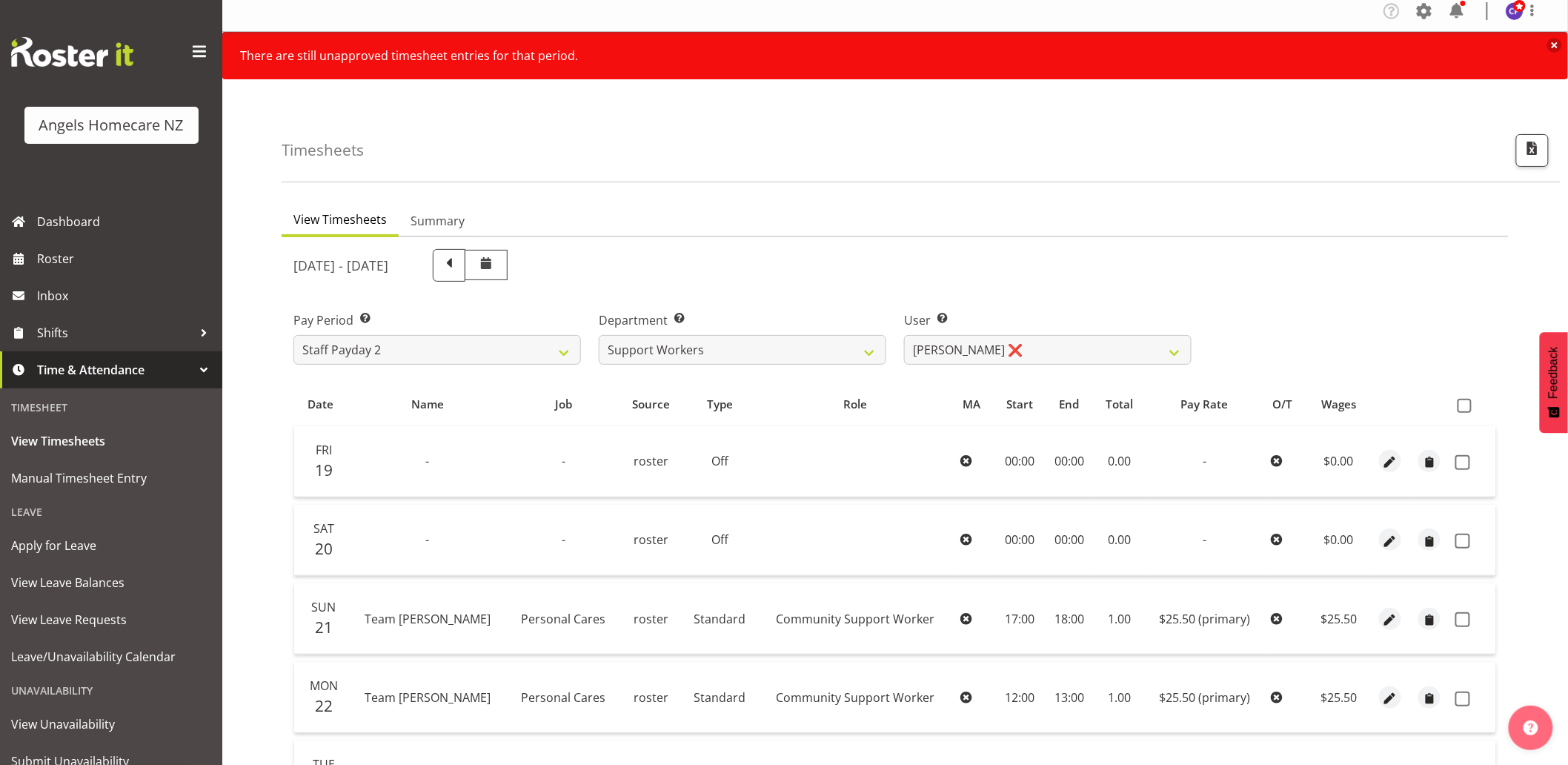
scroll to position [0, 0]
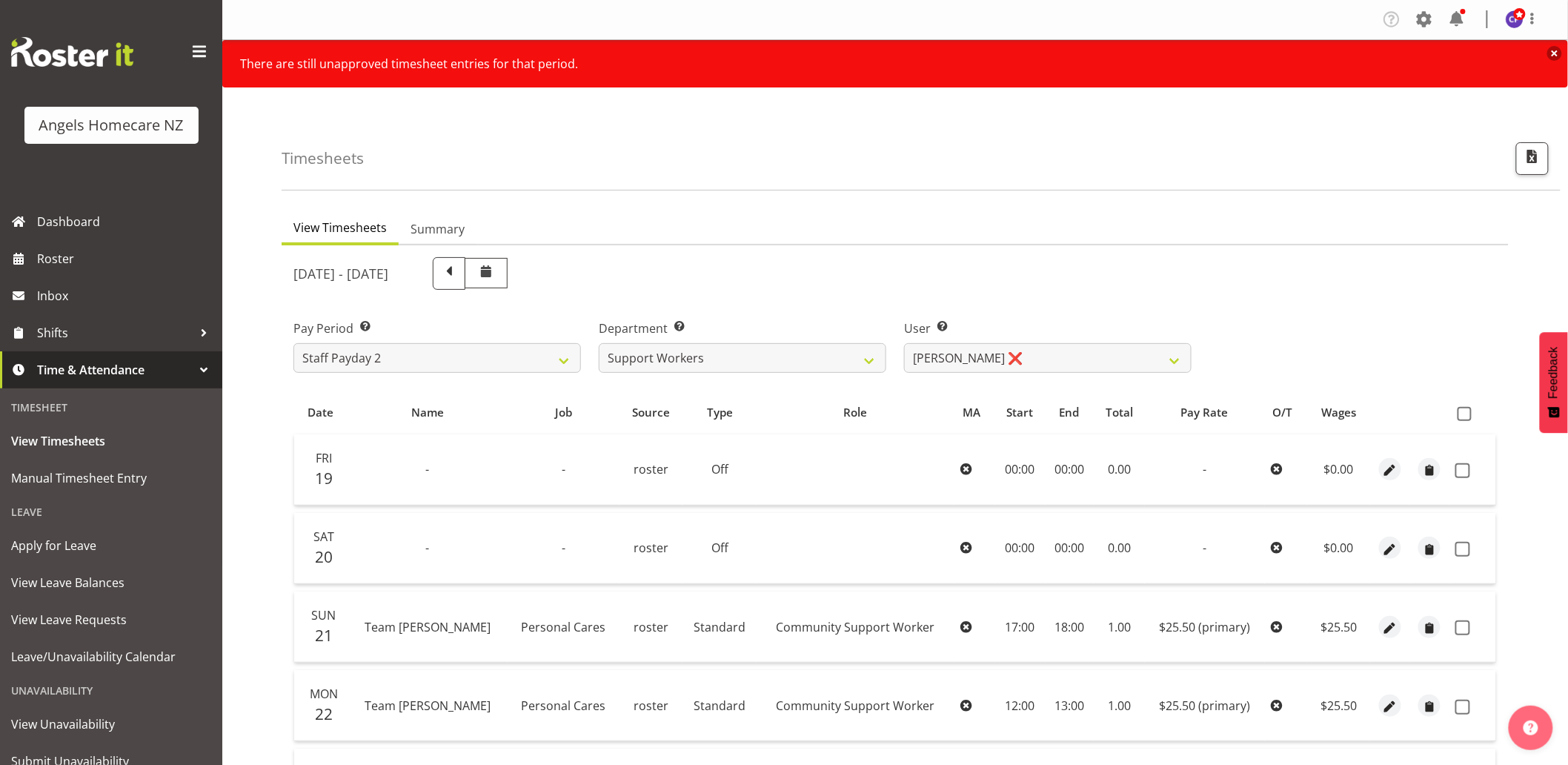
click at [1556, 56] on button "Close notification" at bounding box center [1554, 52] width 15 height 15
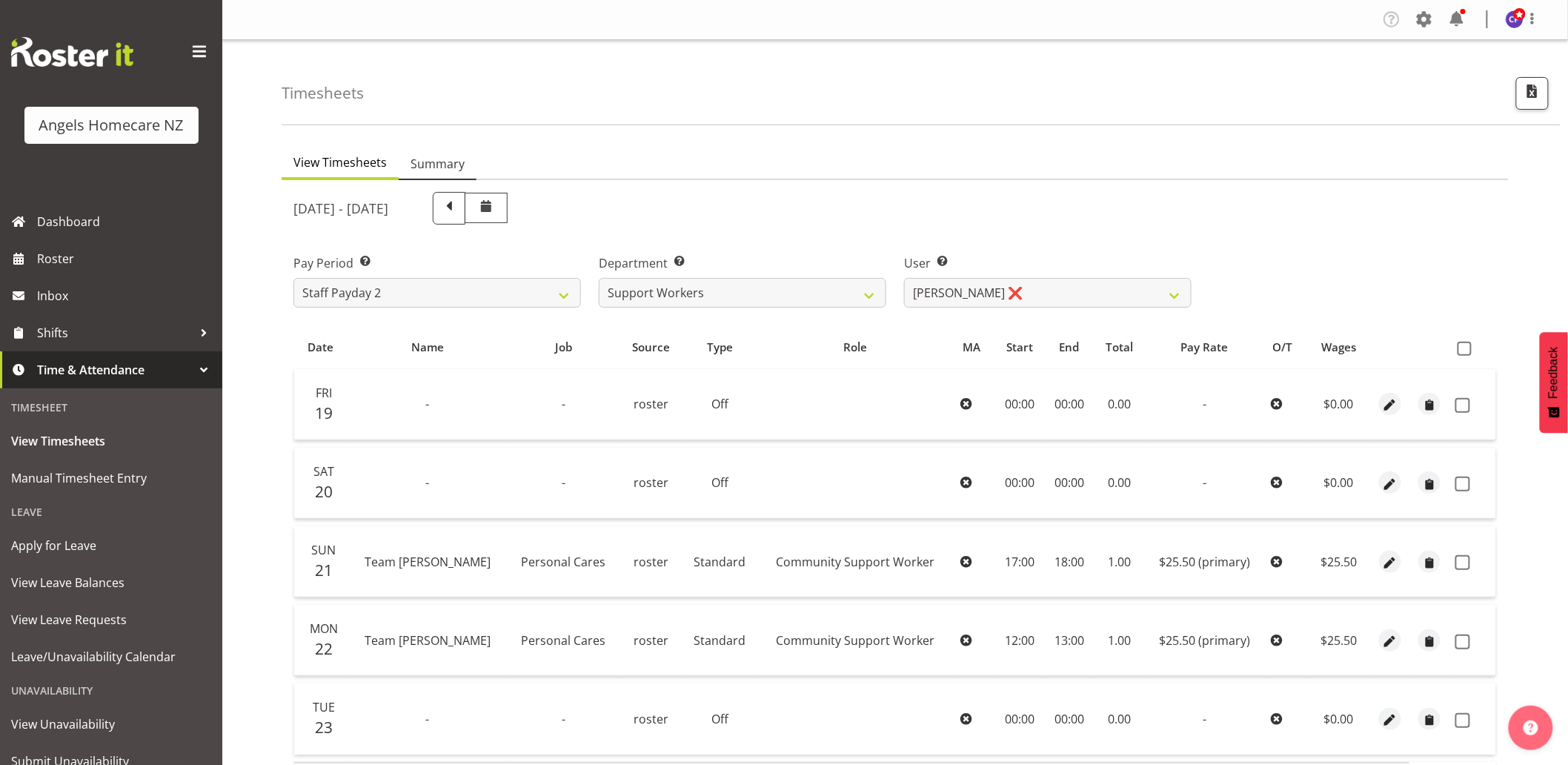
click at [426, 163] on span "Summary" at bounding box center [437, 163] width 54 height 18
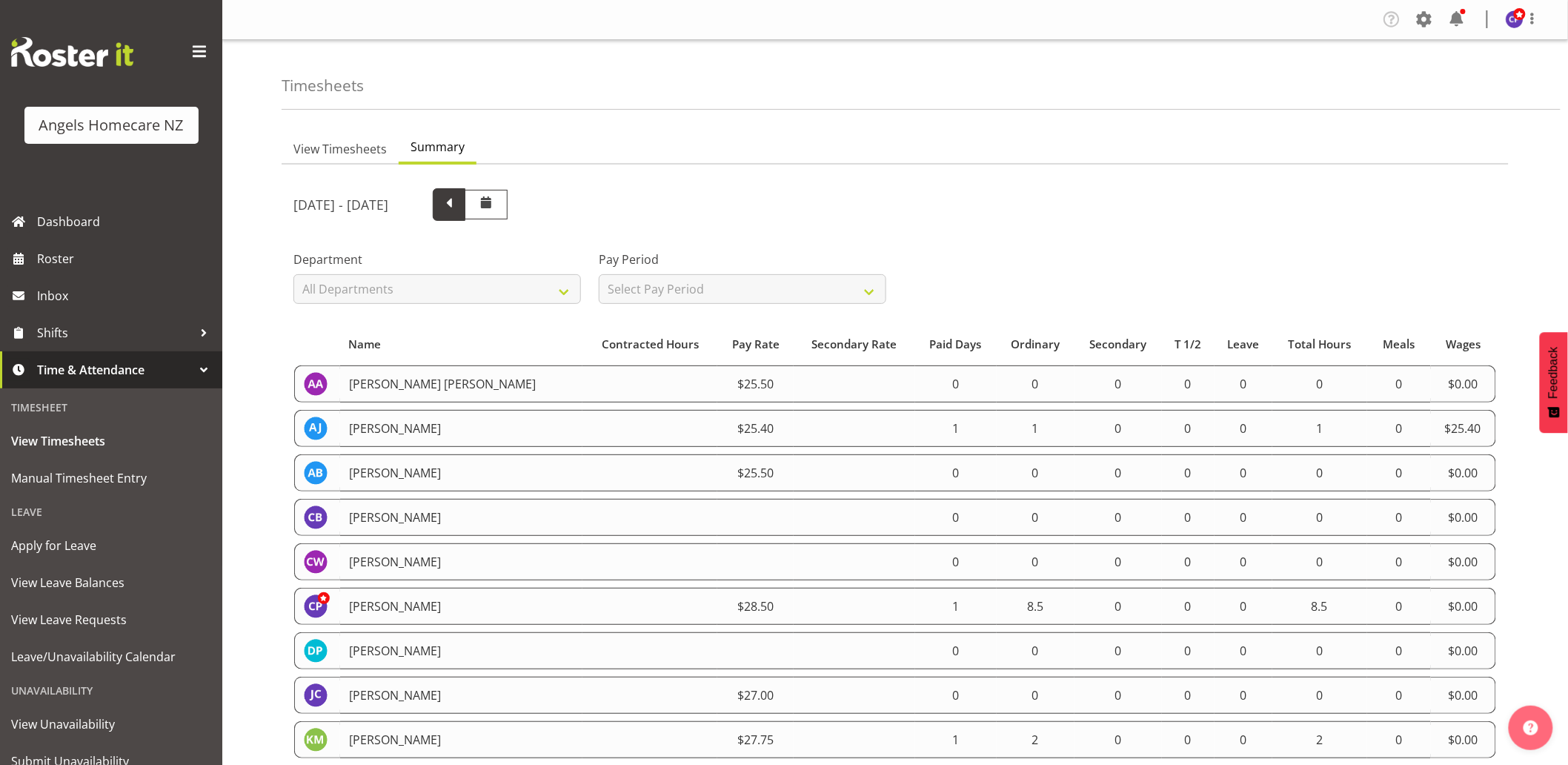
click at [459, 204] on span at bounding box center [449, 203] width 19 height 19
click at [533, 208] on span at bounding box center [523, 203] width 19 height 19
click at [466, 213] on span at bounding box center [449, 205] width 33 height 33
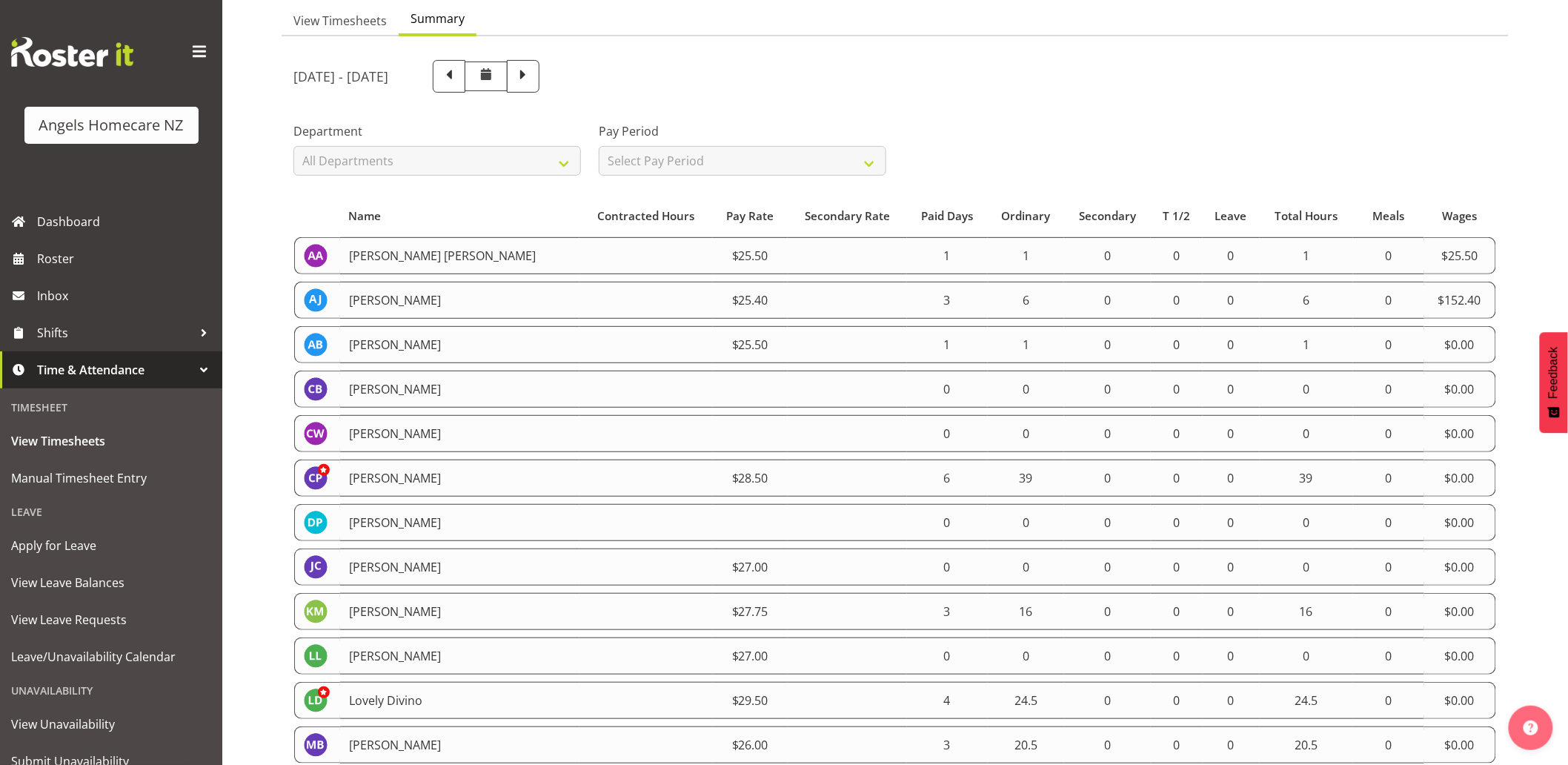
scroll to position [253, 0]
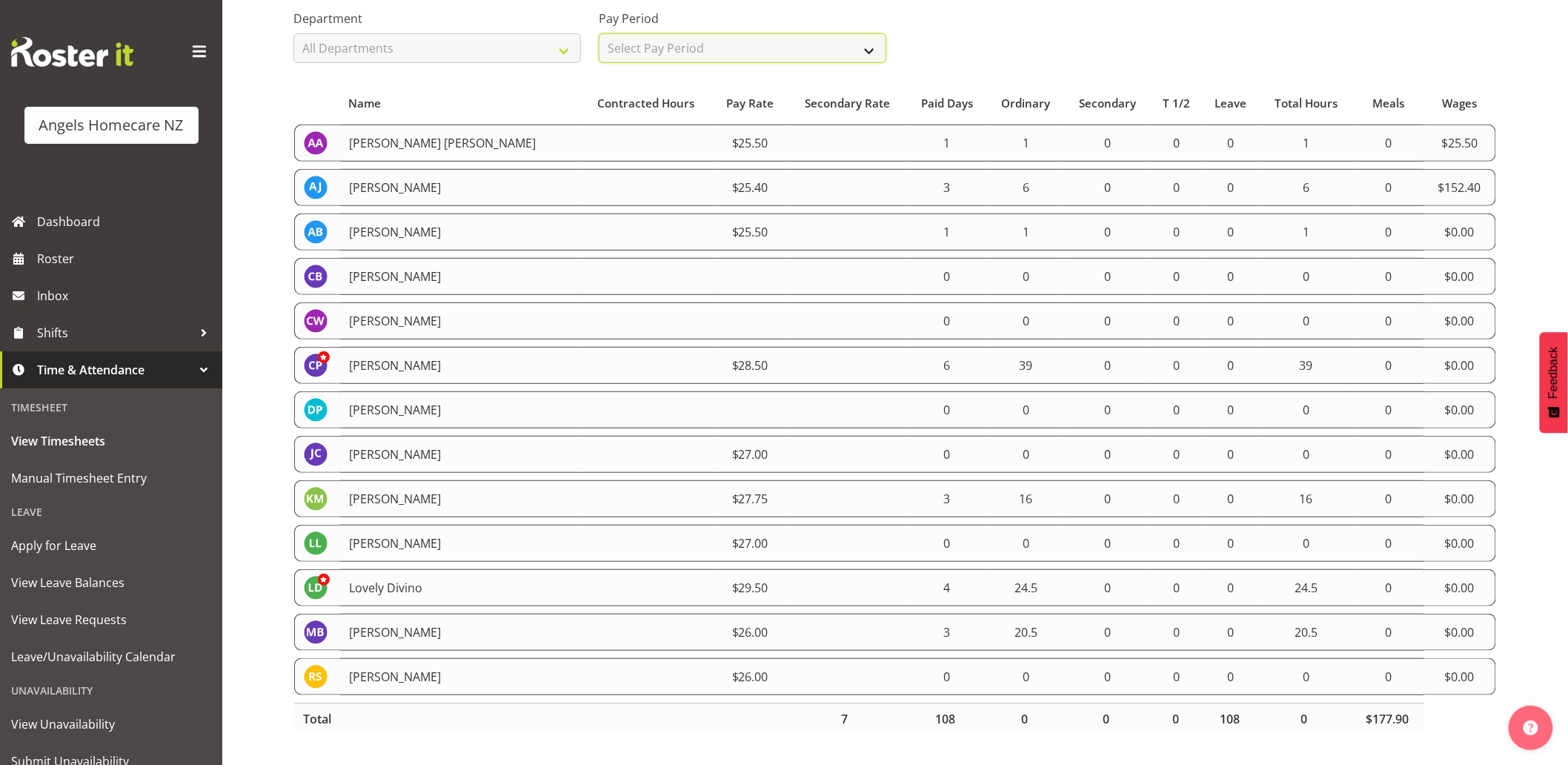
click at [838, 43] on select "Select Pay Period All Pay Periods Staff Payday 2 Staff Payday 1" at bounding box center [743, 48] width 287 height 29
select select "190"
click at [599, 34] on select "Select Pay Period All Pay Periods Staff Payday 2 Staff Payday 1" at bounding box center [743, 48] width 287 height 29
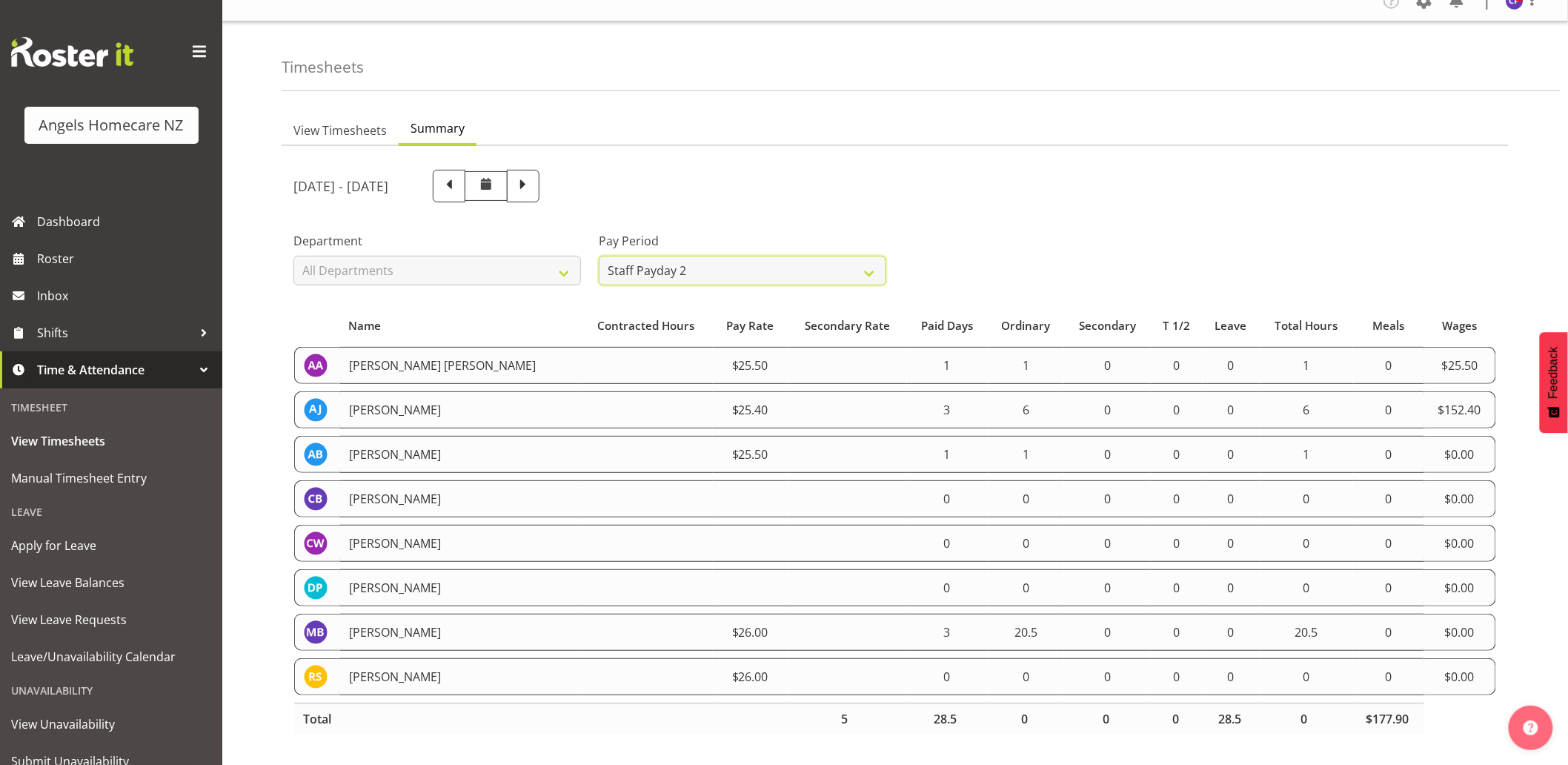
scroll to position [30, 0]
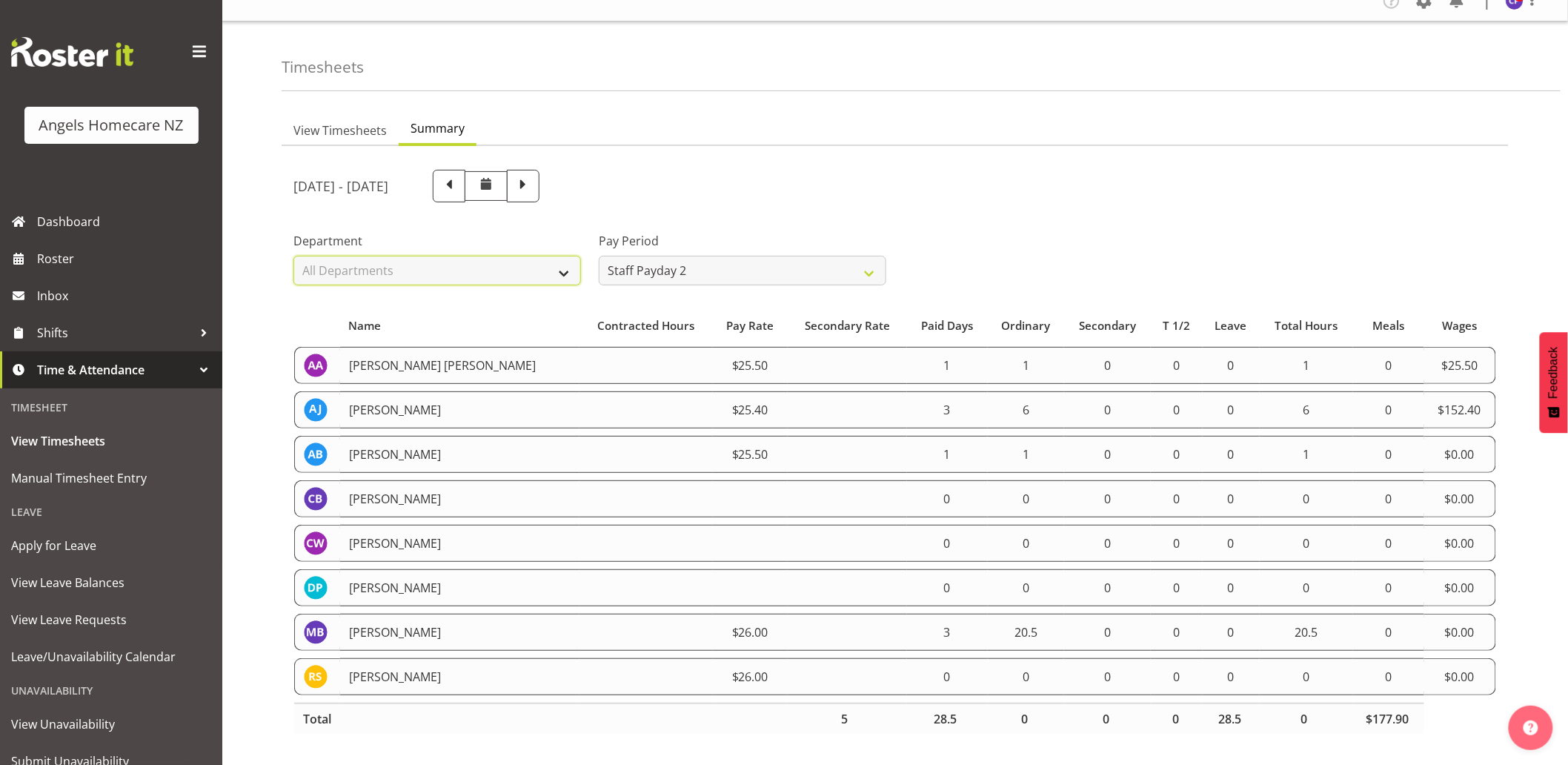
click at [553, 256] on select "All Departments Manager Support Workers" at bounding box center [437, 270] width 287 height 29
select select "928"
click at [293, 256] on select "All Departments Manager Support Workers" at bounding box center [437, 270] width 287 height 29
click at [533, 176] on span at bounding box center [523, 184] width 19 height 19
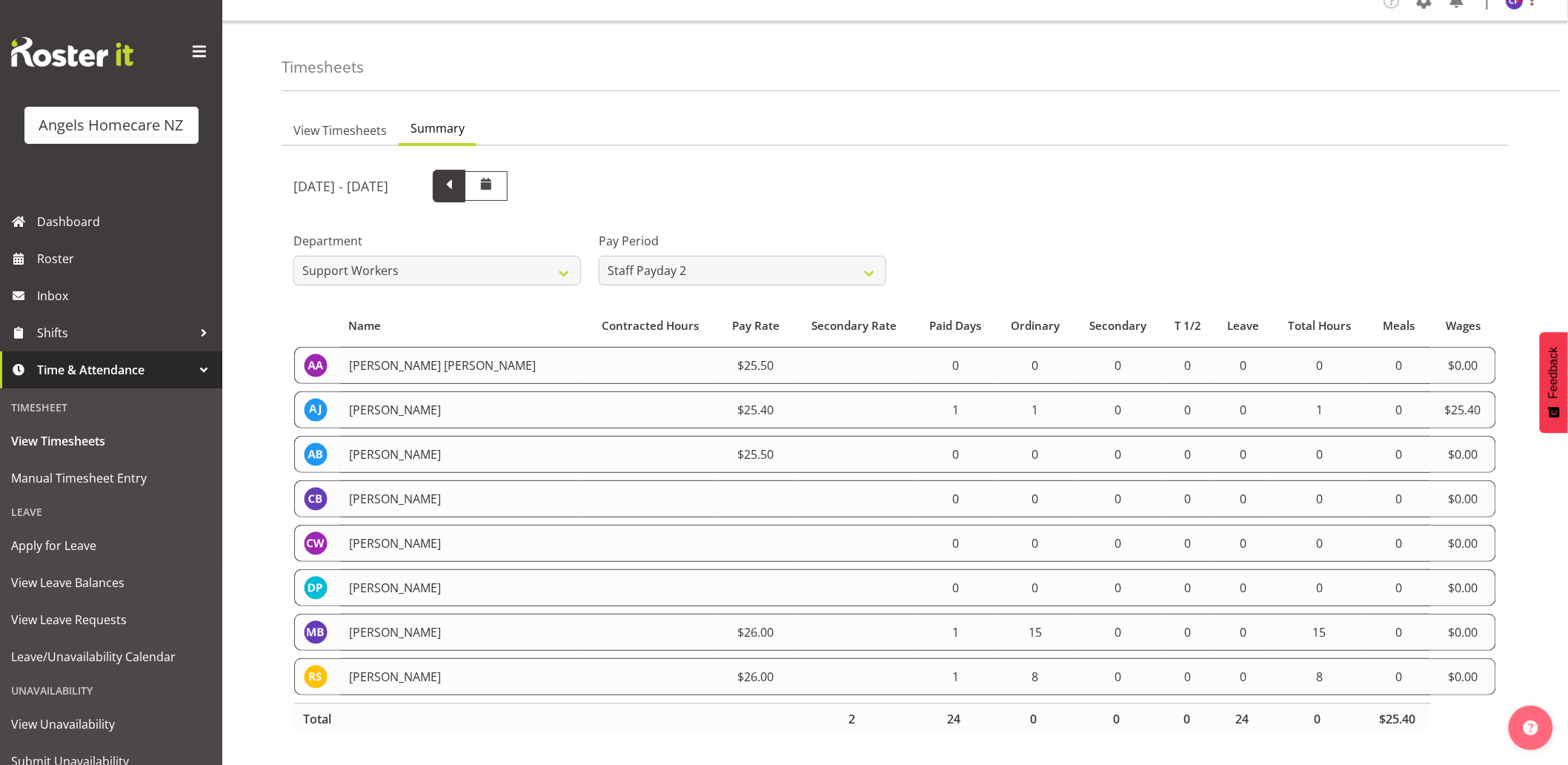
click at [459, 181] on span at bounding box center [449, 184] width 19 height 19
click at [533, 175] on span at bounding box center [523, 184] width 19 height 19
click at [466, 185] on span at bounding box center [449, 186] width 33 height 33
click at [533, 175] on span at bounding box center [523, 184] width 19 height 19
click at [459, 180] on span at bounding box center [449, 184] width 19 height 19
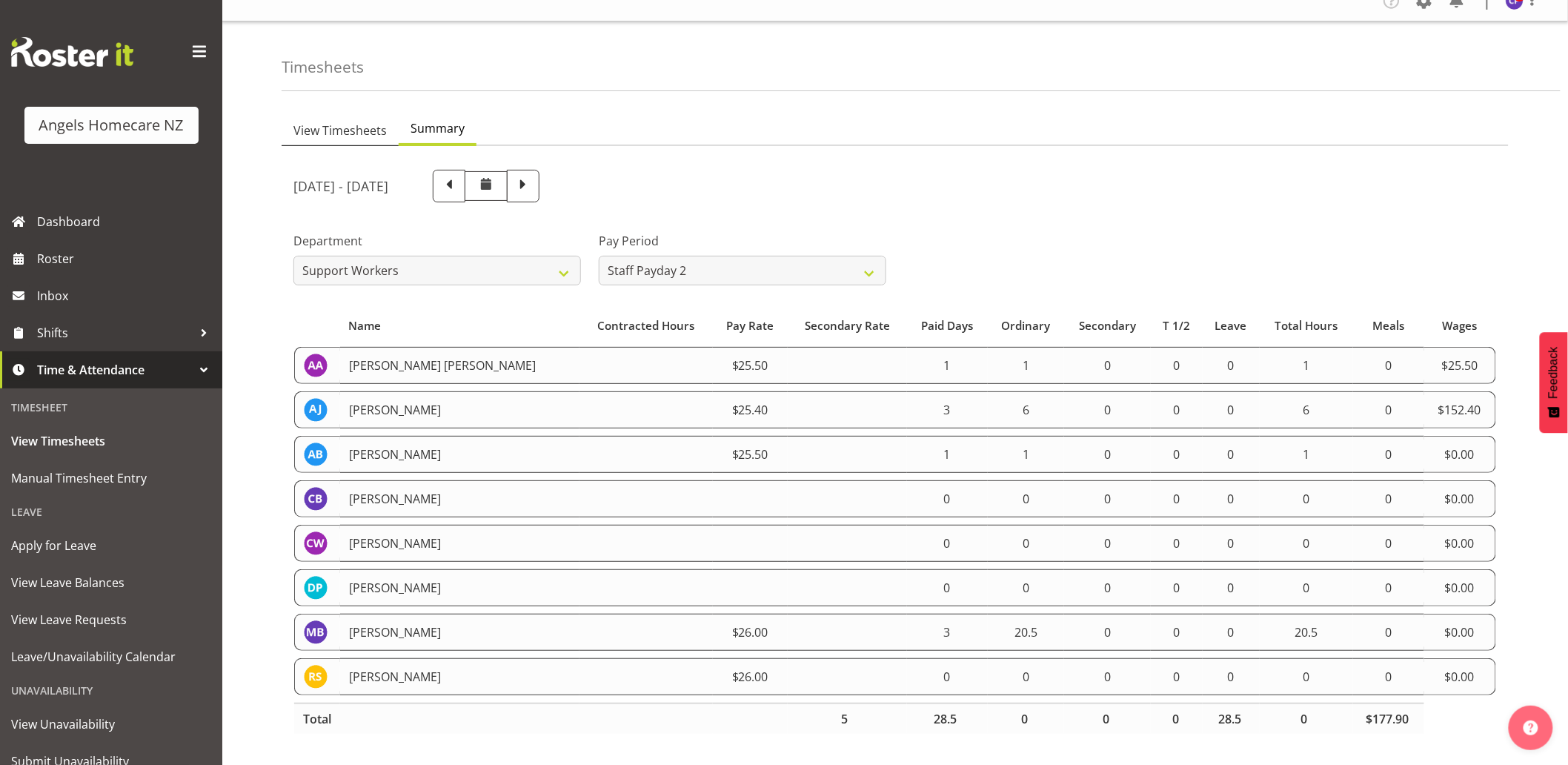
click at [343, 121] on span "View Timesheets" at bounding box center [340, 130] width 93 height 18
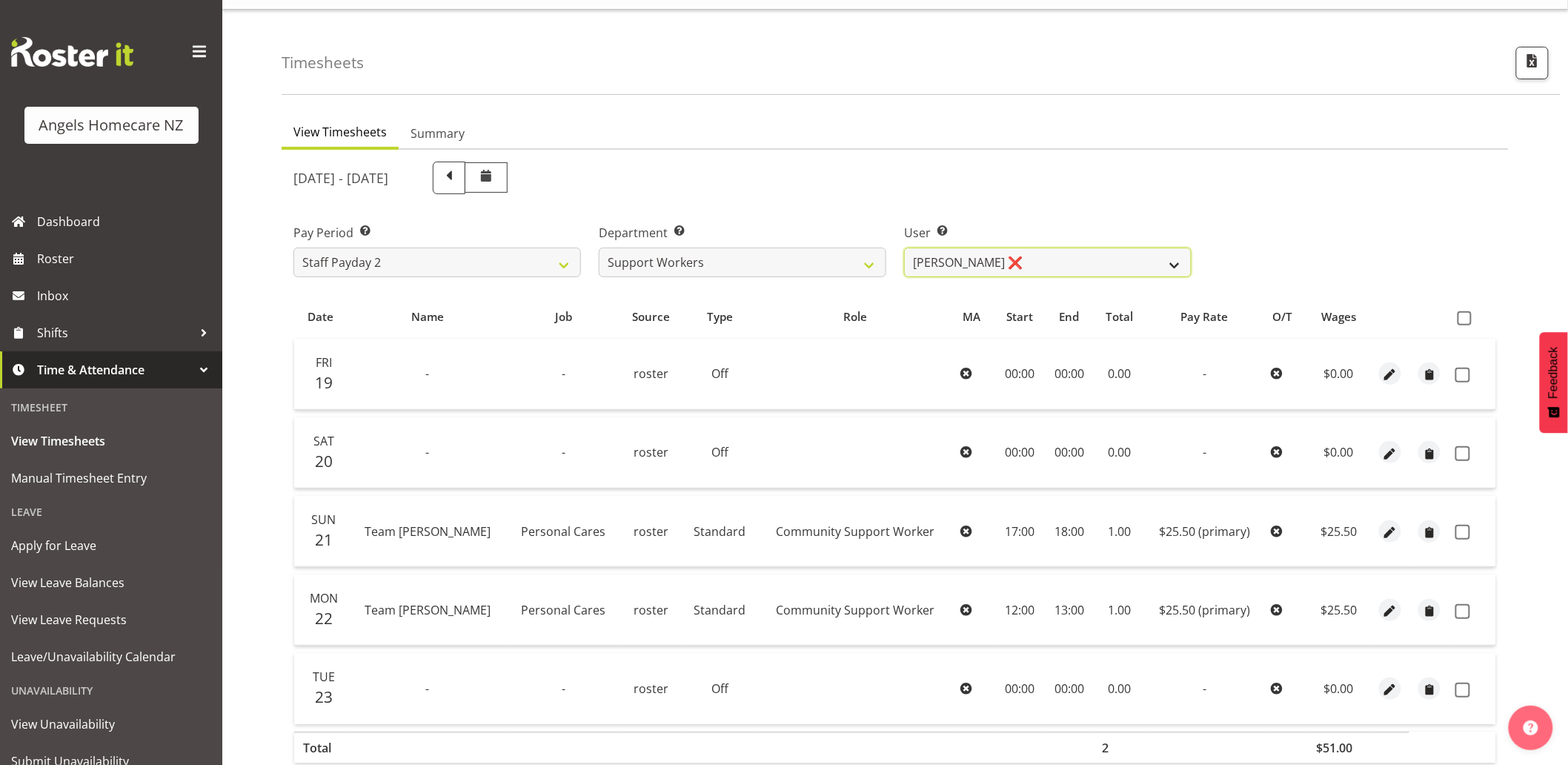
click at [1038, 262] on select "Alyssa Ashley Basco ❌ Amanda Jane Lavington ❌ Analin Basco ❌ Caryl Bautista ❌ C…" at bounding box center [1048, 262] width 287 height 29
select select "11937"
click at [904, 248] on select "Alyssa Ashley Basco ❌ Amanda Jane Lavington ❌ Analin Basco ❌ Caryl Bautista ❌ C…" at bounding box center [1048, 262] width 287 height 29
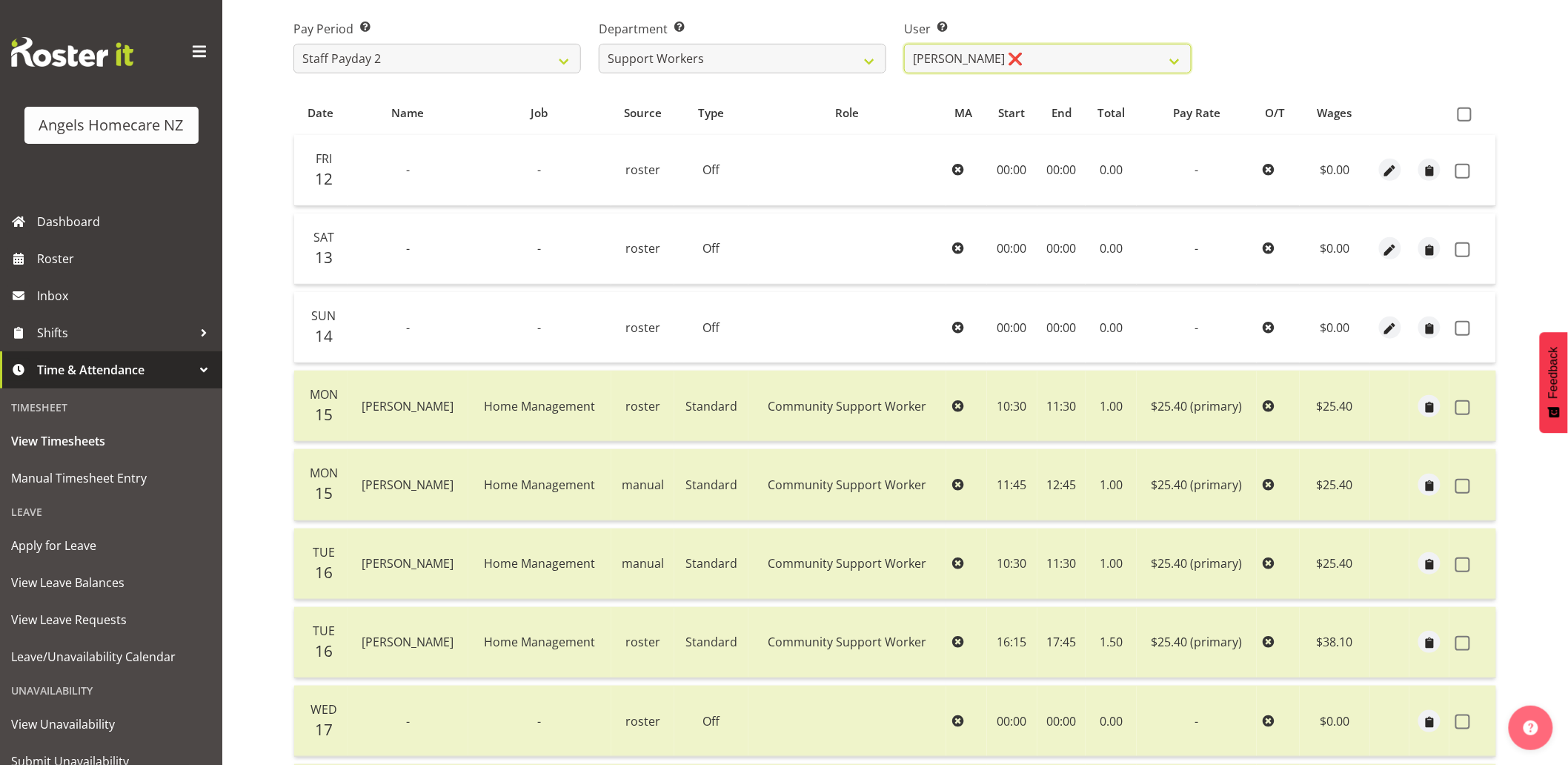
scroll to position [0, 0]
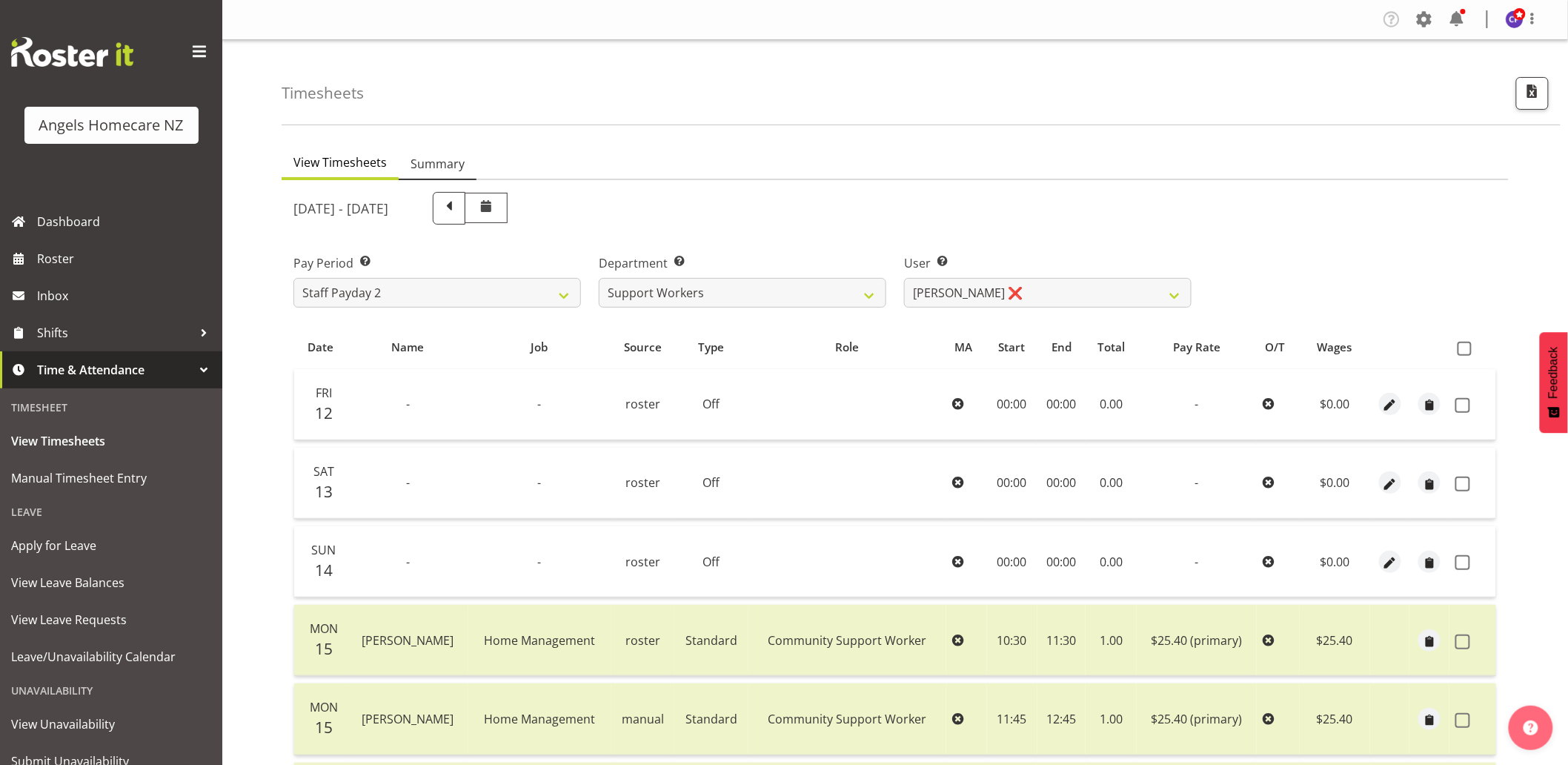
click at [448, 164] on span "Summary" at bounding box center [437, 163] width 54 height 18
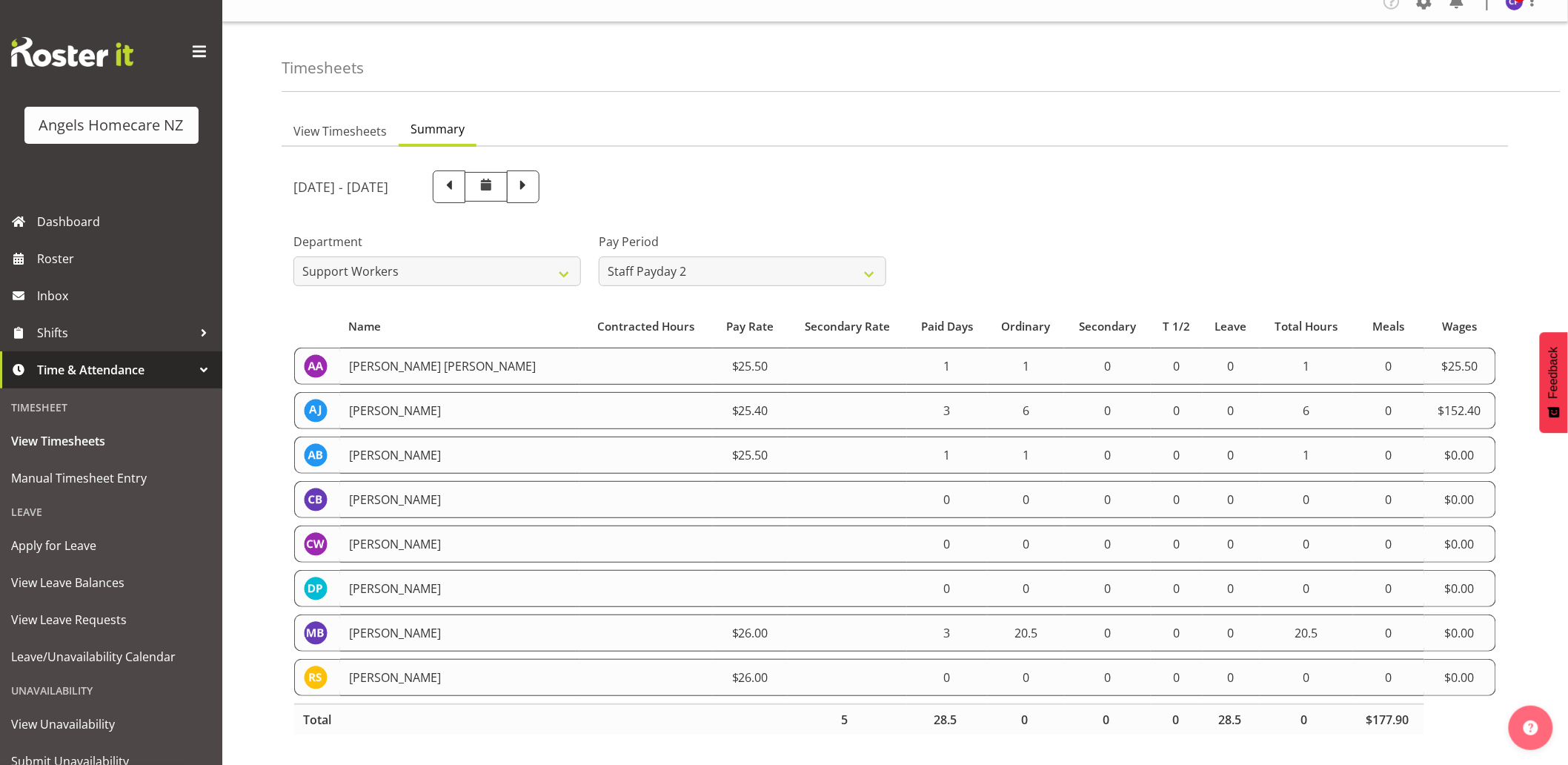
scroll to position [30, 0]
click at [540, 182] on span at bounding box center [523, 186] width 33 height 33
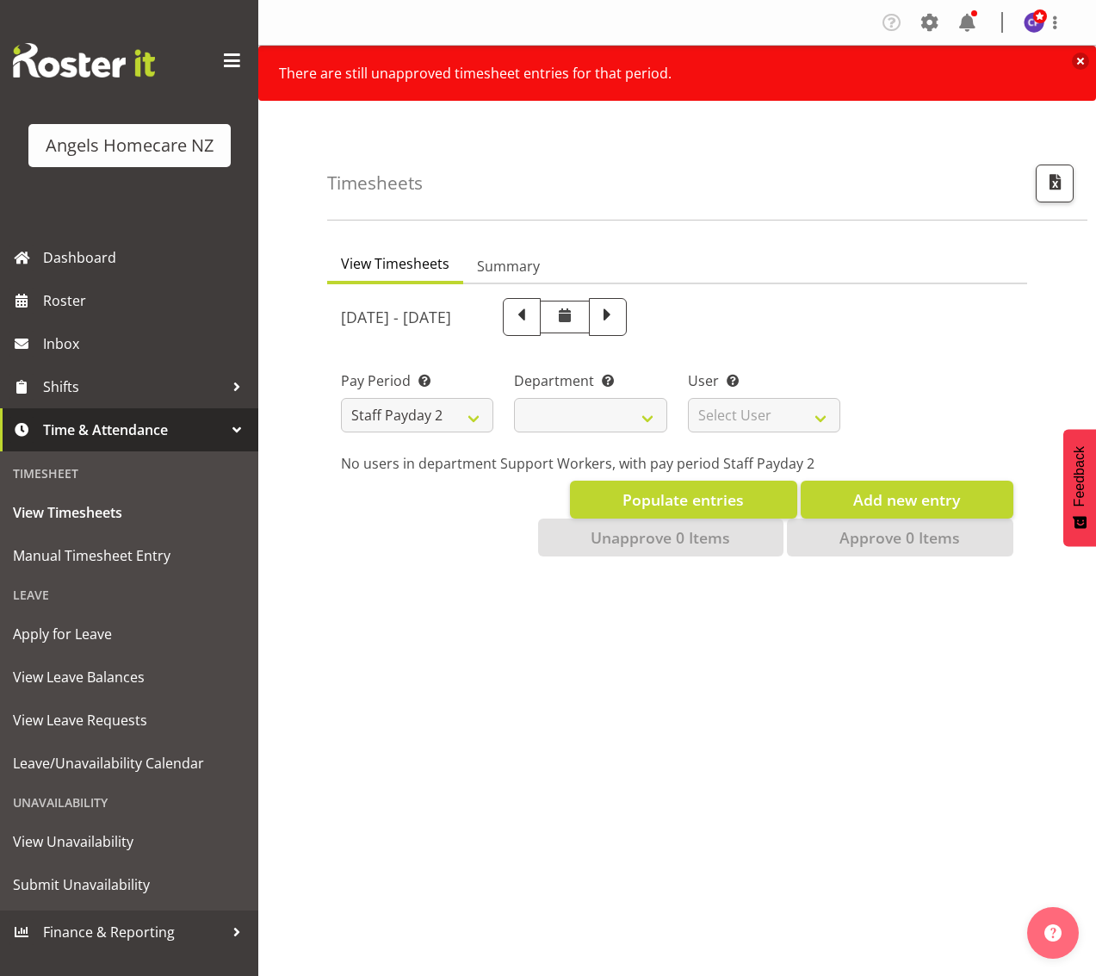
select select
select select "11938"
